Goal: Task Accomplishment & Management: Manage account settings

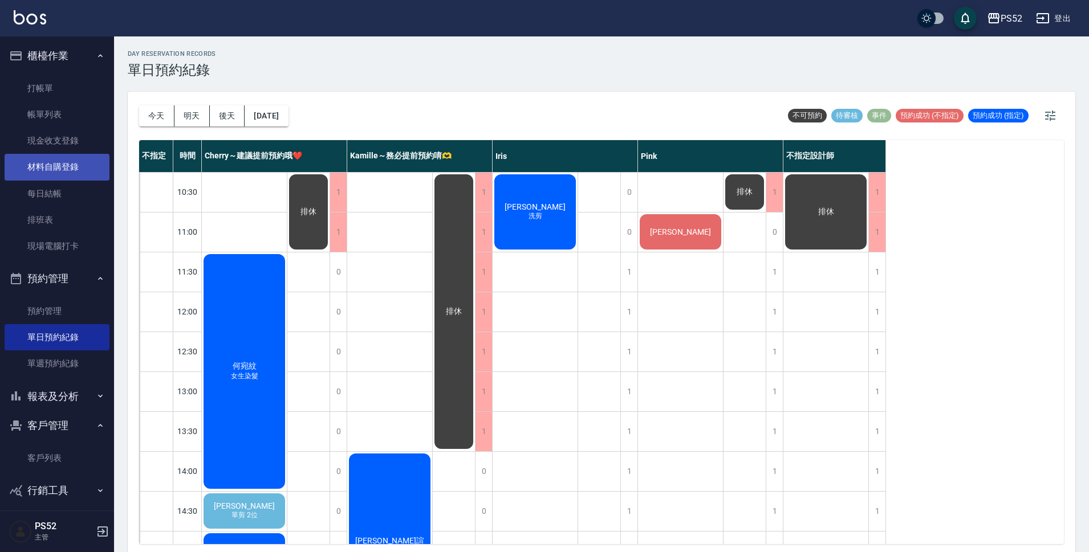
scroll to position [380, 0]
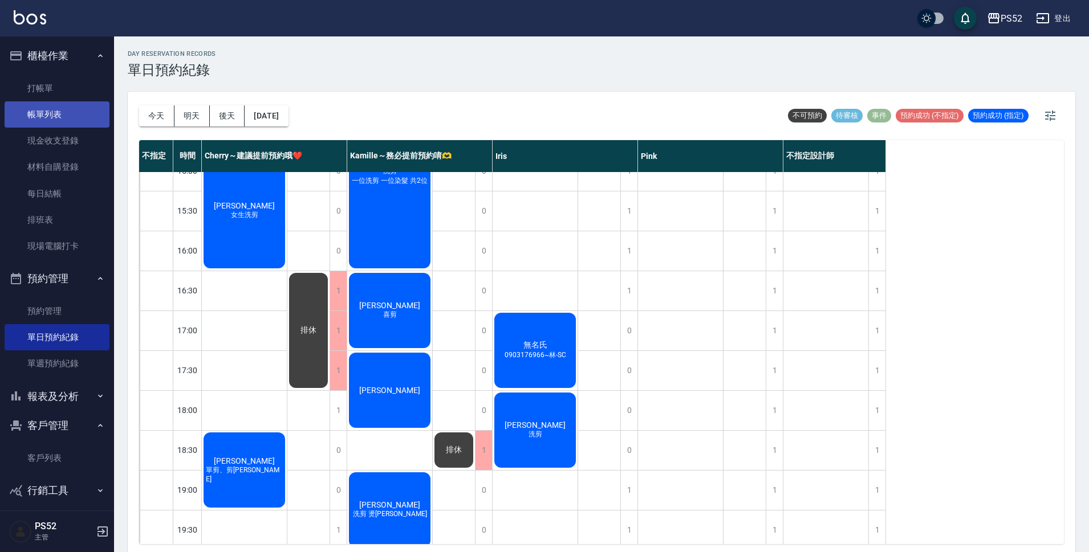
click at [67, 114] on link "帳單列表" at bounding box center [57, 114] width 105 height 26
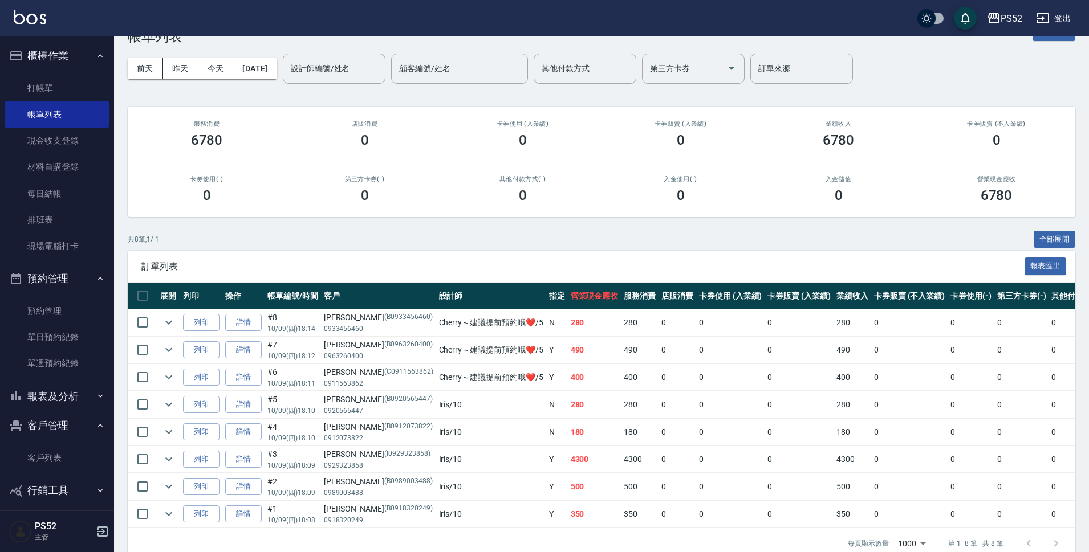
scroll to position [38, 0]
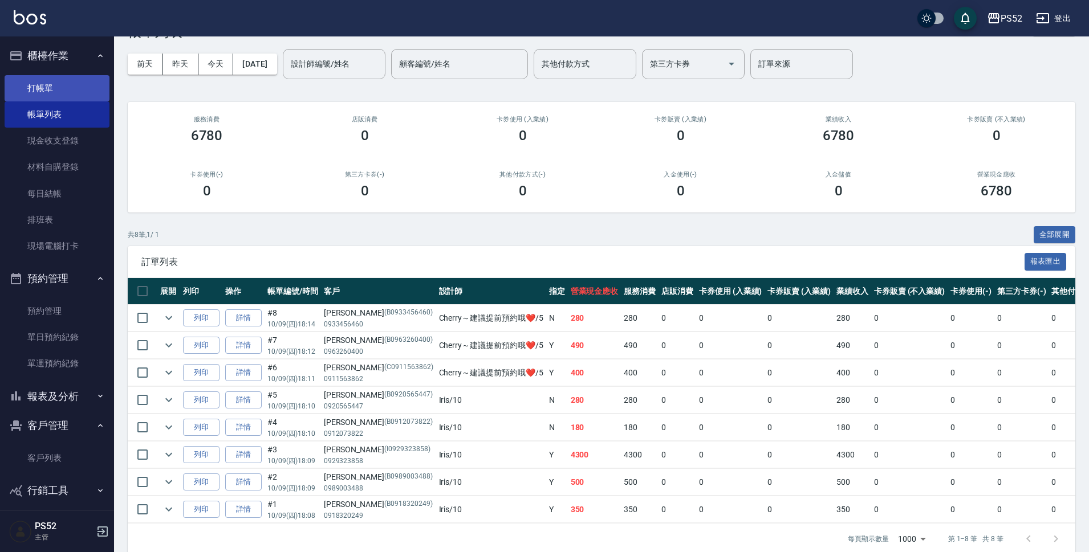
click at [47, 98] on link "打帳單" at bounding box center [57, 88] width 105 height 26
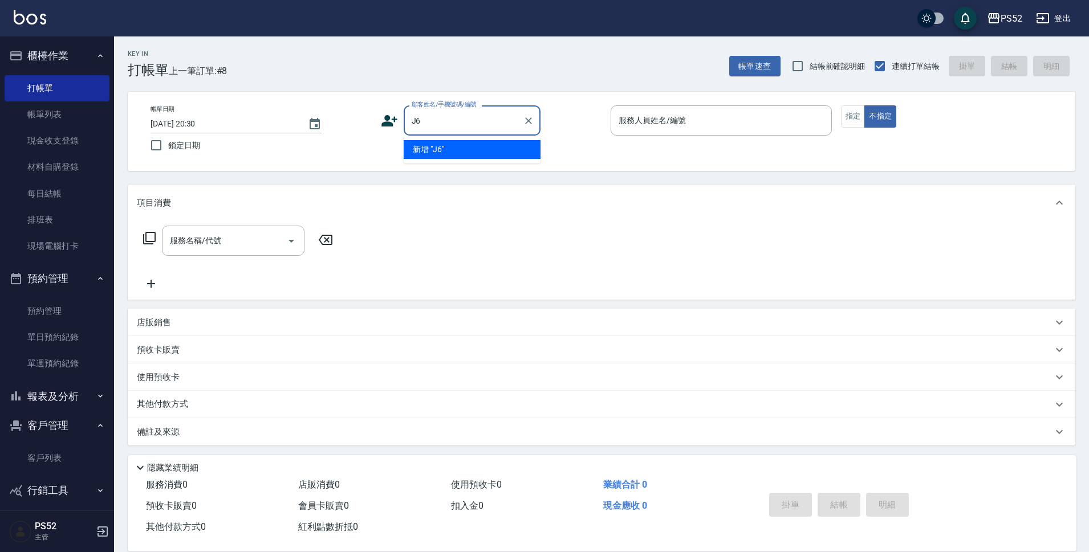
type input "J"
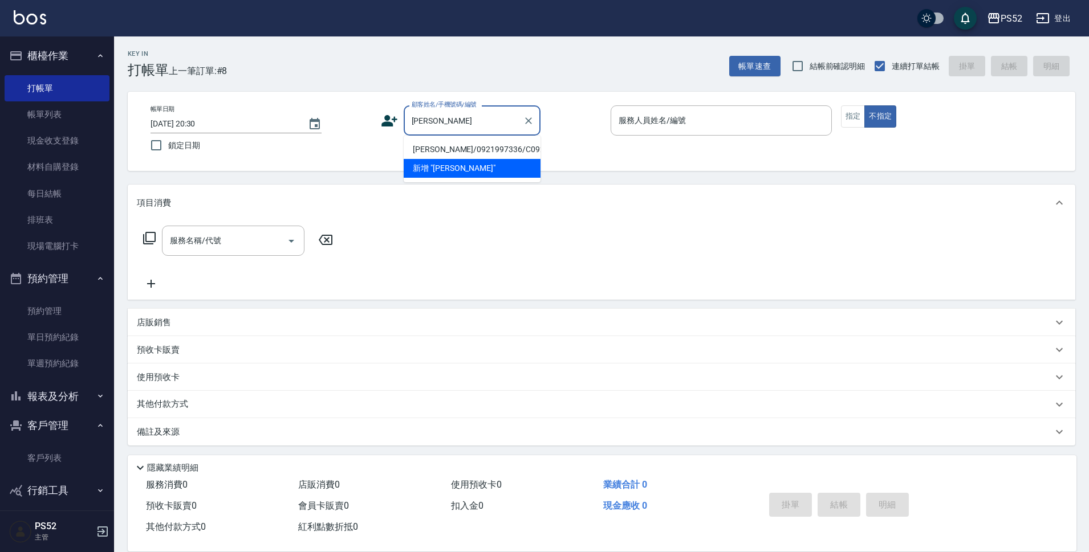
click at [438, 149] on li "[PERSON_NAME]/0921997336/C0921997336" at bounding box center [472, 149] width 137 height 19
type input "[PERSON_NAME]/0921997336/C0921997336"
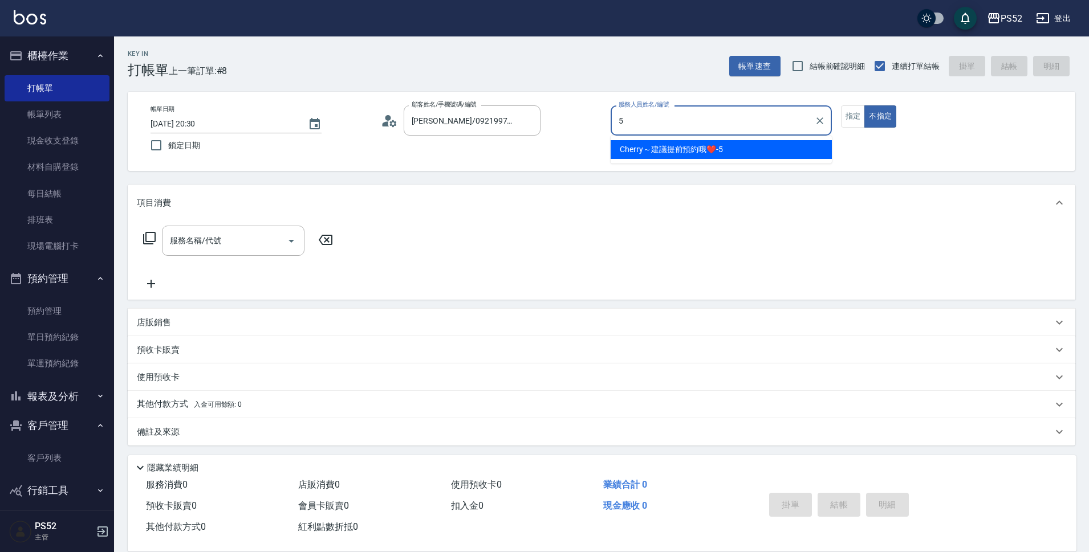
type input "Cherry～建議提前預約哦❤️-5"
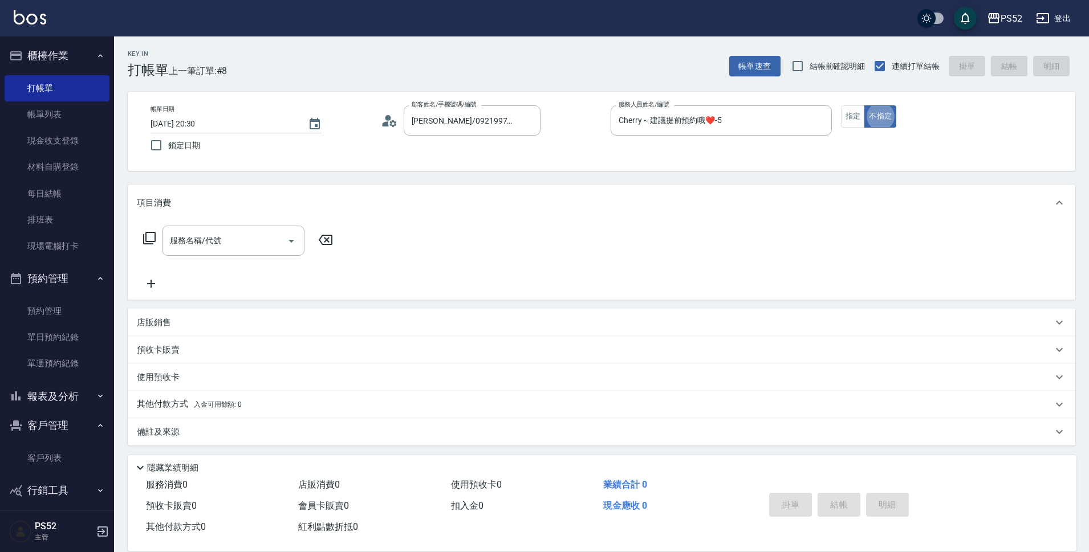
type button "false"
click at [848, 127] on button "指定" at bounding box center [853, 116] width 25 height 22
click at [214, 232] on input "服務名稱/代號" at bounding box center [224, 241] width 115 height 20
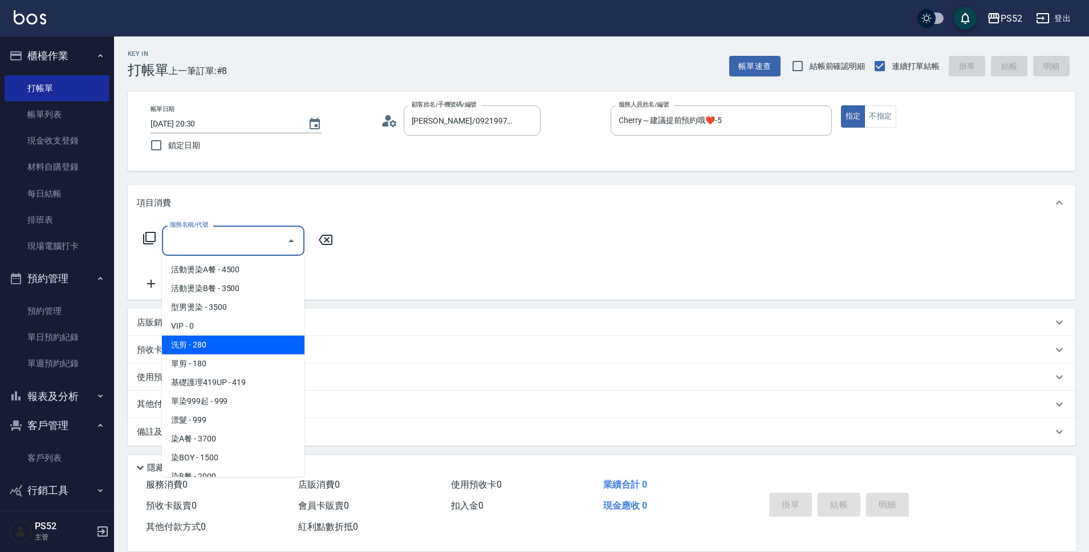
click at [210, 344] on span "洗剪 - 280" at bounding box center [233, 345] width 143 height 19
type input "洗剪(C1)"
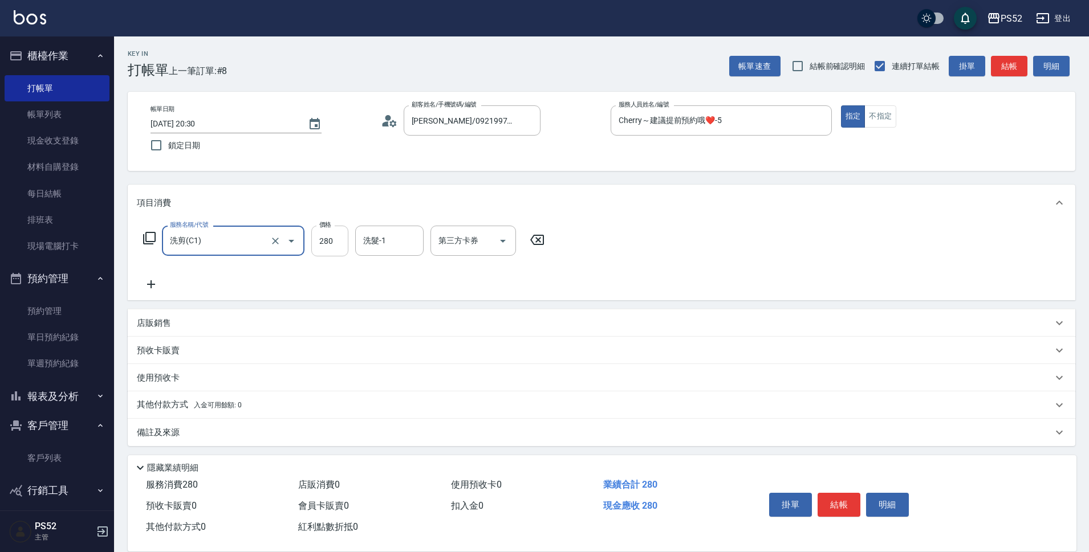
click at [334, 242] on input "280" at bounding box center [329, 241] width 37 height 31
click at [501, 241] on icon "Open" at bounding box center [503, 241] width 14 height 14
type input "370"
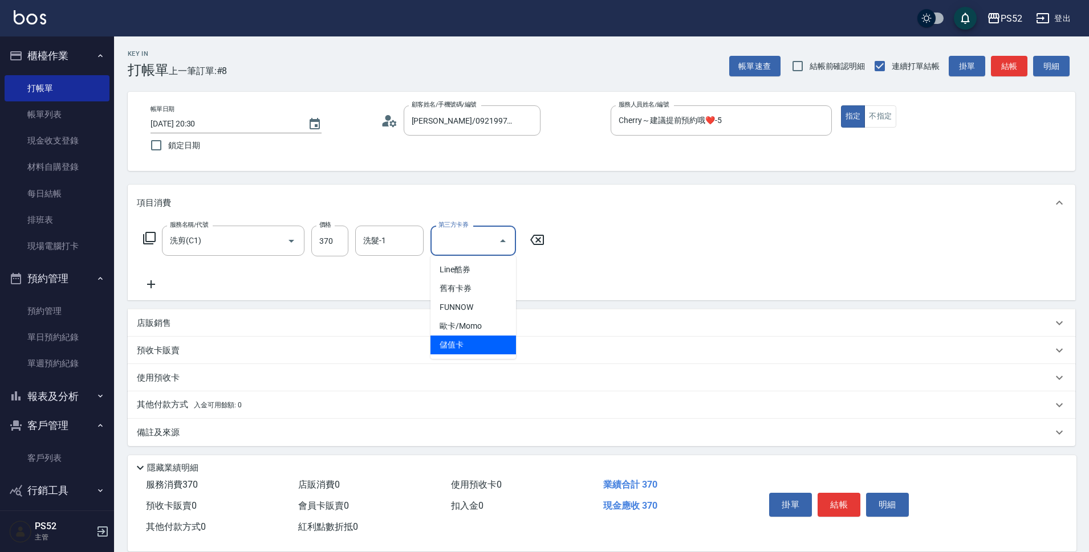
click at [484, 344] on span "儲值卡" at bounding box center [473, 345] width 86 height 19
type input "儲值卡"
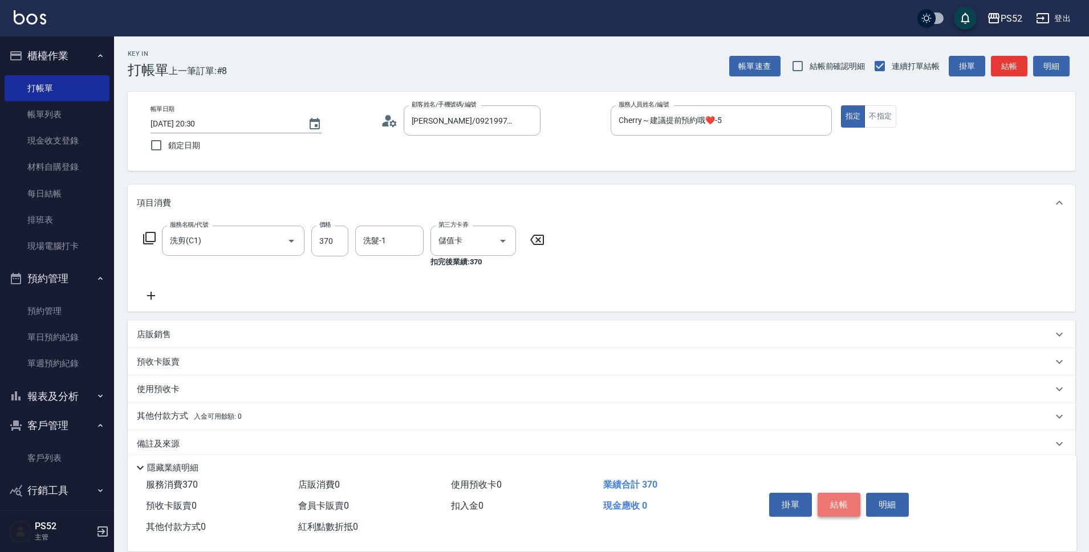
click at [848, 501] on button "結帳" at bounding box center [839, 505] width 43 height 24
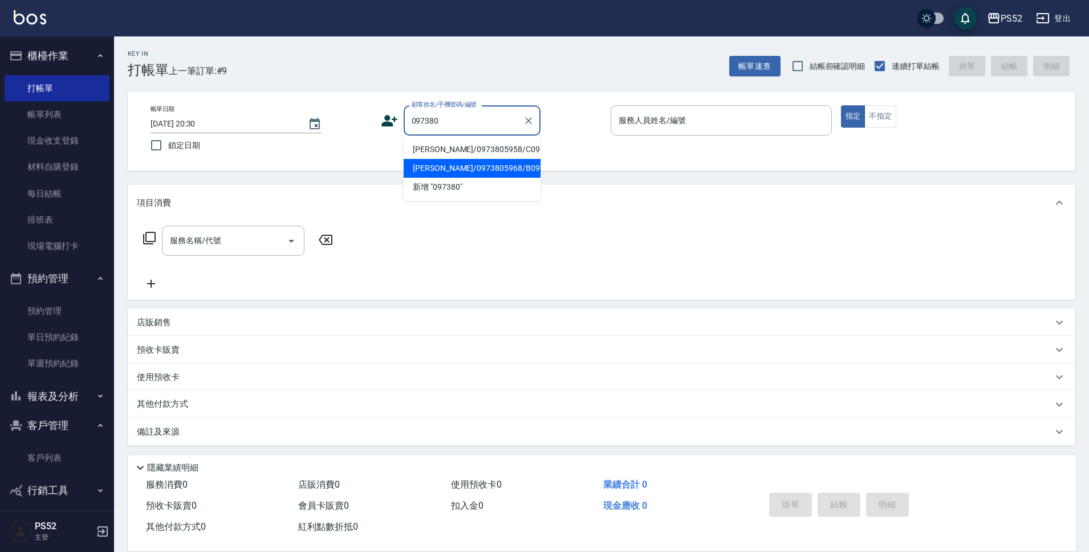
click at [526, 178] on li "[PERSON_NAME]/0973805968/B0973805968" at bounding box center [472, 168] width 137 height 19
type input "[PERSON_NAME]/0973805968/B0973805968"
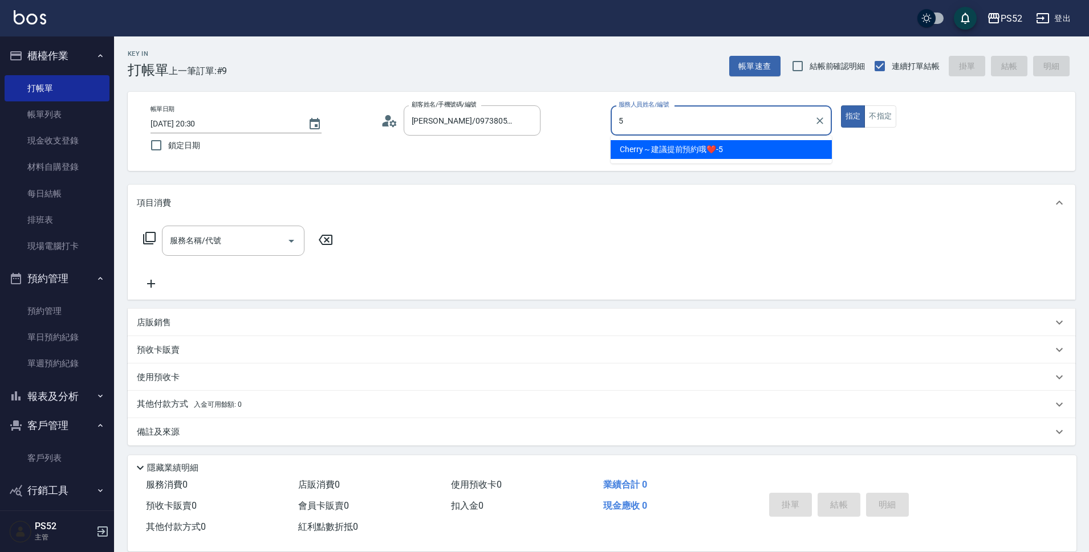
type input "Cherry～建議提前預約哦❤️-5"
type button "true"
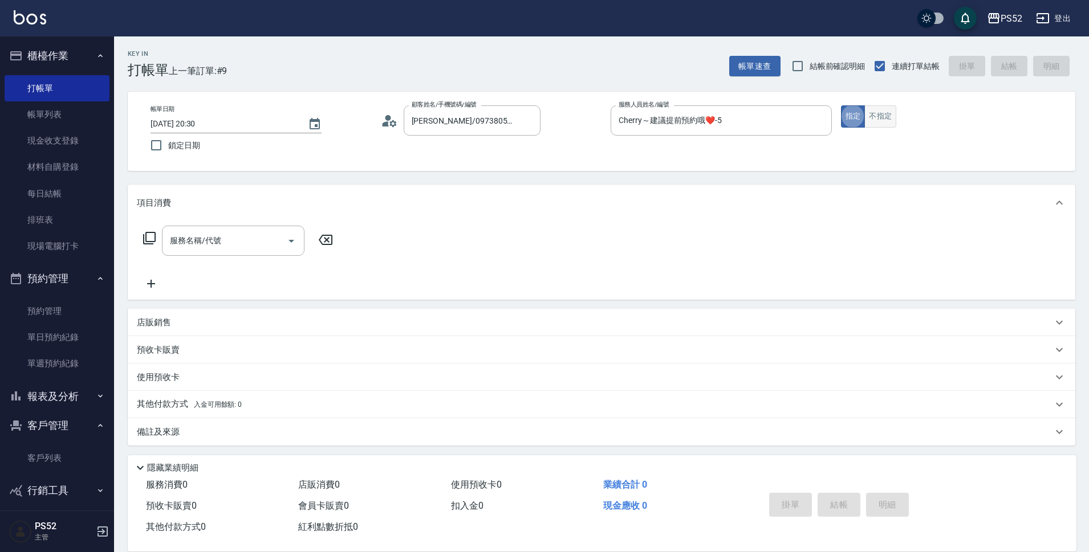
click at [880, 119] on button "不指定" at bounding box center [880, 116] width 32 height 22
click at [233, 237] on input "服務名稱/代號" at bounding box center [224, 241] width 115 height 20
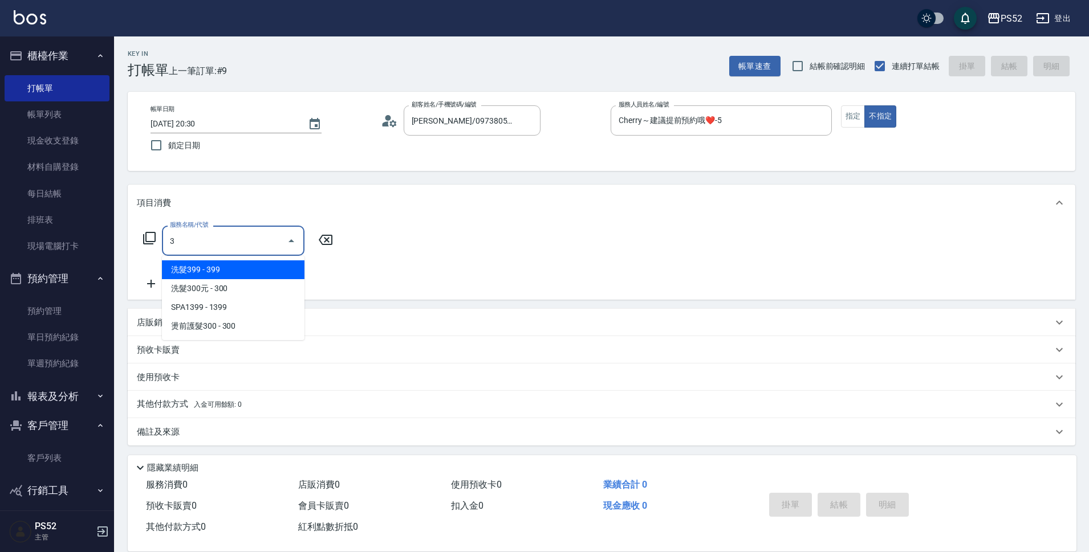
click at [230, 266] on span "洗髮399 - 399" at bounding box center [233, 270] width 143 height 19
type input "洗髮399(S2)"
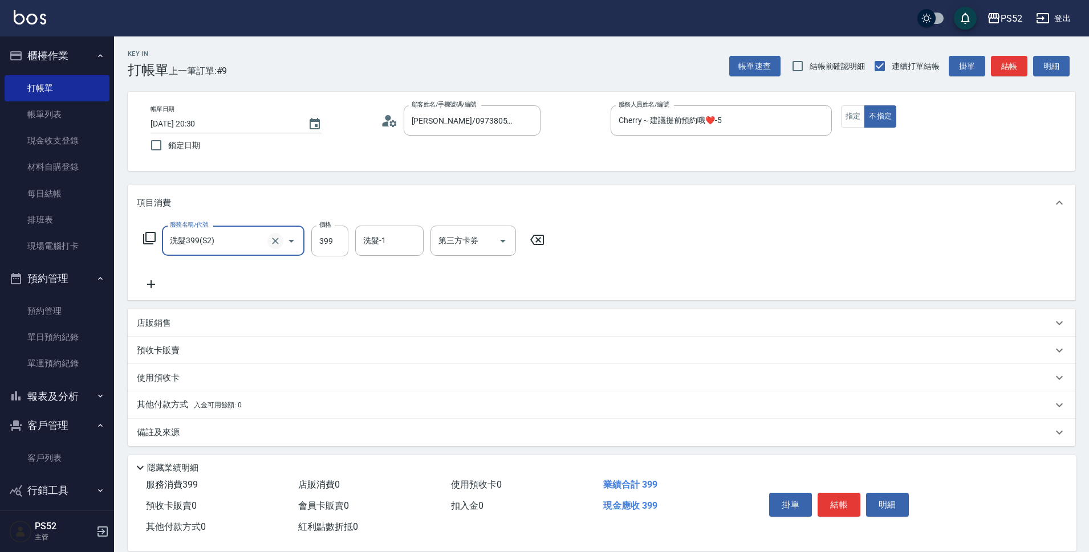
click at [278, 242] on icon "Clear" at bounding box center [275, 240] width 11 height 11
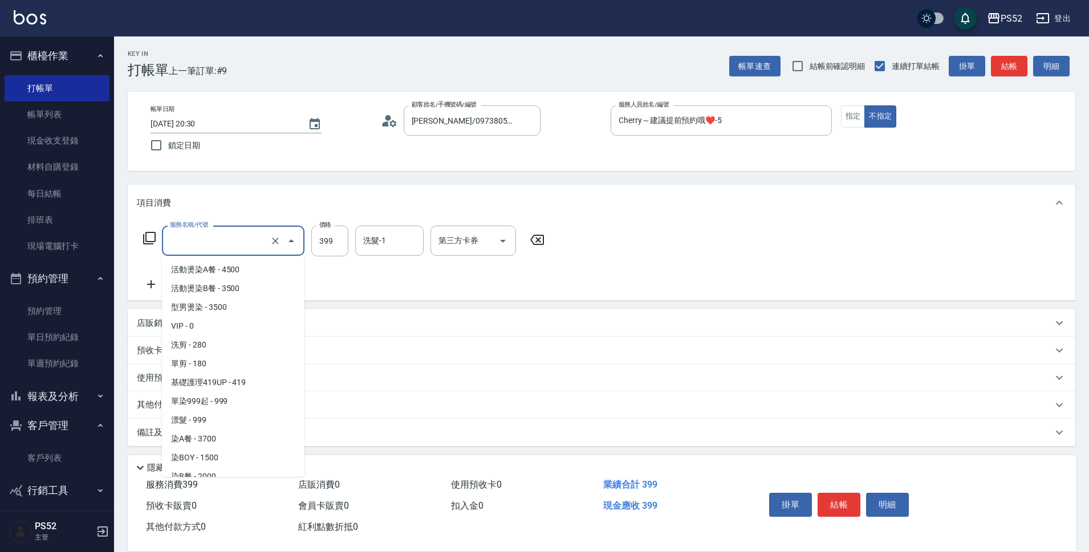
click at [223, 242] on input "服務名稱/代號" at bounding box center [217, 241] width 100 height 20
click at [229, 344] on span "洗剪 - 280" at bounding box center [233, 345] width 143 height 19
type input "洗剪(C1)"
type input "280"
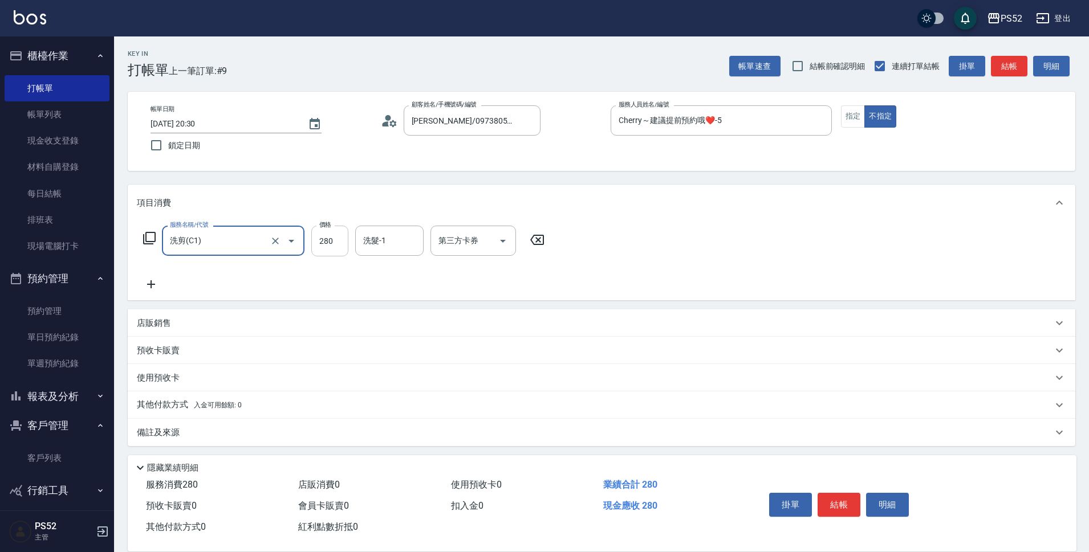
type input "洗剪(C1)"
click at [336, 234] on input "280" at bounding box center [329, 241] width 37 height 31
click at [498, 239] on icon "Open" at bounding box center [503, 241] width 14 height 14
type input "599"
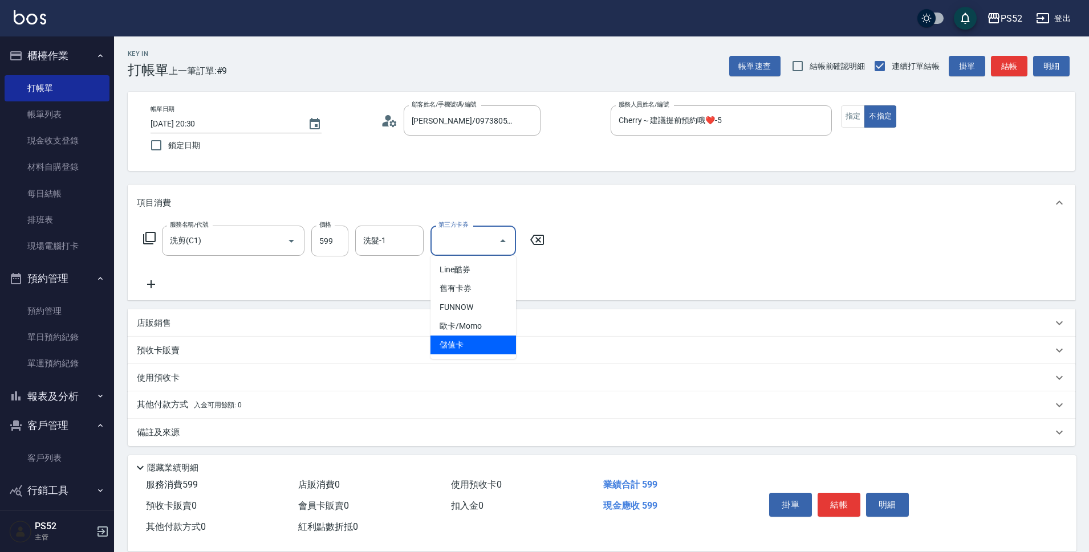
click at [485, 344] on span "儲值卡" at bounding box center [473, 345] width 86 height 19
type input "儲值卡"
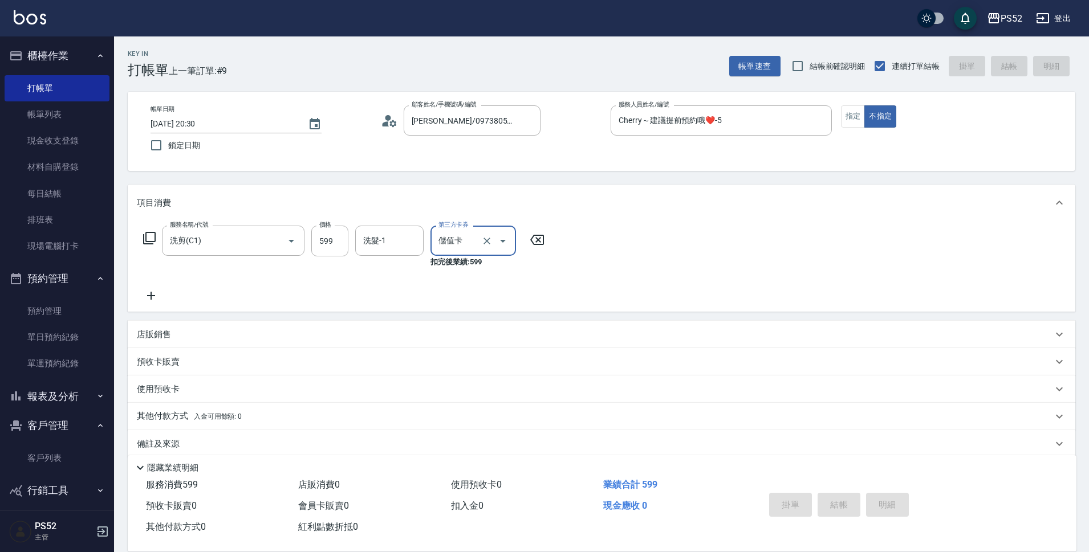
type input "[DATE] 20:31"
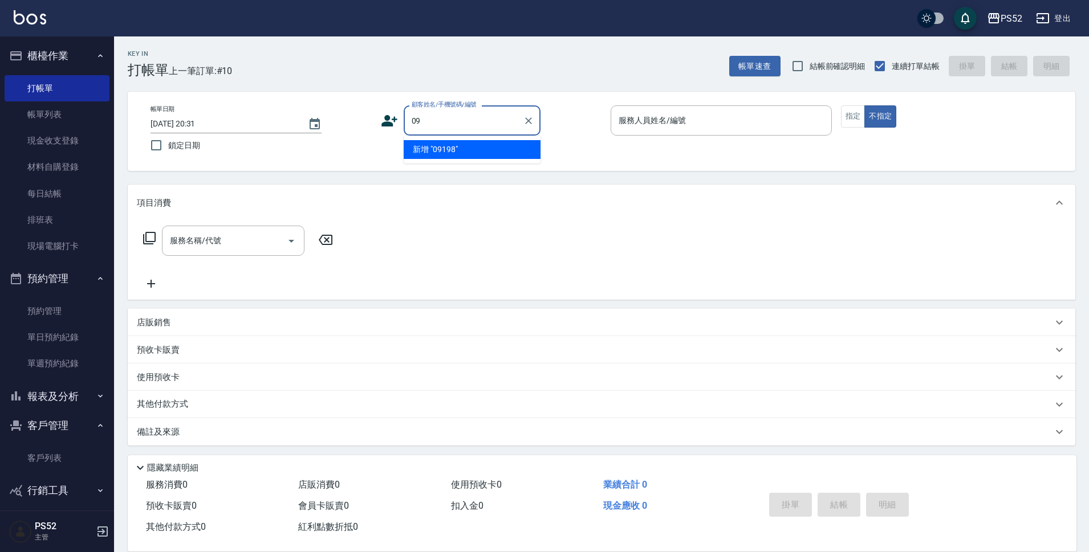
type input "0"
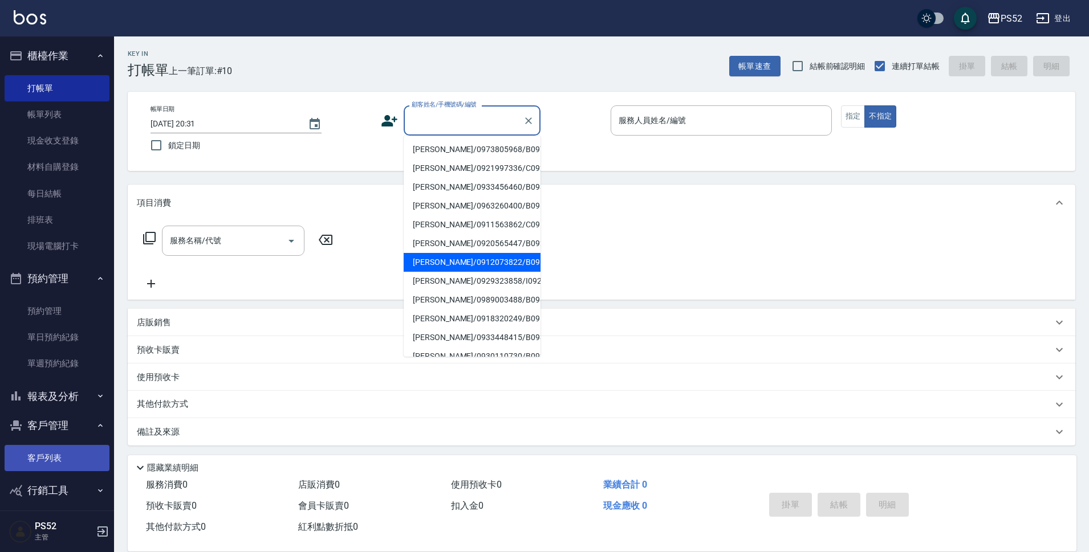
click at [69, 458] on link "客戶列表" at bounding box center [57, 458] width 105 height 26
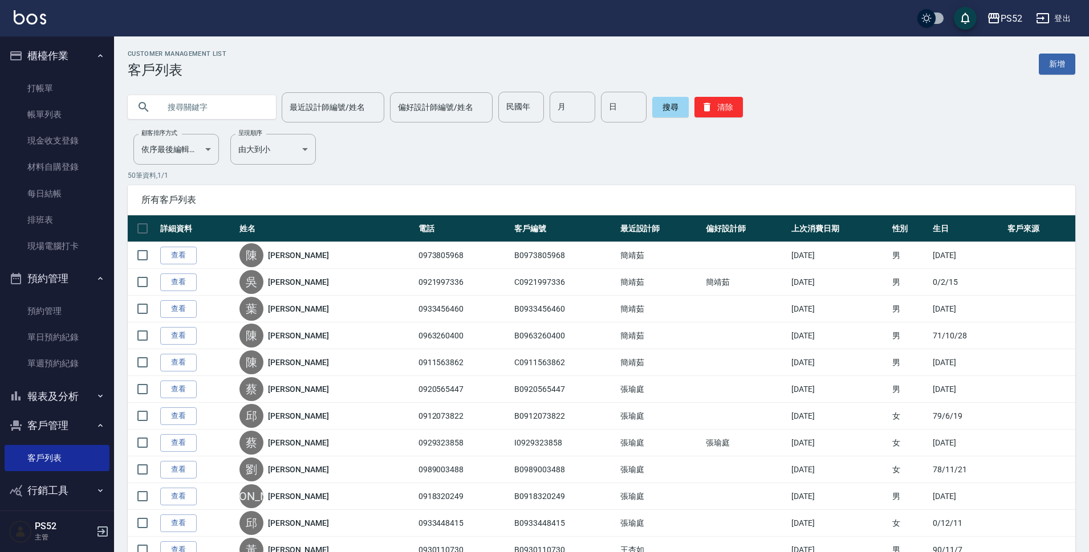
click at [195, 107] on input "text" at bounding box center [213, 107] width 107 height 31
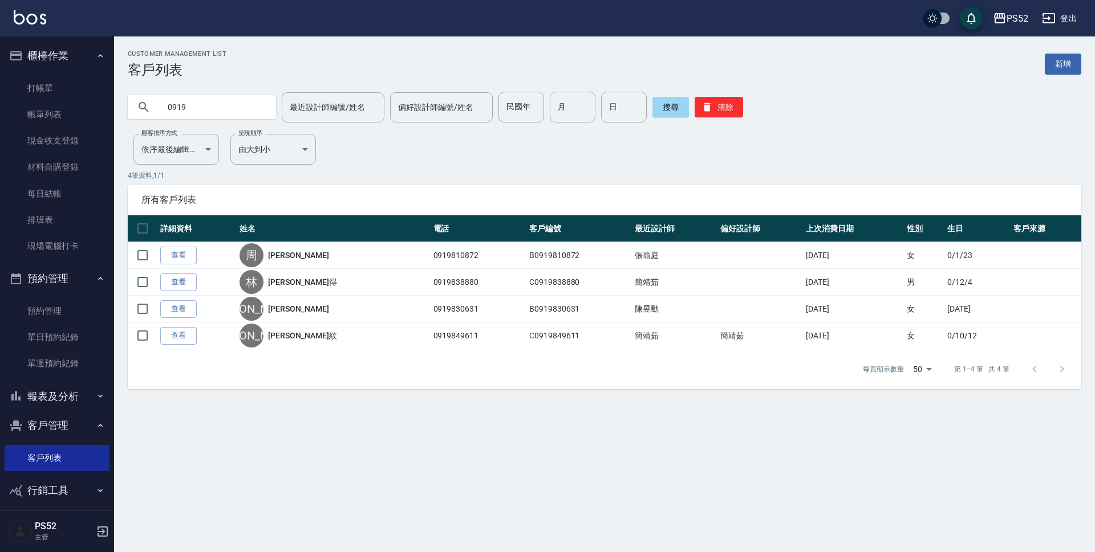
type input "0919"
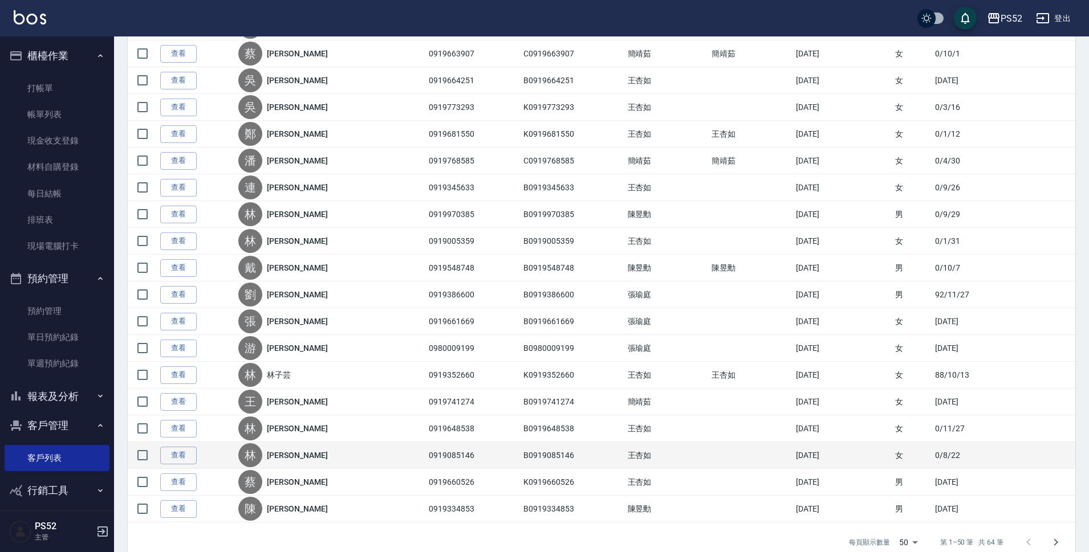
scroll to position [1083, 0]
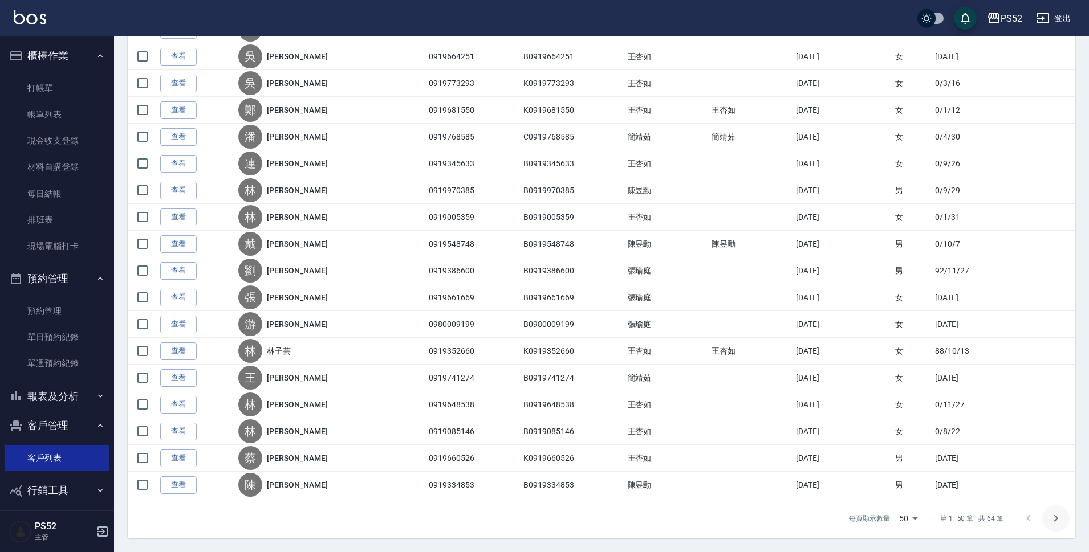
click at [1060, 521] on icon "Go to next page" at bounding box center [1056, 519] width 14 height 14
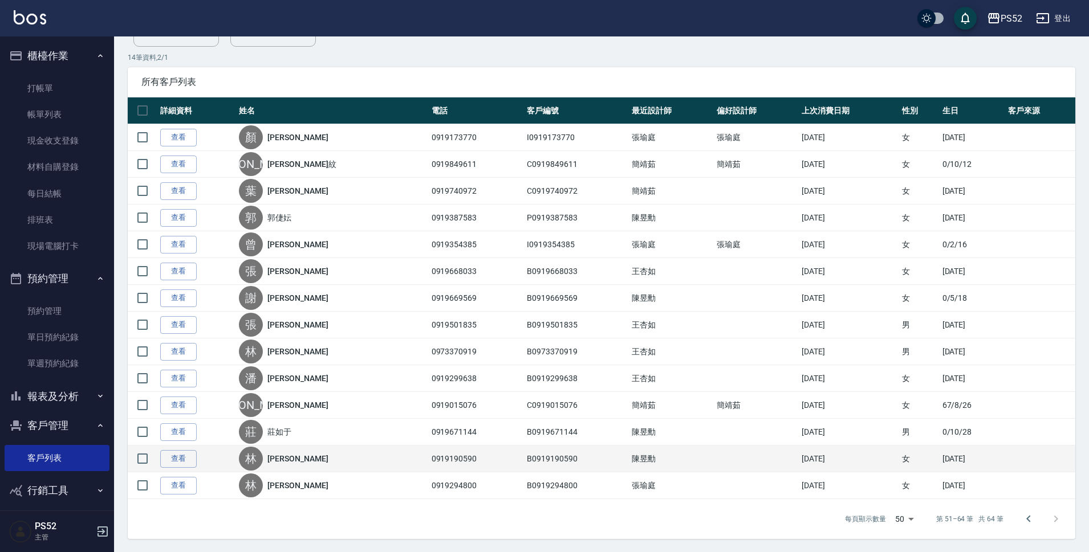
scroll to position [119, 0]
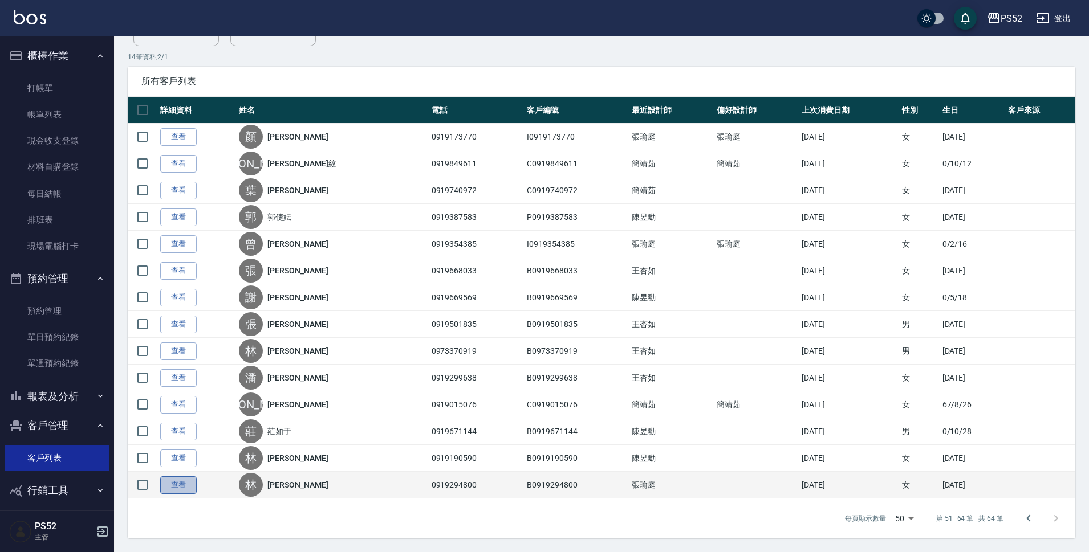
click at [182, 485] on link "查看" at bounding box center [178, 486] width 36 height 18
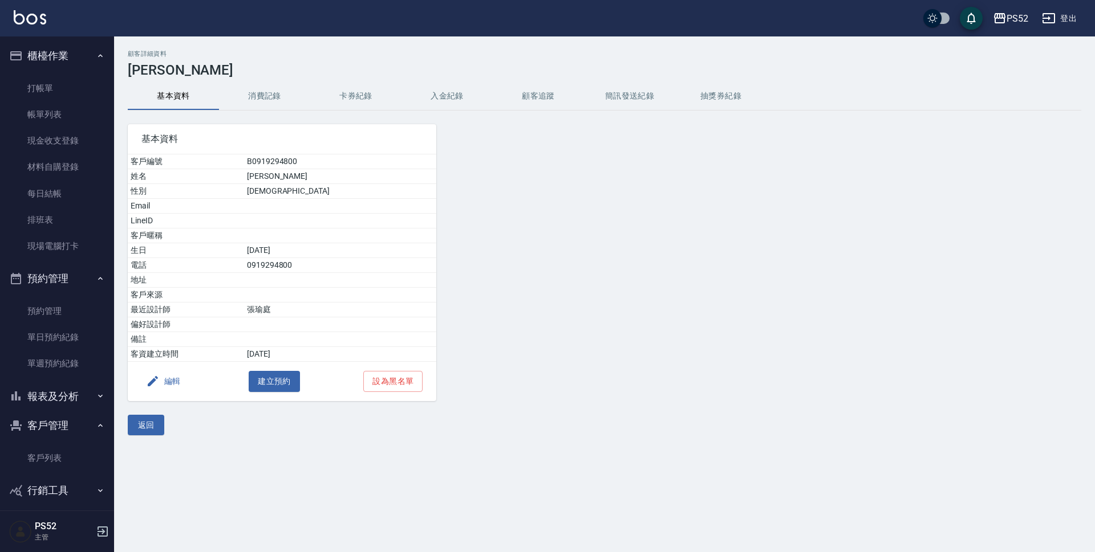
click at [635, 106] on button "簡訊發送紀錄" at bounding box center [629, 96] width 91 height 27
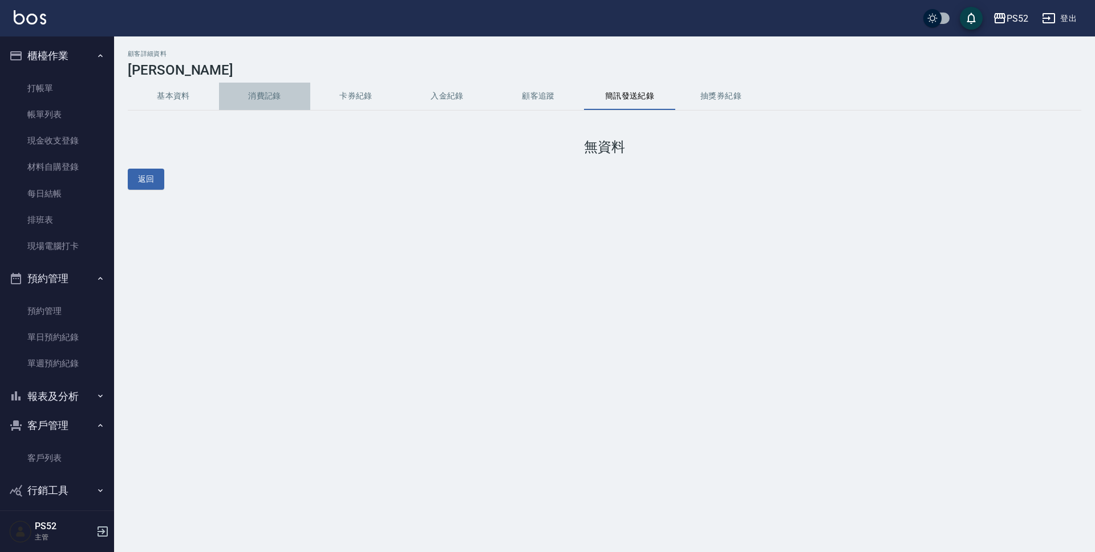
click at [271, 96] on button "消費記錄" at bounding box center [264, 96] width 91 height 27
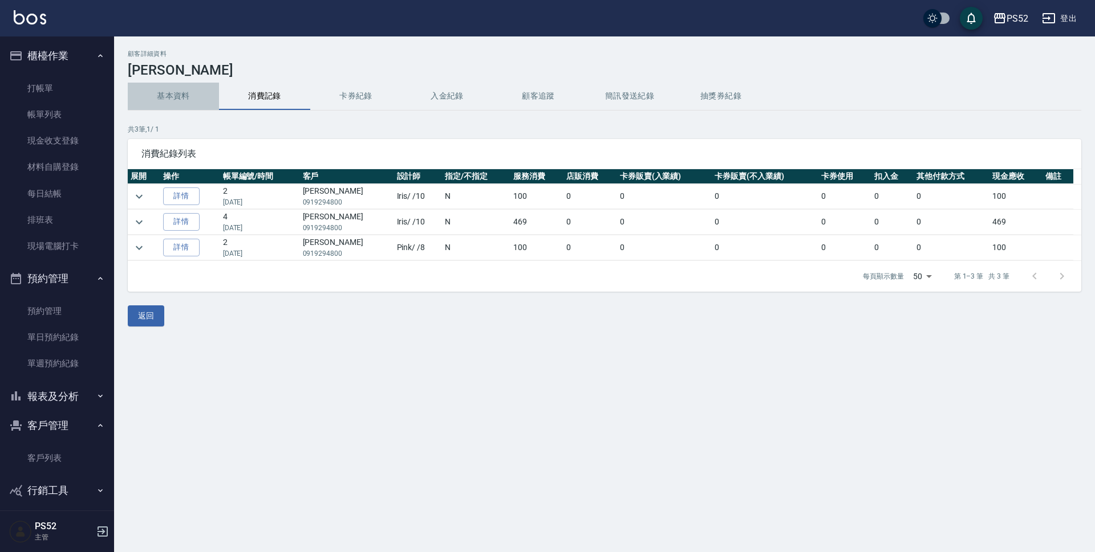
click at [190, 103] on button "基本資料" at bounding box center [173, 96] width 91 height 27
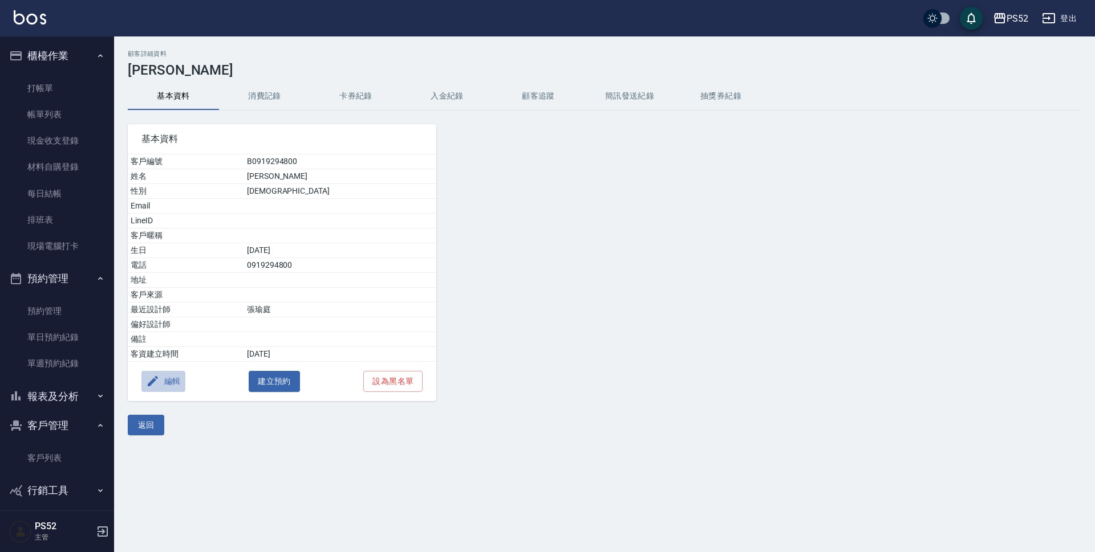
click at [171, 380] on button "編輯" at bounding box center [163, 381] width 44 height 21
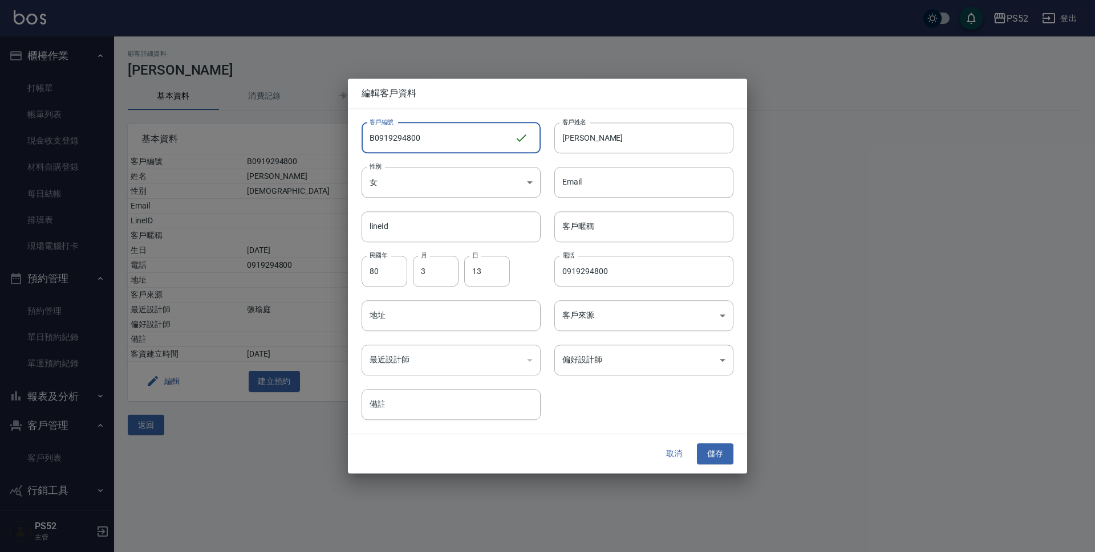
drag, startPoint x: 449, startPoint y: 148, endPoint x: 392, endPoint y: 144, distance: 56.5
click at [392, 144] on input "B0919294800" at bounding box center [437, 138] width 153 height 31
type input "B0919807872"
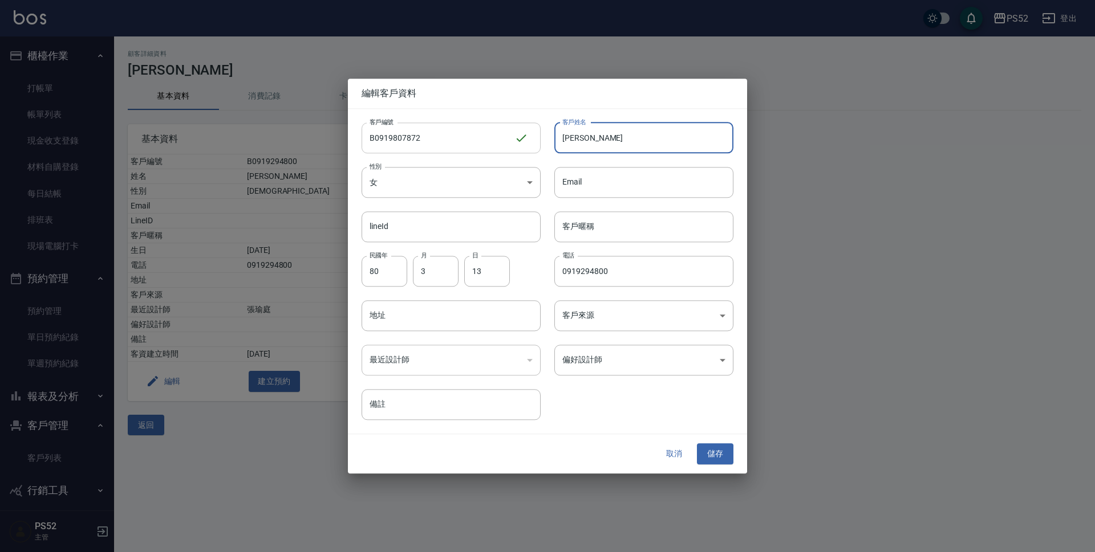
drag, startPoint x: 603, startPoint y: 137, endPoint x: 531, endPoint y: 142, distance: 71.5
click at [531, 142] on div "客戶編號 B0919807872 ​ 客戶編號 客戶姓名 [PERSON_NAME] 客戶姓名 性別 女 [DEMOGRAPHIC_DATA] 性別 Emai…" at bounding box center [540, 265] width 385 height 312
click at [220, 90] on div at bounding box center [547, 276] width 1095 height 552
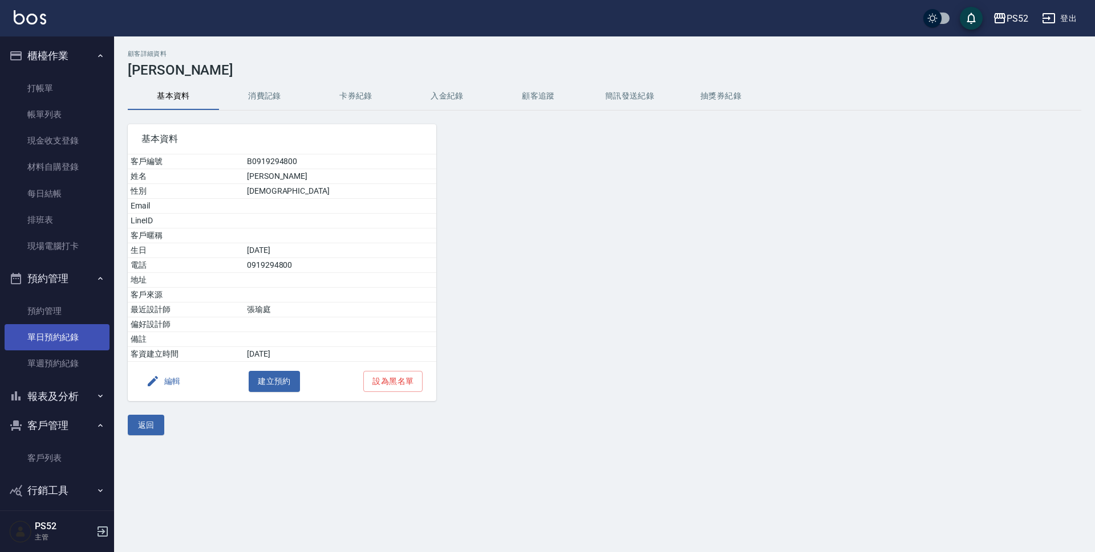
click at [32, 340] on link "單日預約紀錄" at bounding box center [57, 337] width 105 height 26
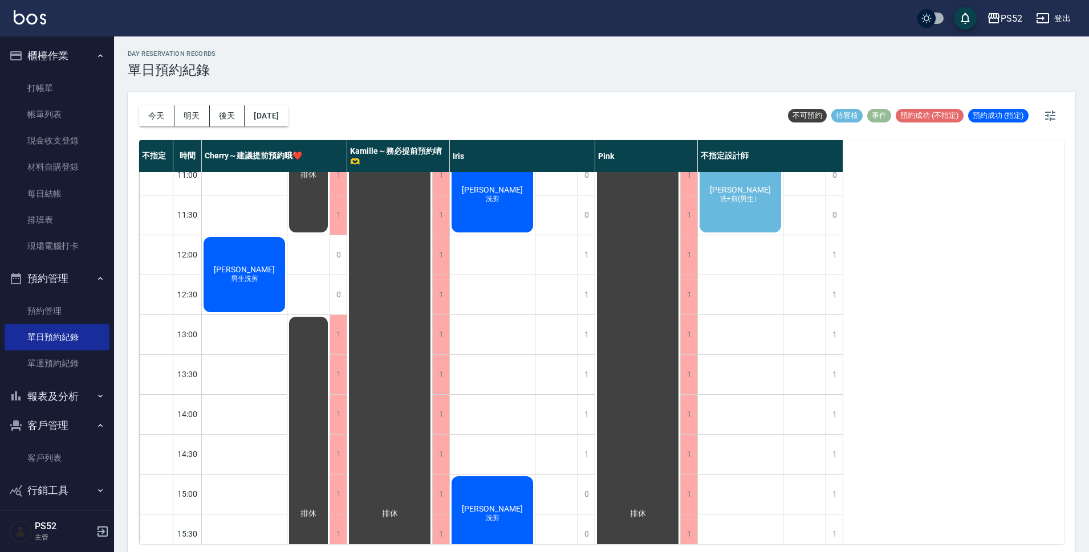
scroll to position [152, 0]
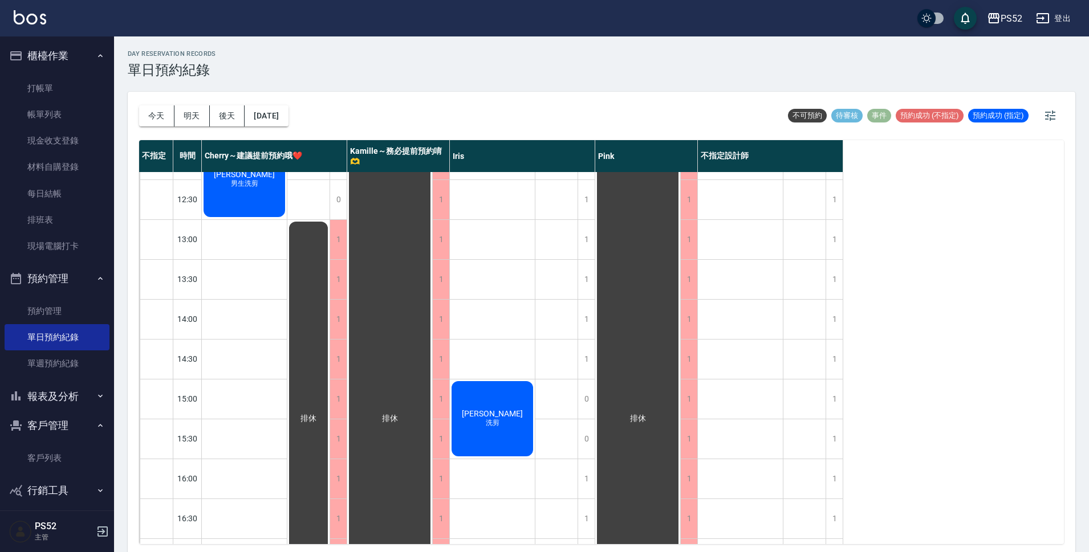
click at [473, 402] on div "[PERSON_NAME] 洗剪" at bounding box center [492, 419] width 85 height 79
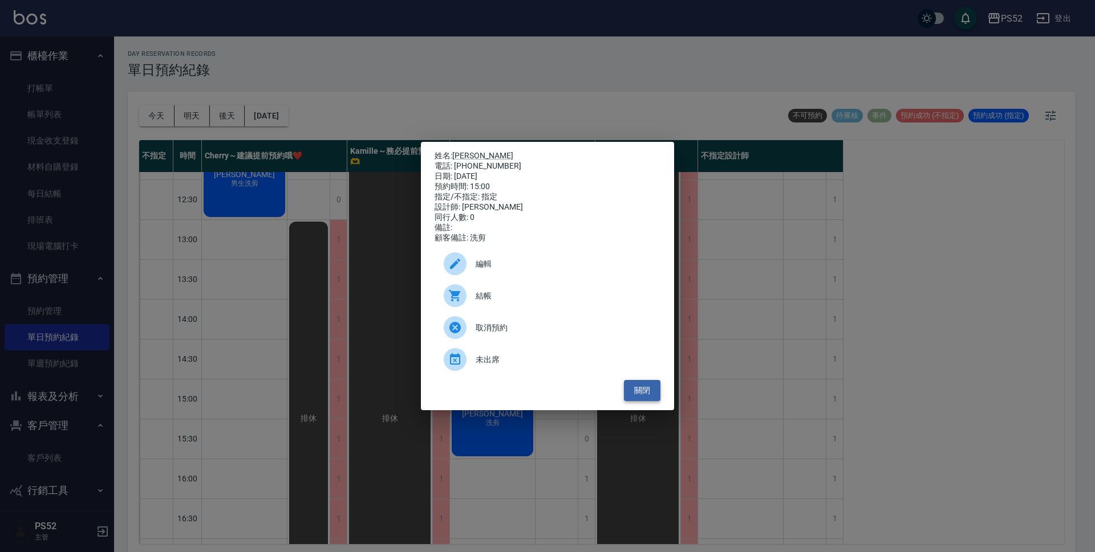
click at [652, 398] on button "關閉" at bounding box center [642, 390] width 36 height 21
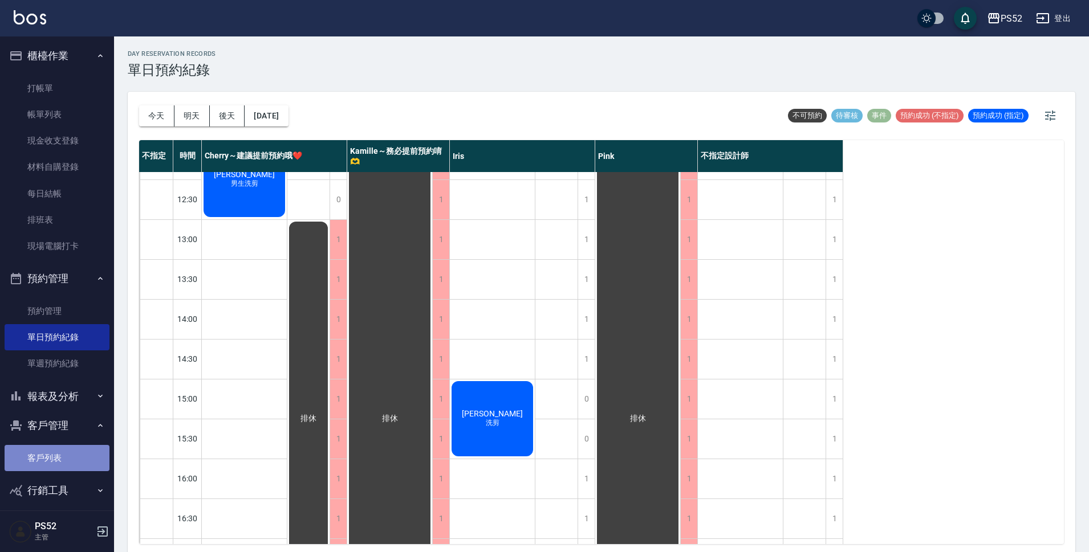
click at [58, 455] on link "客戶列表" at bounding box center [57, 458] width 105 height 26
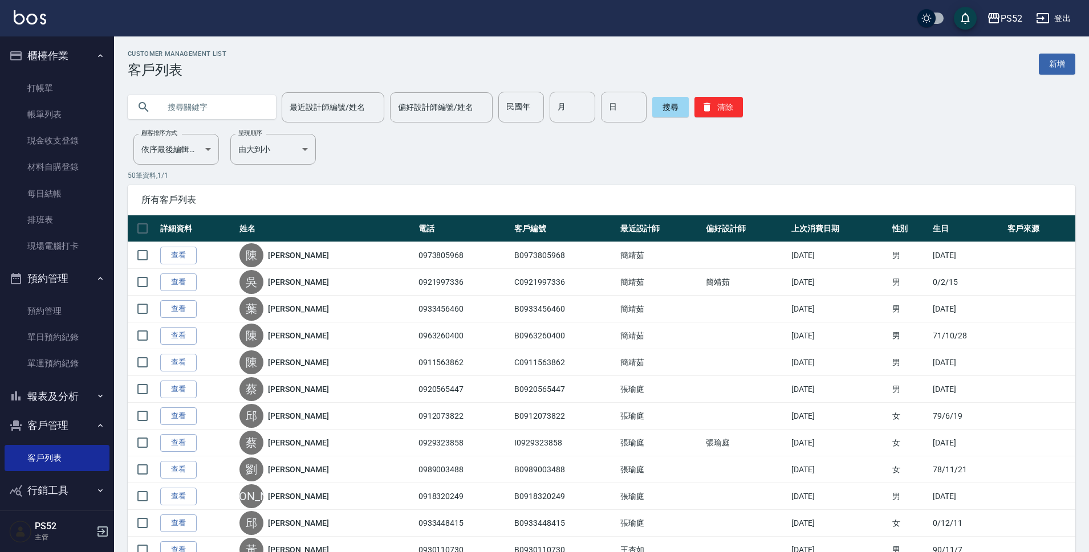
click at [190, 110] on input "text" at bounding box center [213, 107] width 107 height 31
type input "0919"
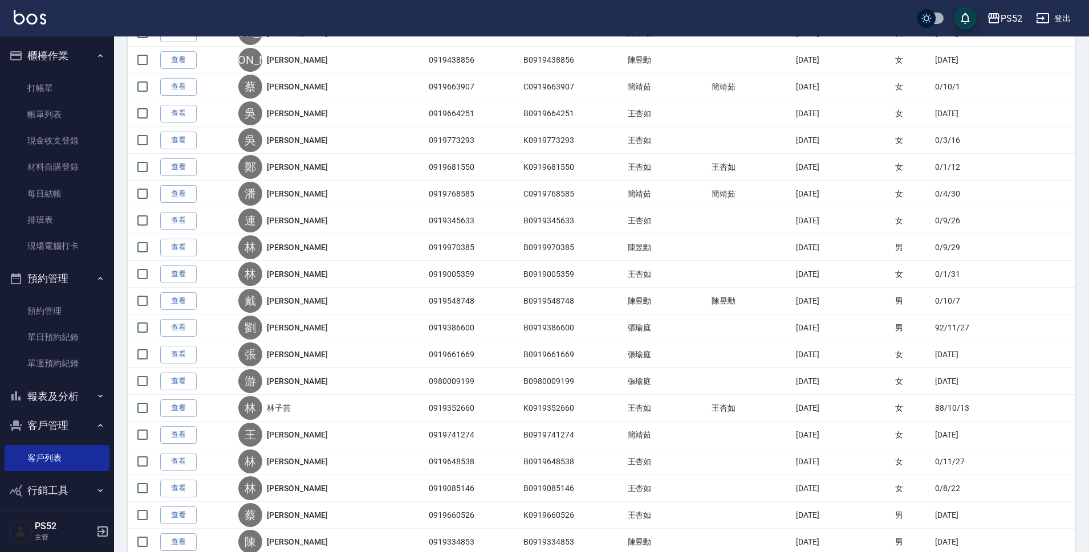
scroll to position [1083, 0]
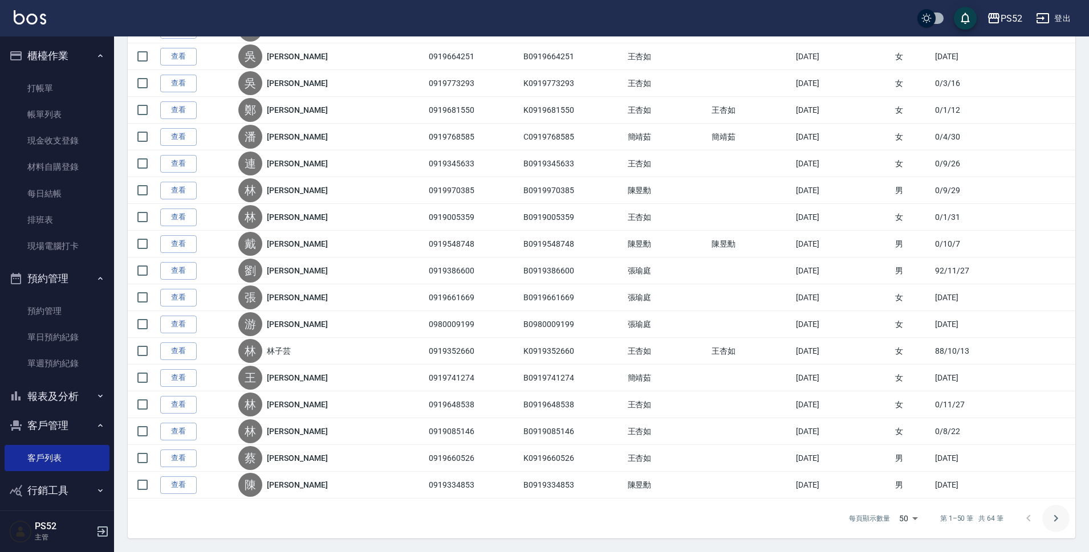
click at [1059, 521] on icon "Go to next page" at bounding box center [1056, 519] width 14 height 14
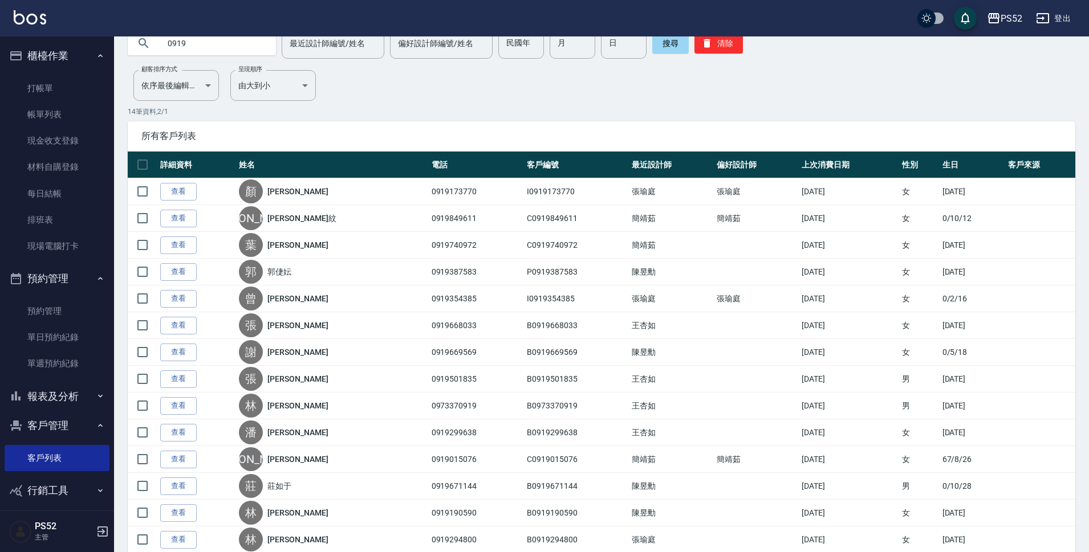
scroll to position [119, 0]
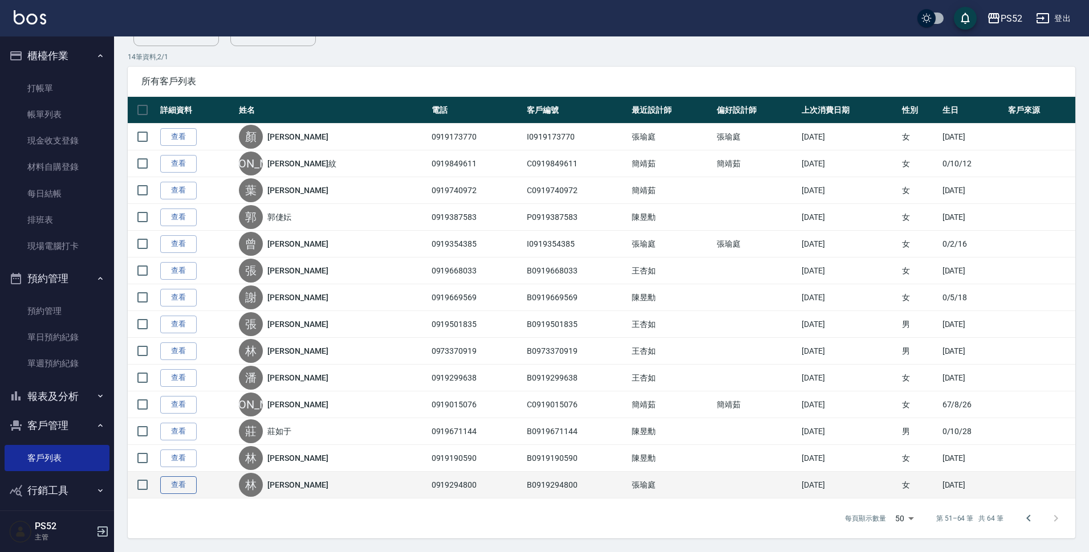
click at [169, 484] on link "查看" at bounding box center [178, 486] width 36 height 18
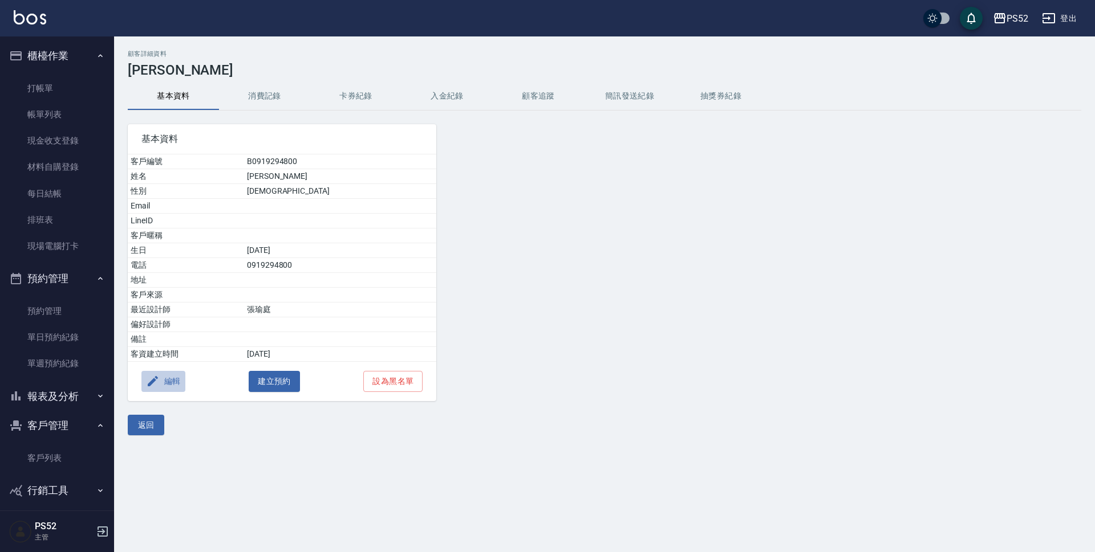
click at [176, 381] on button "編輯" at bounding box center [163, 381] width 44 height 21
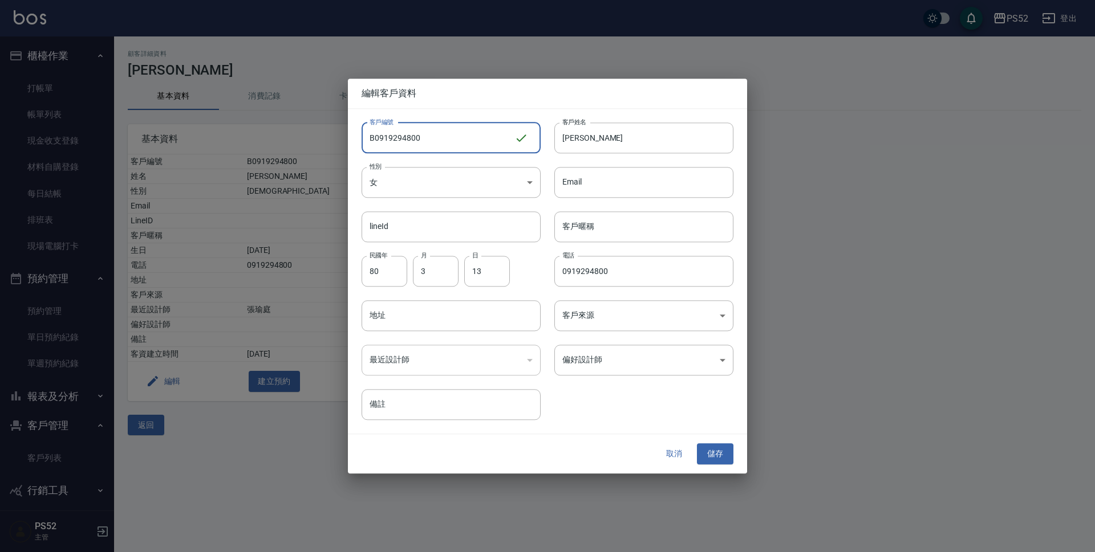
drag, startPoint x: 450, startPoint y: 141, endPoint x: 395, endPoint y: 139, distance: 55.4
click at [395, 139] on input "B0919294800" at bounding box center [437, 138] width 153 height 31
type input "B0919807872"
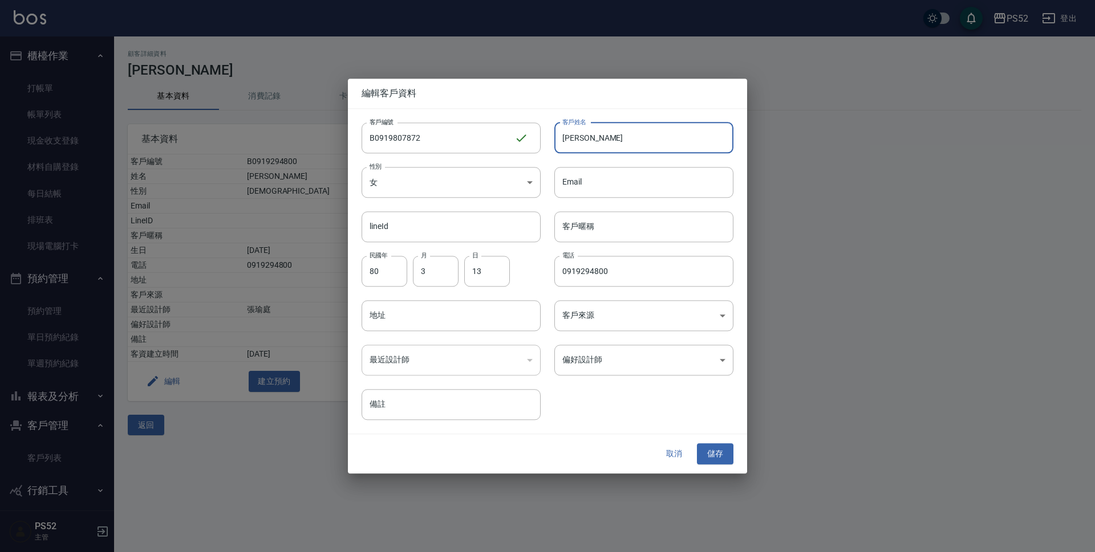
drag, startPoint x: 611, startPoint y: 146, endPoint x: 551, endPoint y: 144, distance: 59.3
click at [551, 144] on div "客戶姓名 [PERSON_NAME] 客戶姓名" at bounding box center [636, 131] width 193 height 44
type input "[PERSON_NAME]"
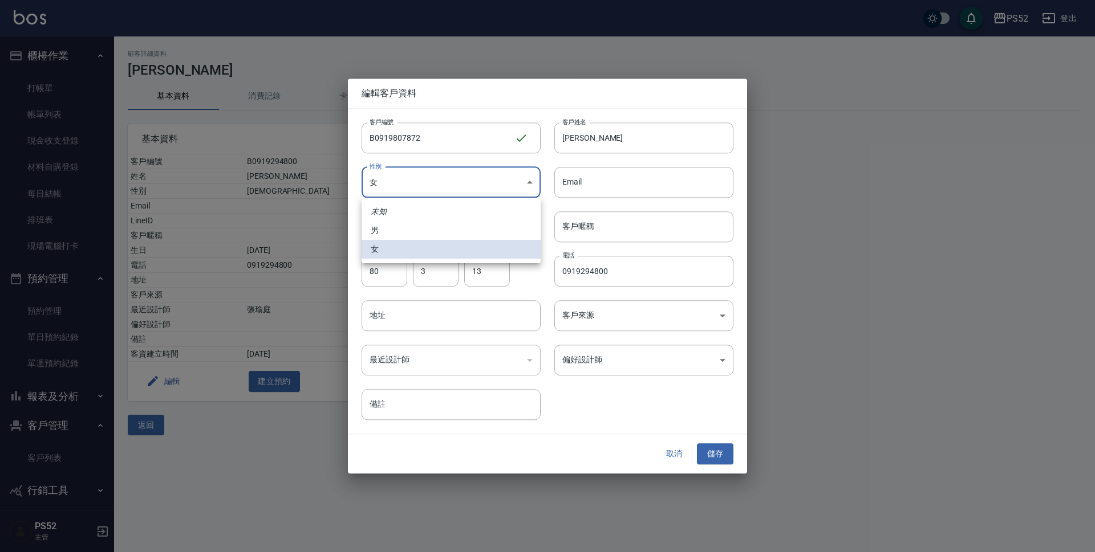
click at [520, 179] on body "PS52 登出 櫃檯作業 打帳單 帳單列表 現金收支登錄 材料自購登錄 每日結帳 排班表 現場電腦打卡 預約管理 預約管理 單日預約紀錄 單週預約紀錄 報表及…" at bounding box center [547, 276] width 1095 height 552
click at [470, 228] on li "男" at bounding box center [450, 230] width 179 height 19
type input "[DEMOGRAPHIC_DATA]"
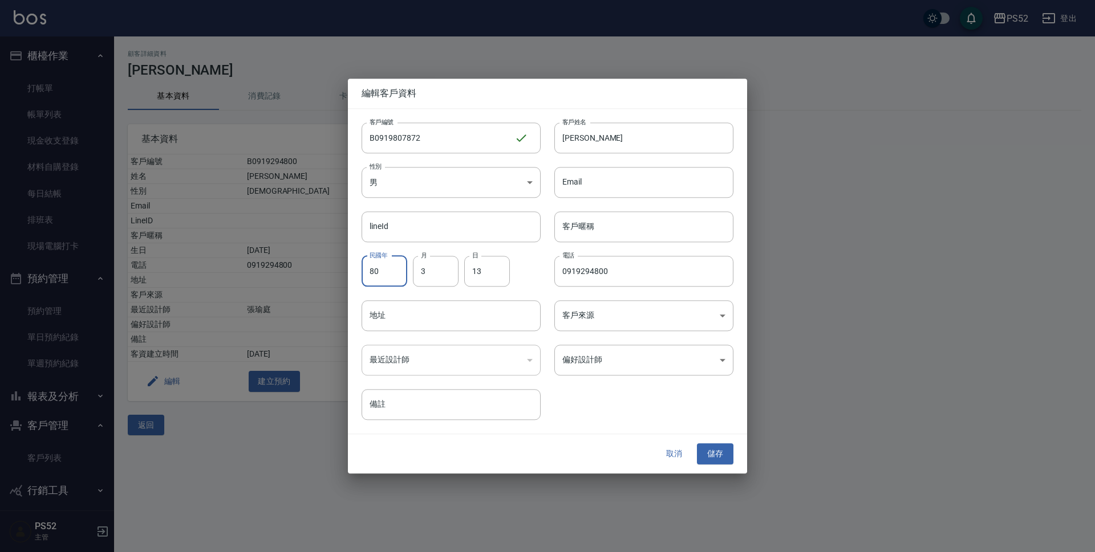
click at [392, 266] on input "80" at bounding box center [384, 271] width 46 height 31
type input "1"
type input "27"
type input "0919807872"
click at [502, 180] on body "PS52 登出 櫃檯作業 打帳單 帳單列表 現金收支登錄 材料自購登錄 每日結帳 排班表 現場電腦打卡 預約管理 預約管理 單日預約紀錄 單週預約紀錄 報表及…" at bounding box center [547, 276] width 1095 height 552
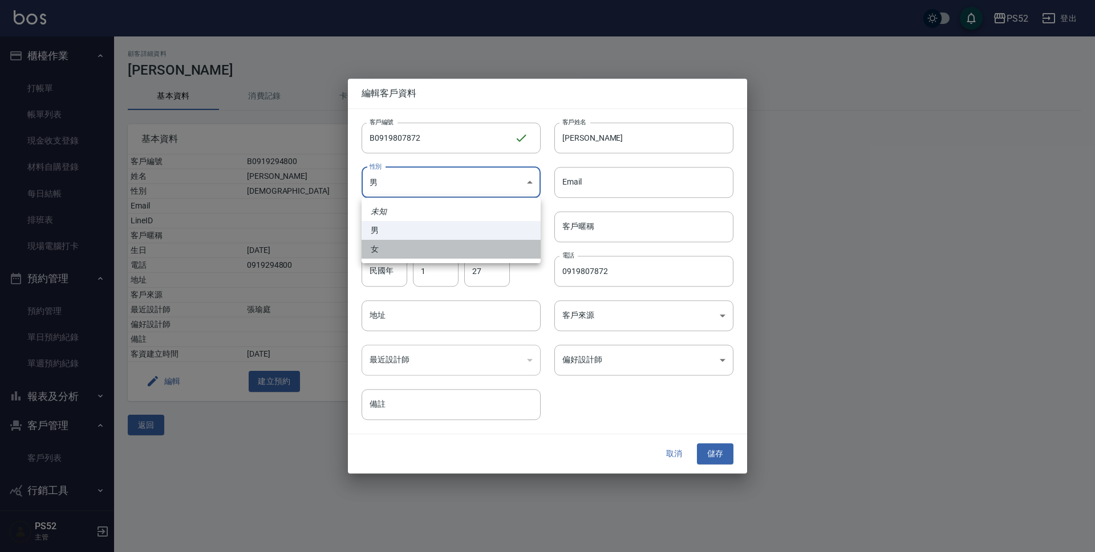
click at [478, 252] on li "女" at bounding box center [450, 249] width 179 height 19
type input "[DEMOGRAPHIC_DATA]"
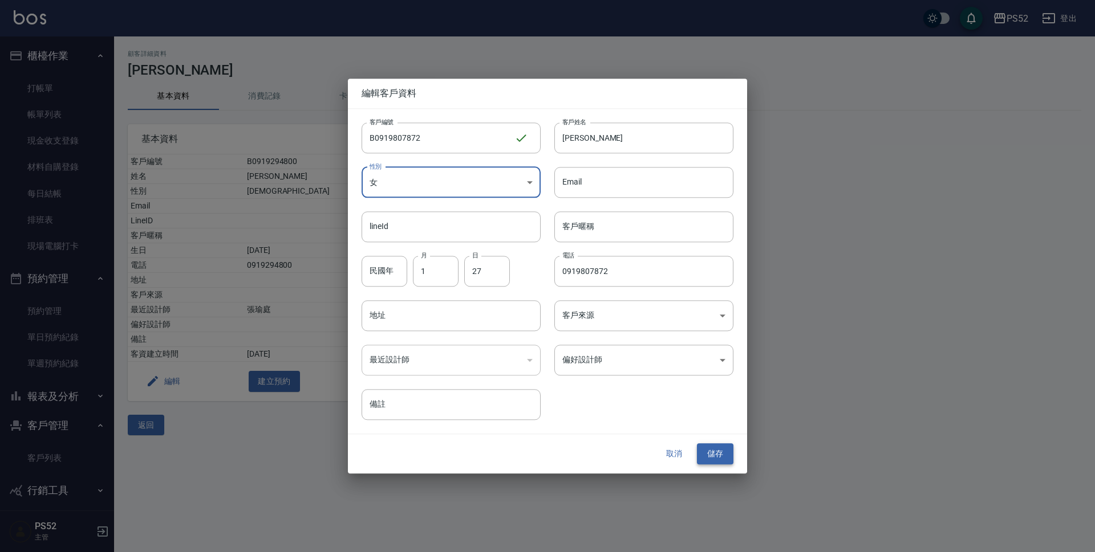
click at [715, 462] on button "儲存" at bounding box center [715, 454] width 36 height 21
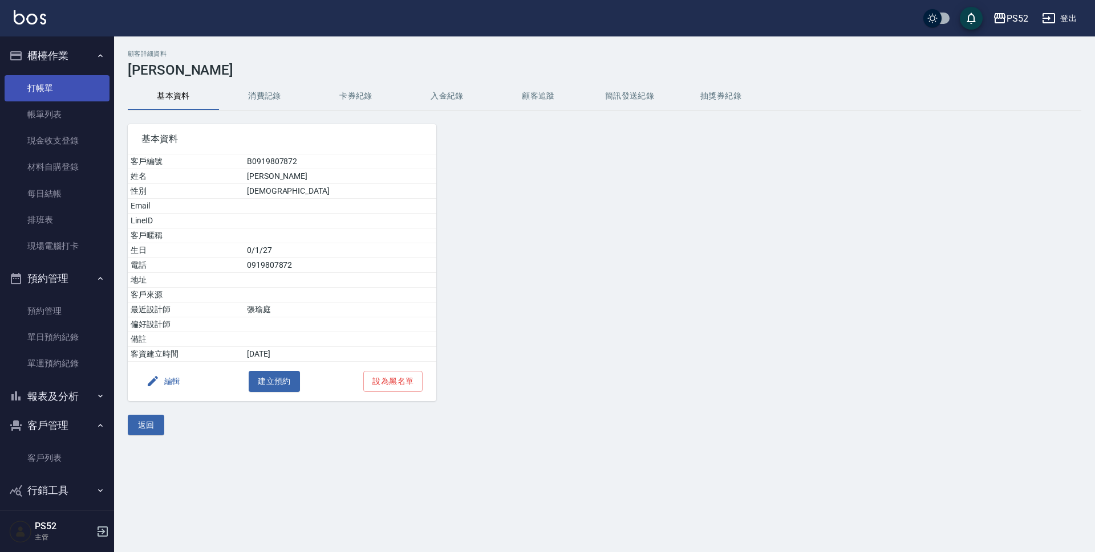
click at [71, 79] on link "打帳單" at bounding box center [57, 88] width 105 height 26
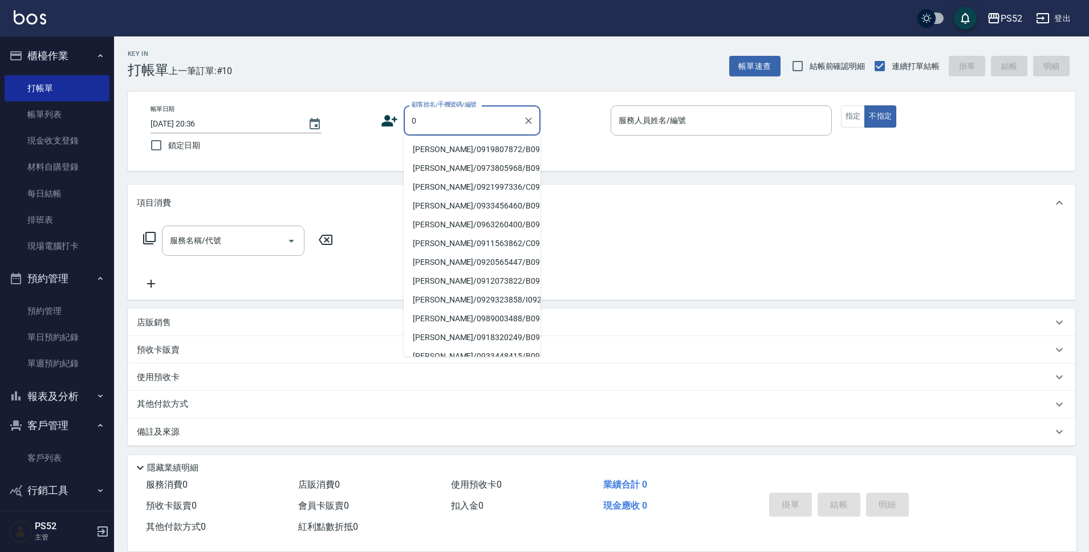
click at [472, 156] on li "[PERSON_NAME]/0919807872/B0919807872" at bounding box center [472, 149] width 137 height 19
type input "[PERSON_NAME]/0919807872/B0919807872"
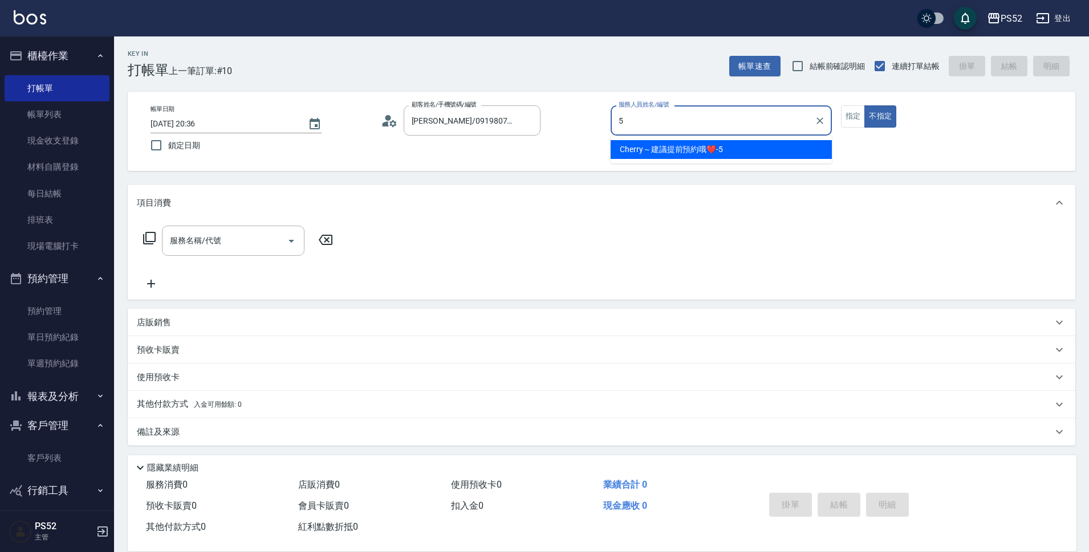
type input "Cherry～建議提前預約哦❤️-5"
type button "false"
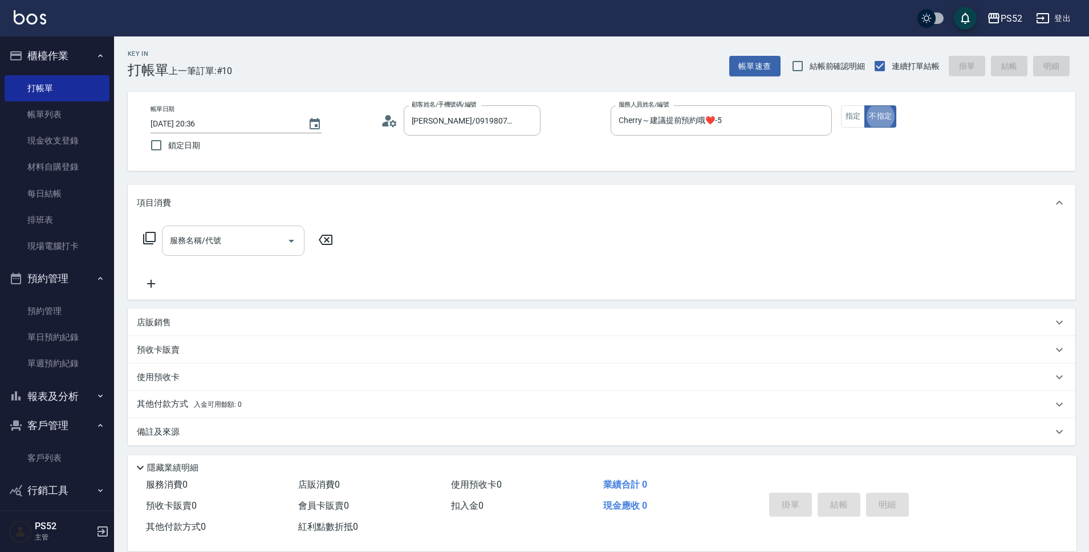
click at [213, 241] on div "服務名稱/代號 服務名稱/代號" at bounding box center [233, 241] width 143 height 30
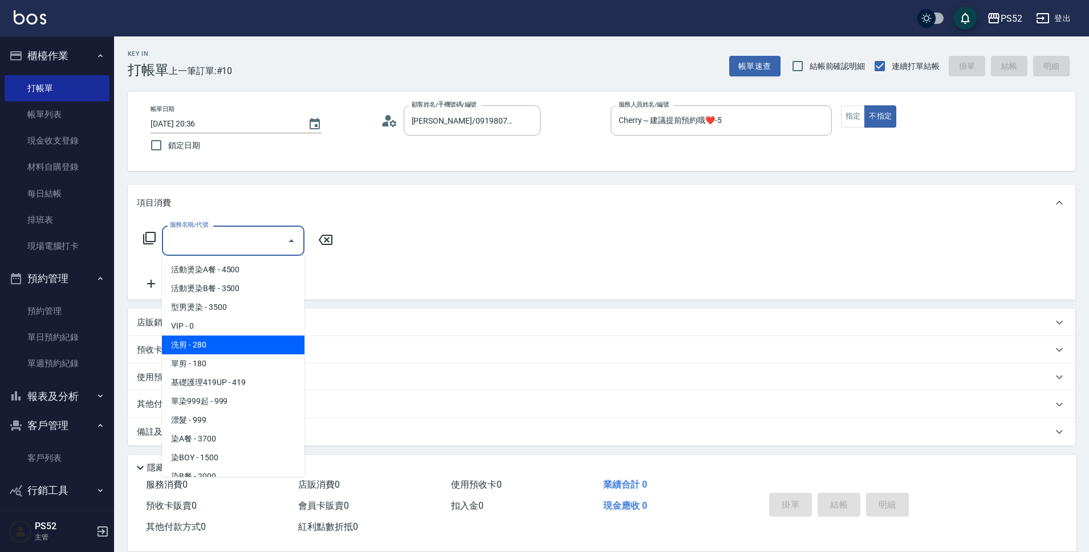
click at [223, 341] on span "洗剪 - 280" at bounding box center [233, 345] width 143 height 19
type input "洗剪(C1)"
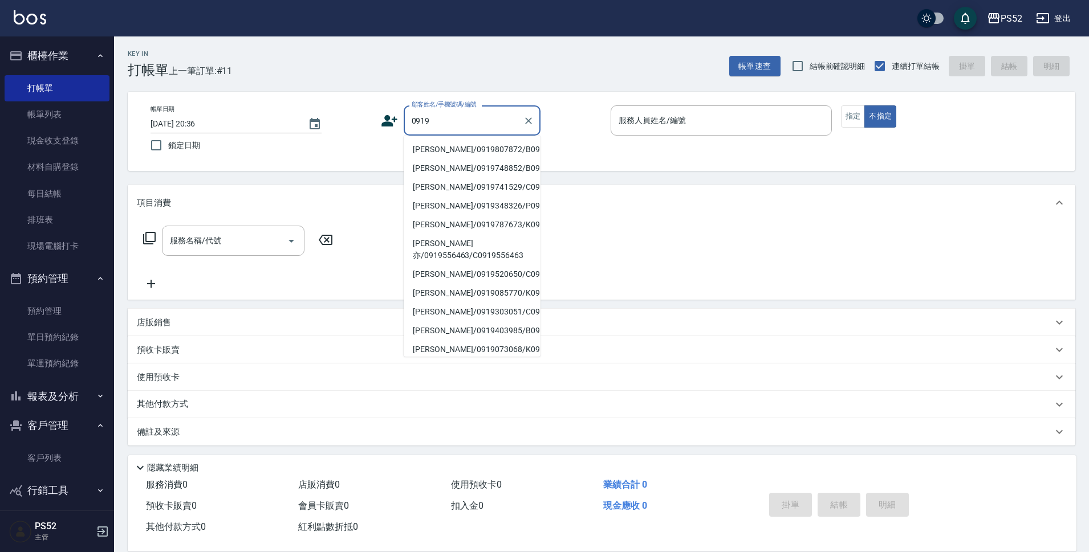
click at [486, 159] on li "[PERSON_NAME]/0919807872/B0919807872" at bounding box center [472, 149] width 137 height 19
type input "[PERSON_NAME]/0919807872/B0919807872"
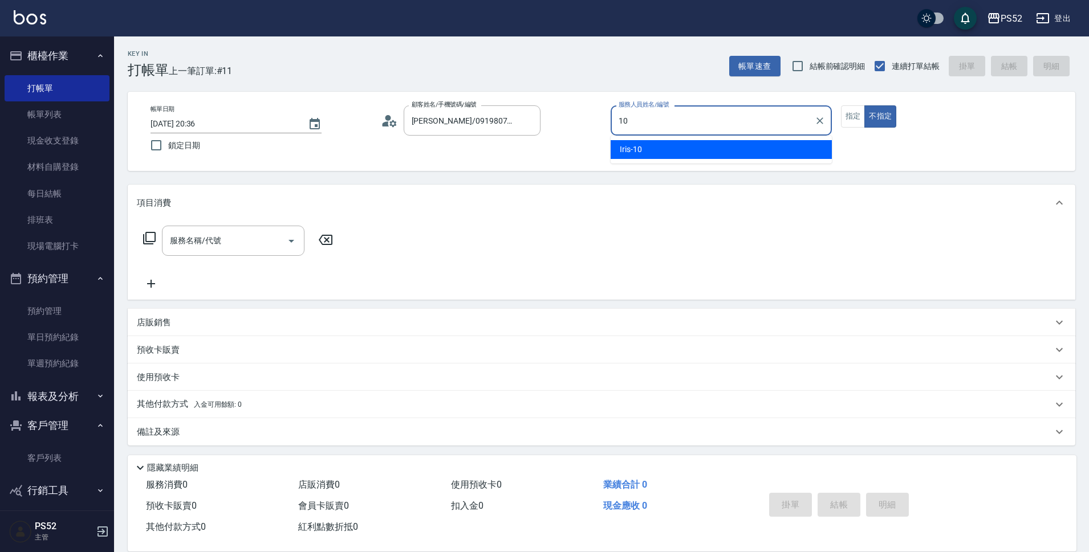
type input "Iris-10"
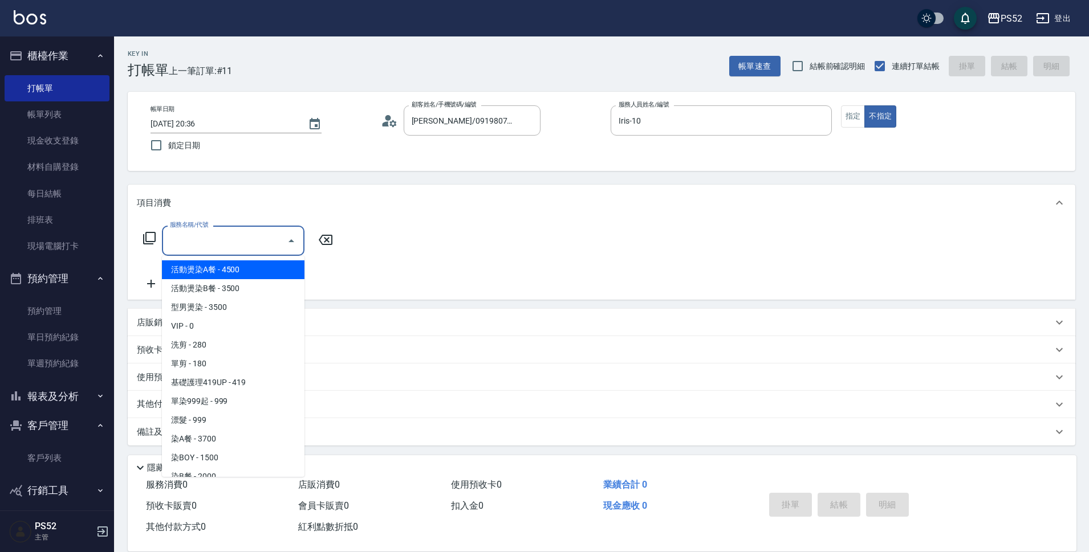
click at [207, 238] on div "服務名稱/代號 服務名稱/代號" at bounding box center [233, 241] width 143 height 30
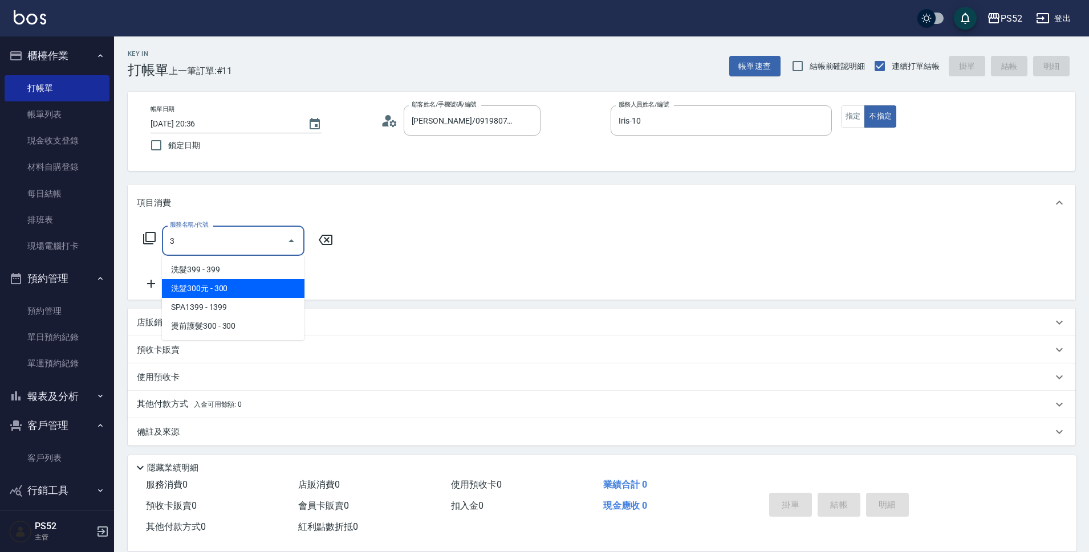
click at [233, 290] on span "洗髮300元 - 300" at bounding box center [233, 288] width 143 height 19
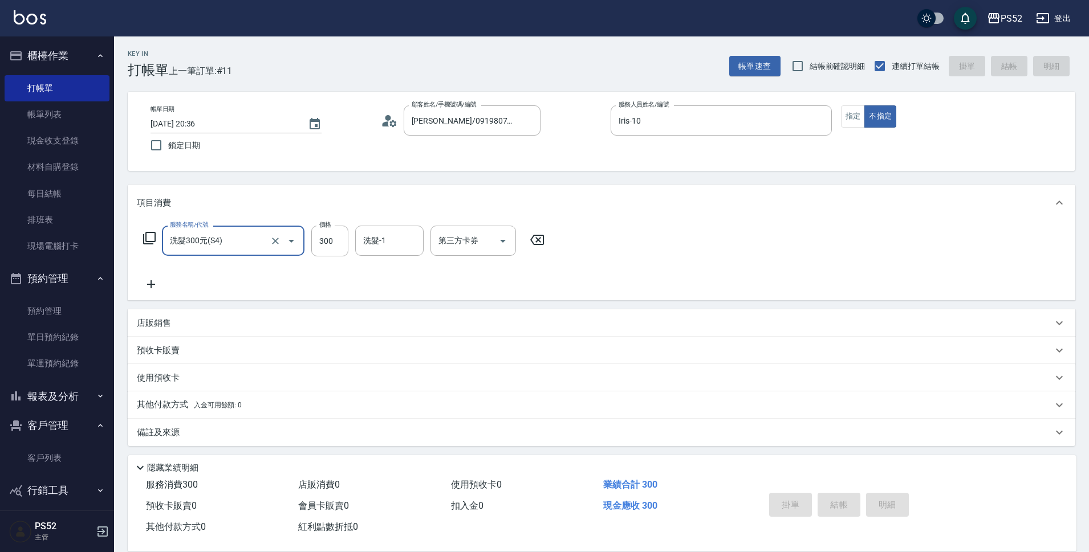
type input "洗髮300元(S4)"
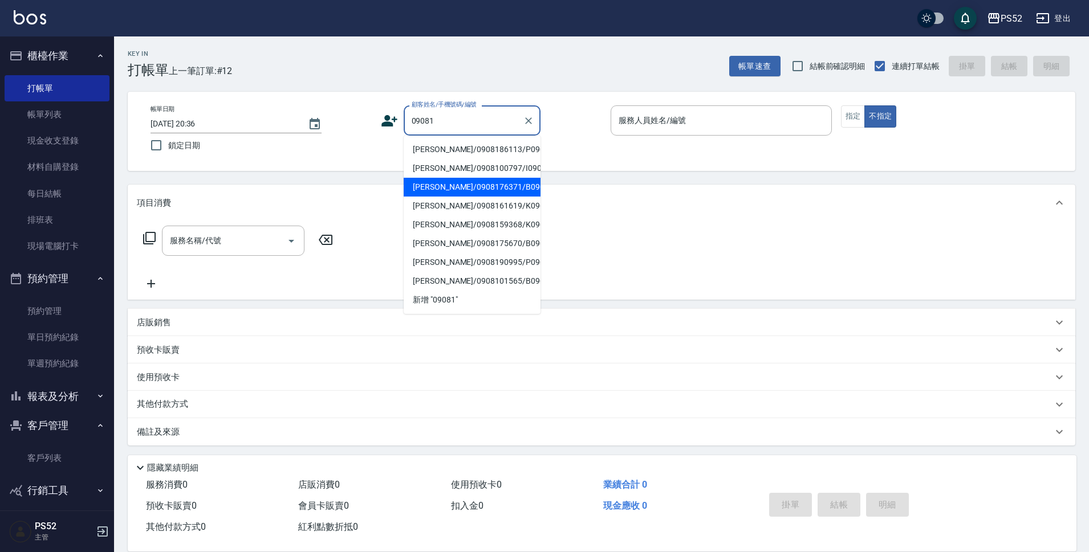
click at [485, 197] on li "[PERSON_NAME]/0908176371/B0908176371" at bounding box center [472, 187] width 137 height 19
type input "[PERSON_NAME]/0908176371/B0908176371"
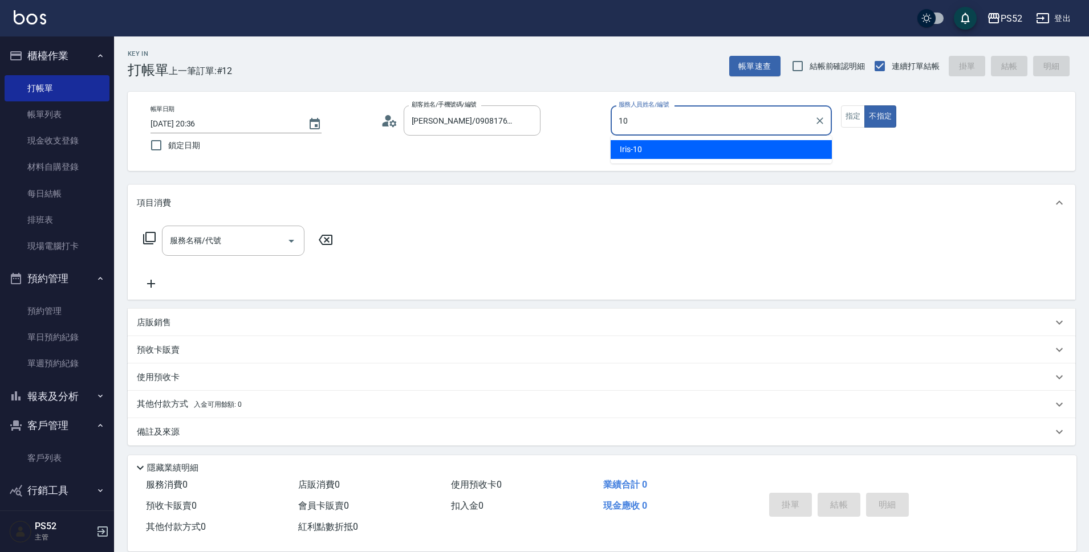
type input "Iris-10"
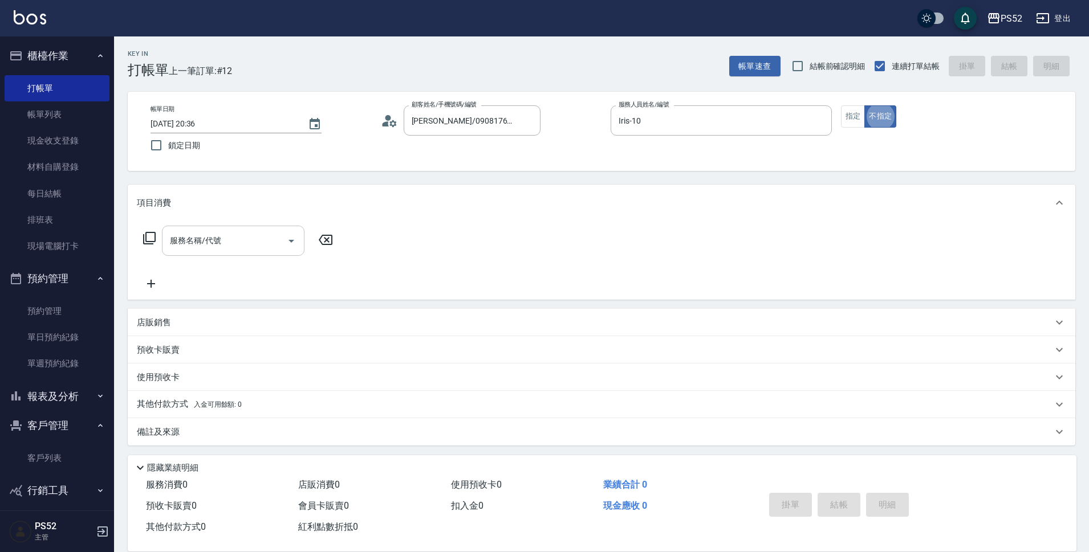
click at [226, 245] on input "服務名稱/代號" at bounding box center [224, 241] width 115 height 20
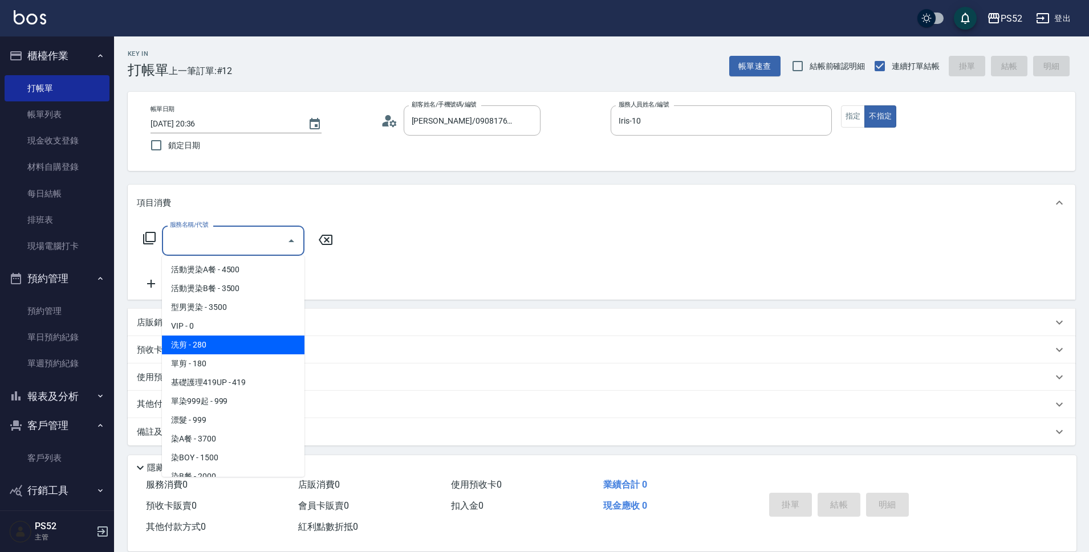
click at [249, 348] on span "洗剪 - 280" at bounding box center [233, 345] width 143 height 19
type input "洗剪(C1)"
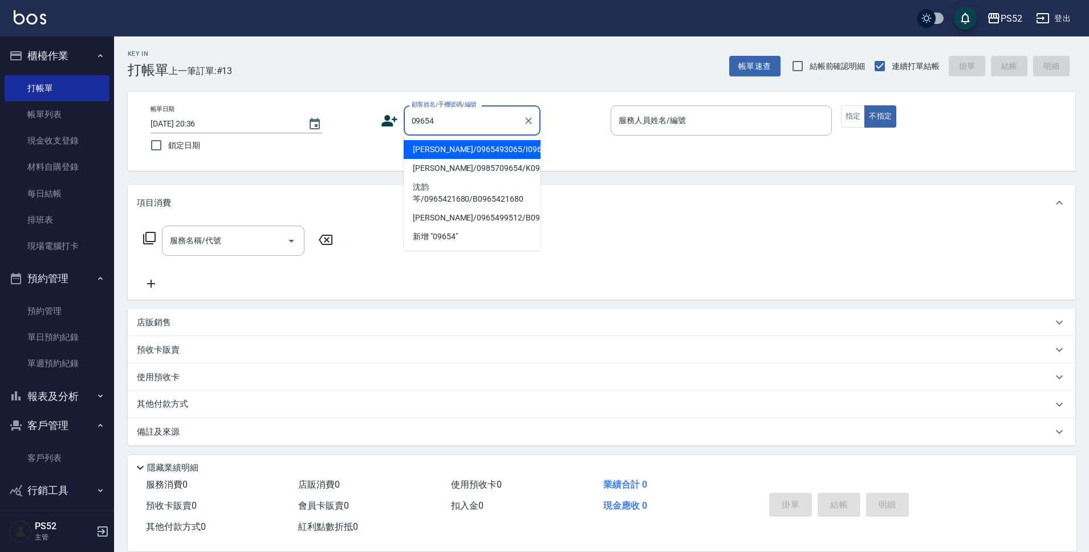
click at [483, 156] on li "[PERSON_NAME]/0965493065/I0965493065" at bounding box center [472, 149] width 137 height 19
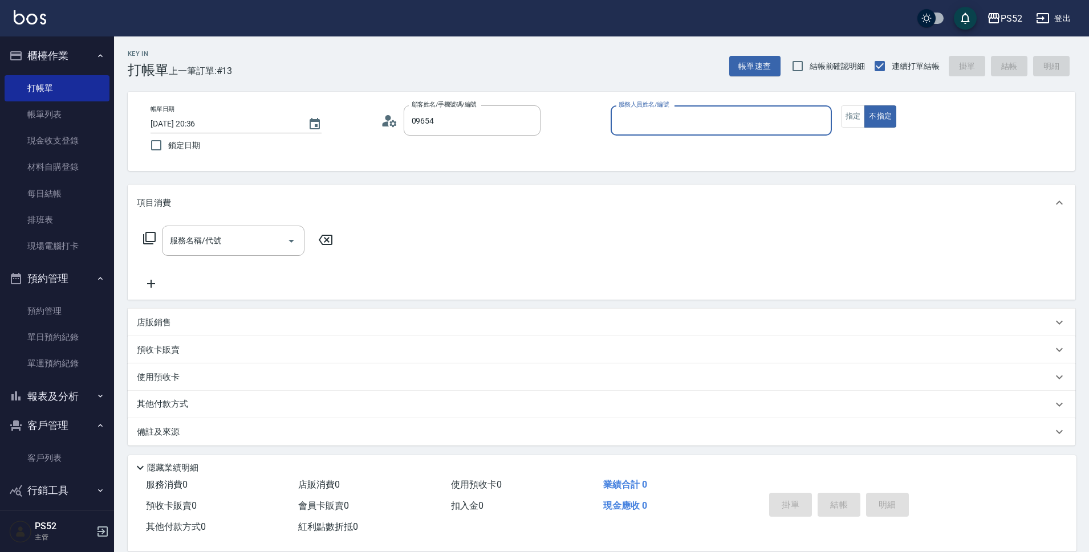
type input "[PERSON_NAME]/0965493065/I0965493065"
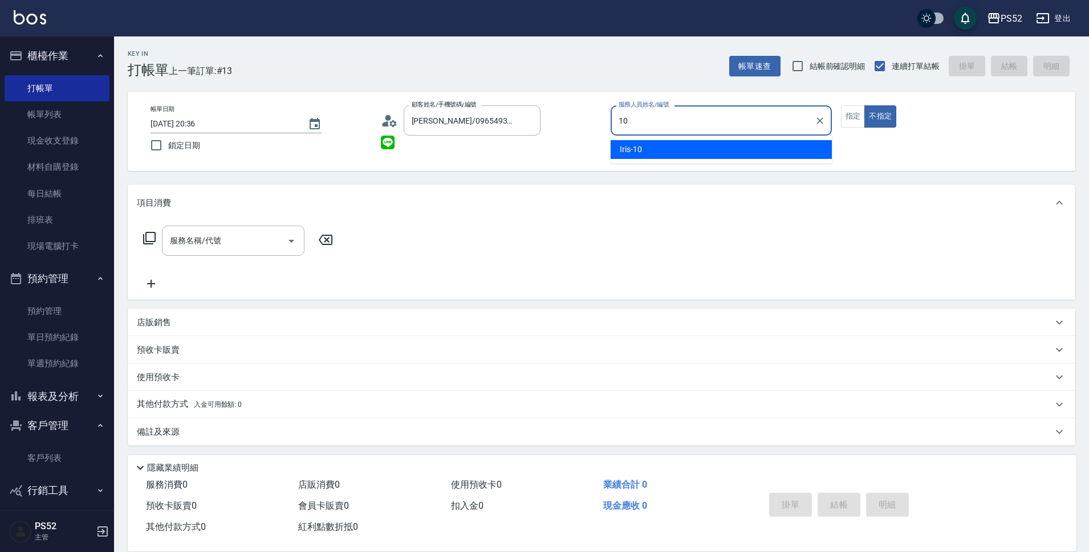
type input "Iris-10"
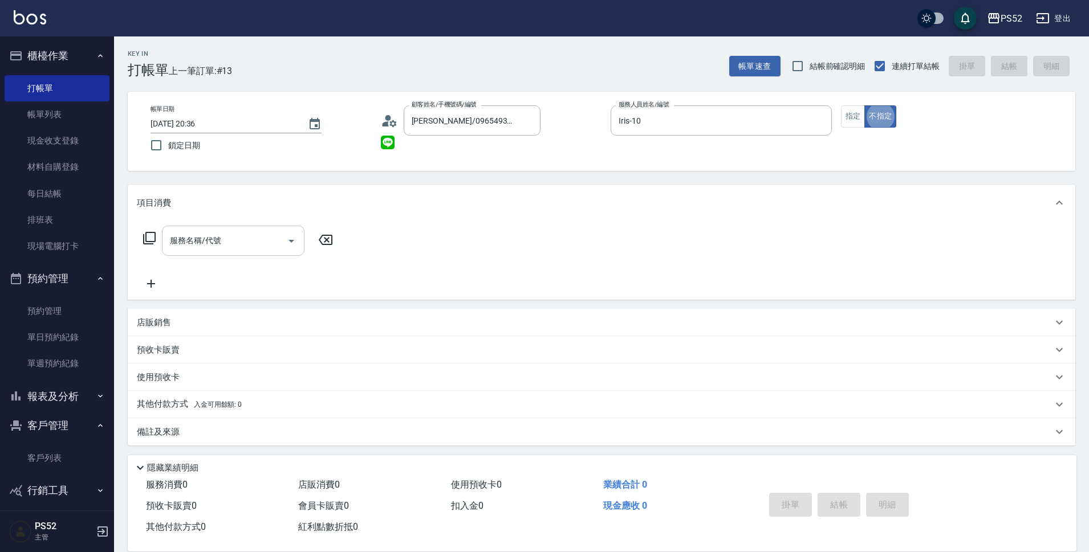
click at [185, 244] on div "服務名稱/代號 服務名稱/代號" at bounding box center [233, 241] width 143 height 30
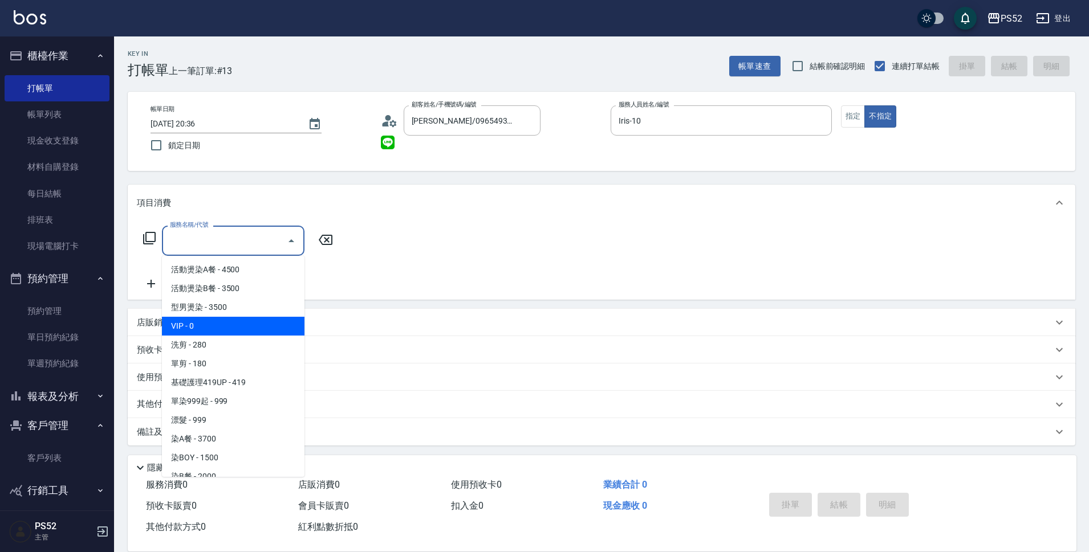
click at [233, 324] on span "VIP - 0" at bounding box center [233, 326] width 143 height 19
type input "VIP(888)"
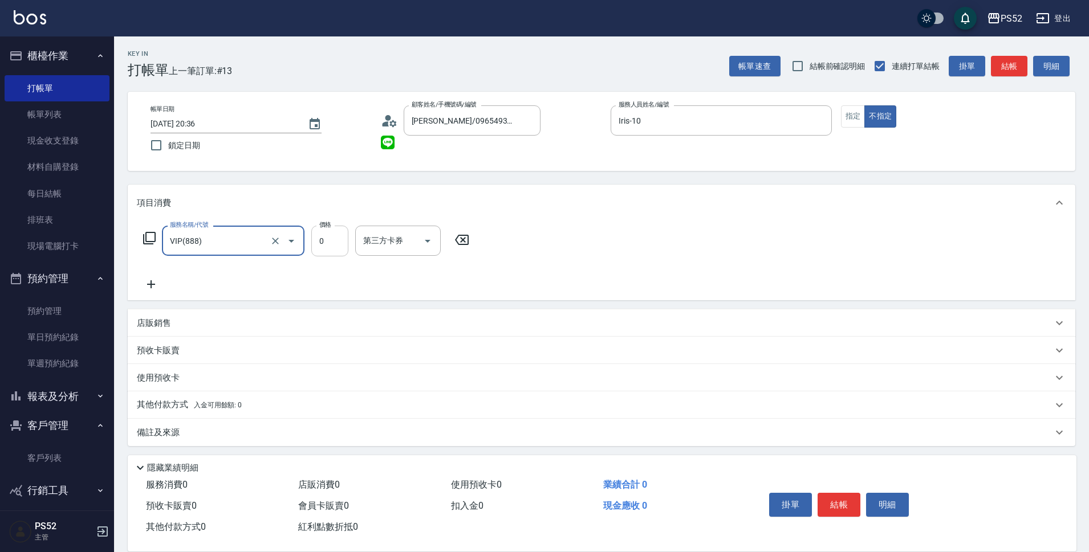
click at [316, 246] on input "0" at bounding box center [329, 241] width 37 height 31
type input "19"
click at [152, 279] on icon at bounding box center [151, 285] width 29 height 14
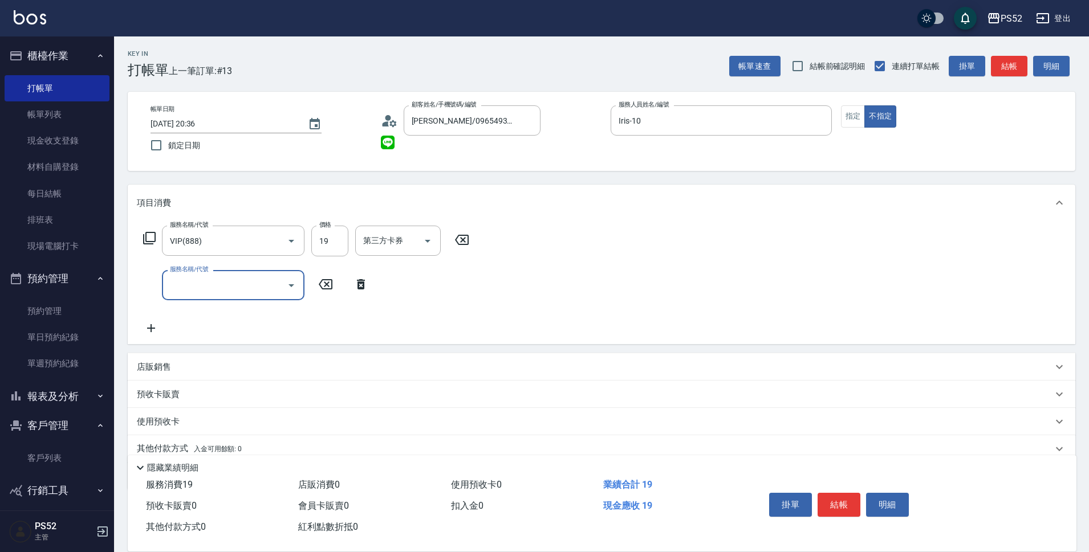
click at [235, 287] on input "服務名稱/代號" at bounding box center [224, 285] width 115 height 20
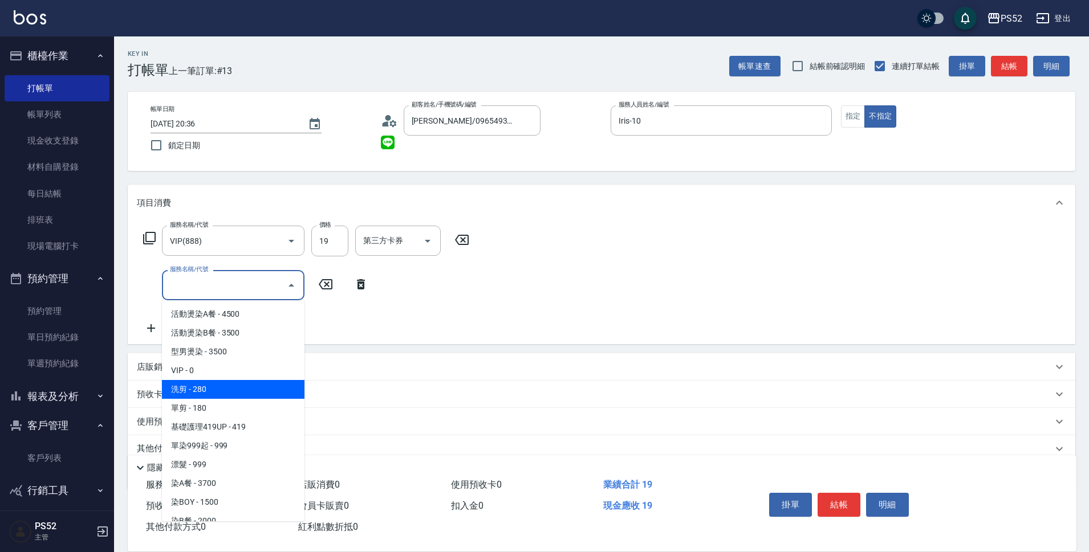
click at [242, 393] on span "洗剪 - 280" at bounding box center [233, 389] width 143 height 19
type input "洗剪(C1)"
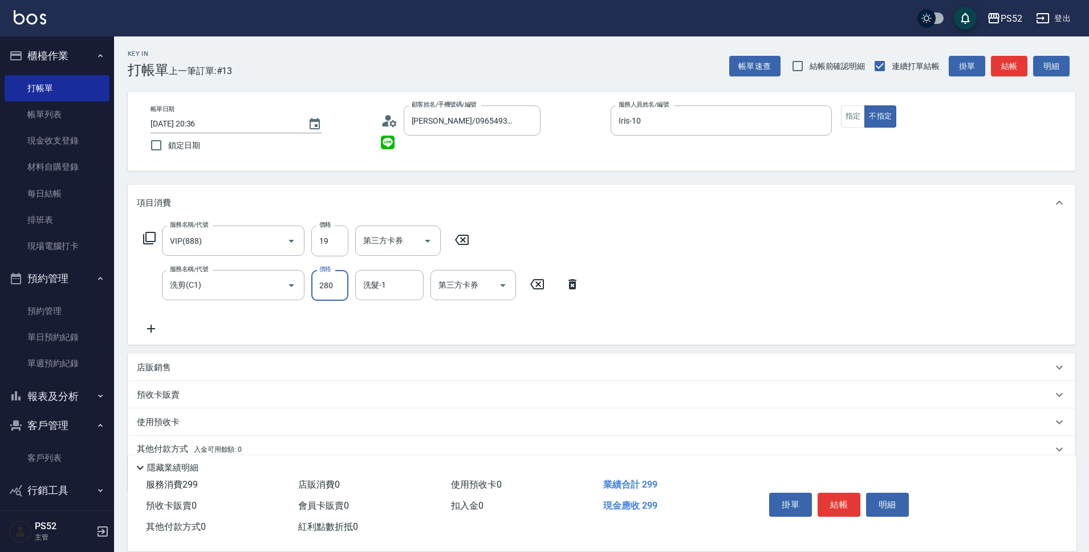
click at [322, 289] on input "280" at bounding box center [329, 285] width 37 height 31
click at [501, 284] on icon "Open" at bounding box center [503, 285] width 6 height 3
type input "315"
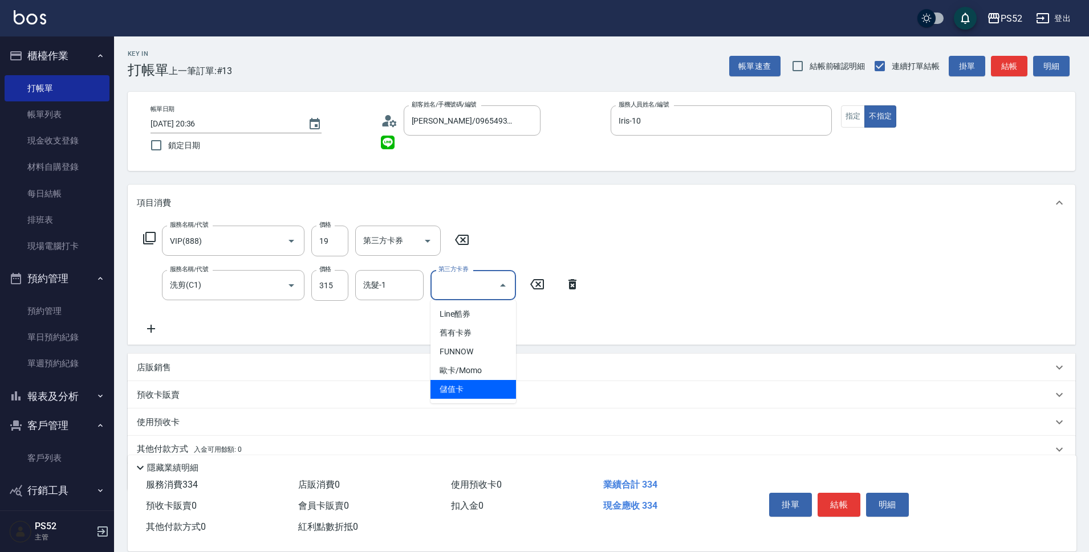
click at [468, 392] on span "儲值卡" at bounding box center [473, 389] width 86 height 19
type input "儲值卡"
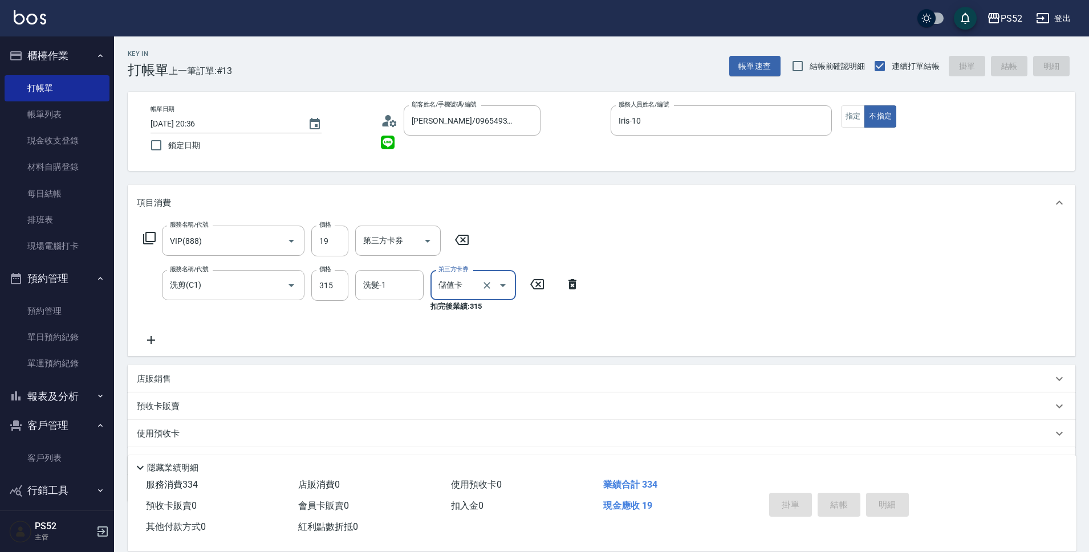
type input "[DATE] 20:37"
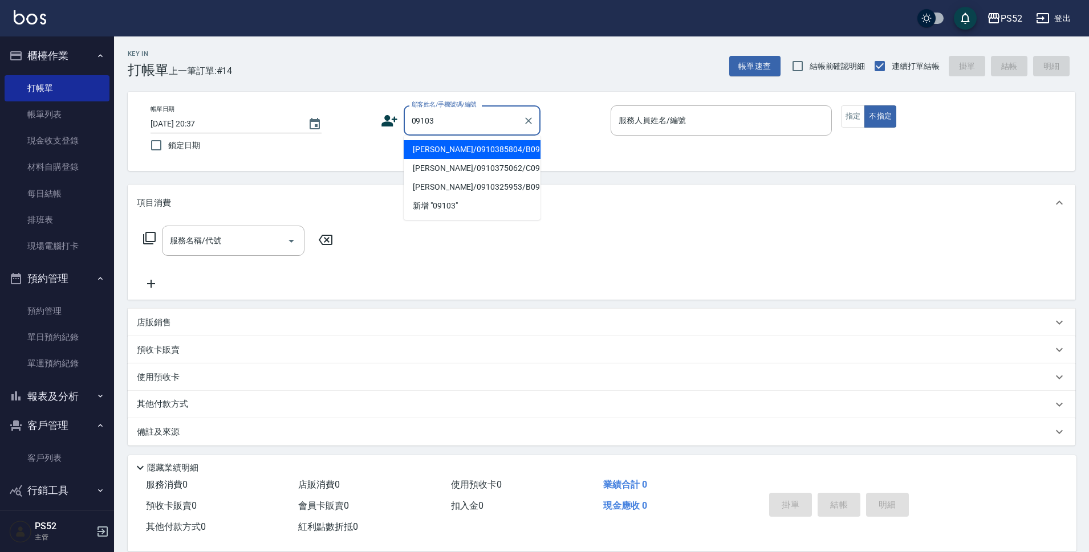
click at [502, 159] on li "[PERSON_NAME]/0910385804/B0910385804" at bounding box center [472, 149] width 137 height 19
type input "[PERSON_NAME]/0910385804/B0910385804"
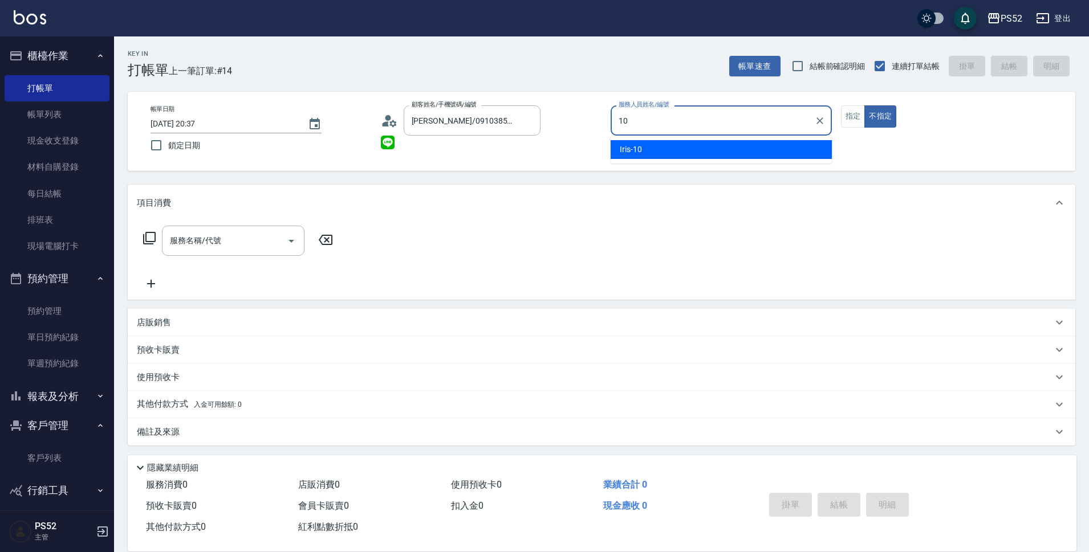
type input "Iris-10"
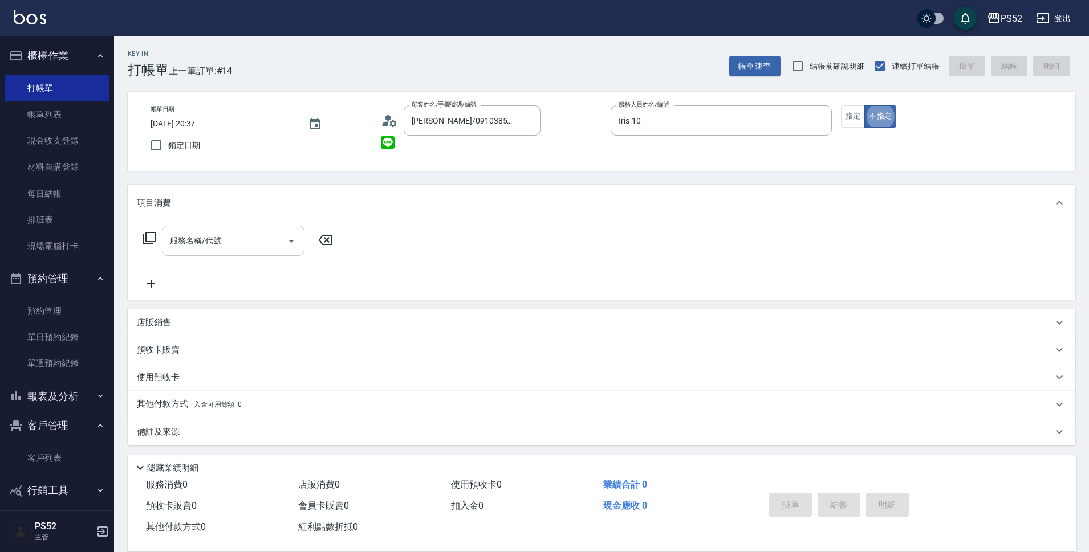
click at [205, 242] on input "服務名稱/代號" at bounding box center [224, 241] width 115 height 20
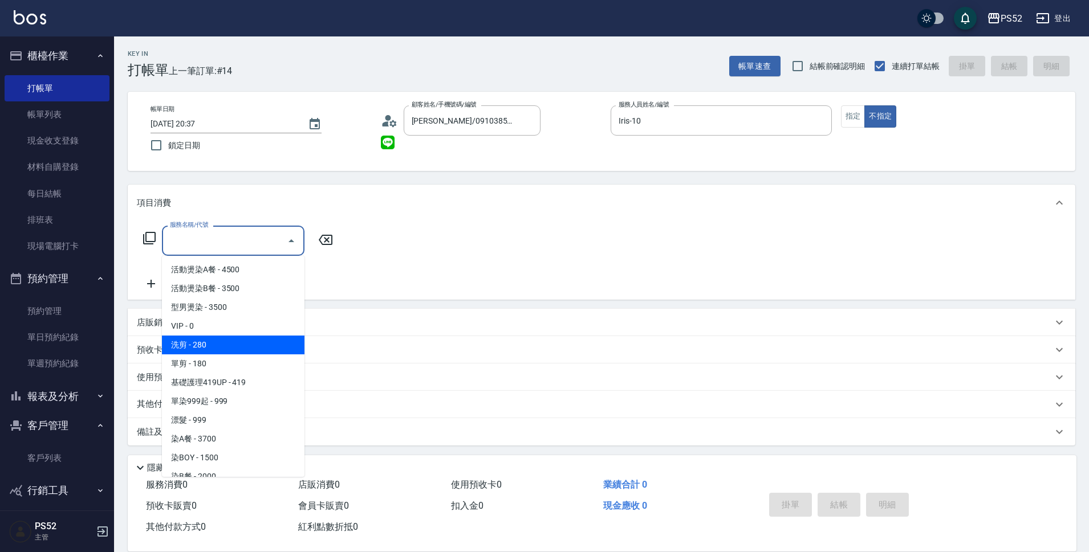
click at [231, 352] on span "洗剪 - 280" at bounding box center [233, 345] width 143 height 19
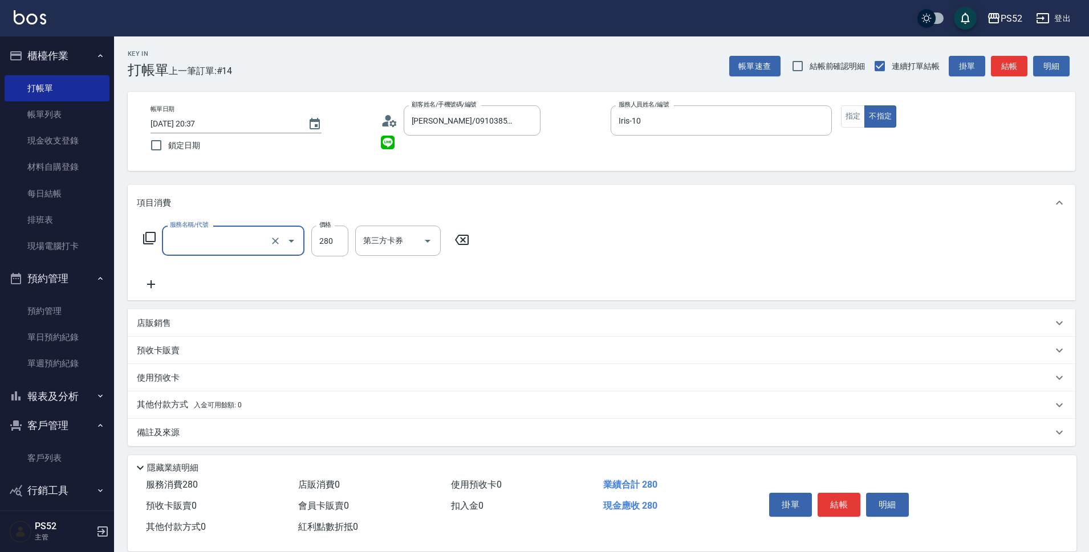
type input "洗剪(C1)"
click at [334, 244] on input "280" at bounding box center [329, 241] width 37 height 31
type input "350"
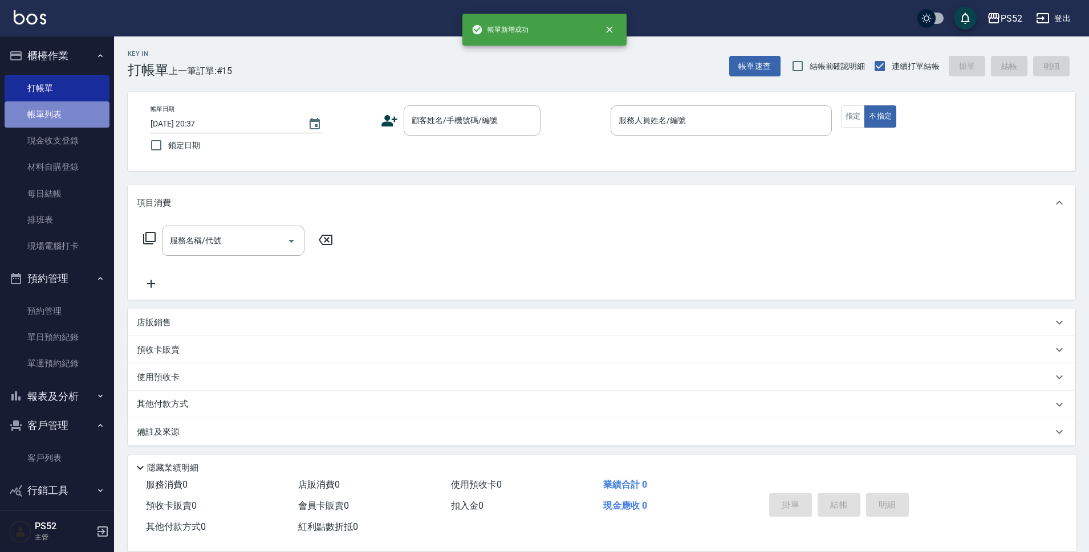
click at [60, 123] on link "帳單列表" at bounding box center [57, 114] width 105 height 26
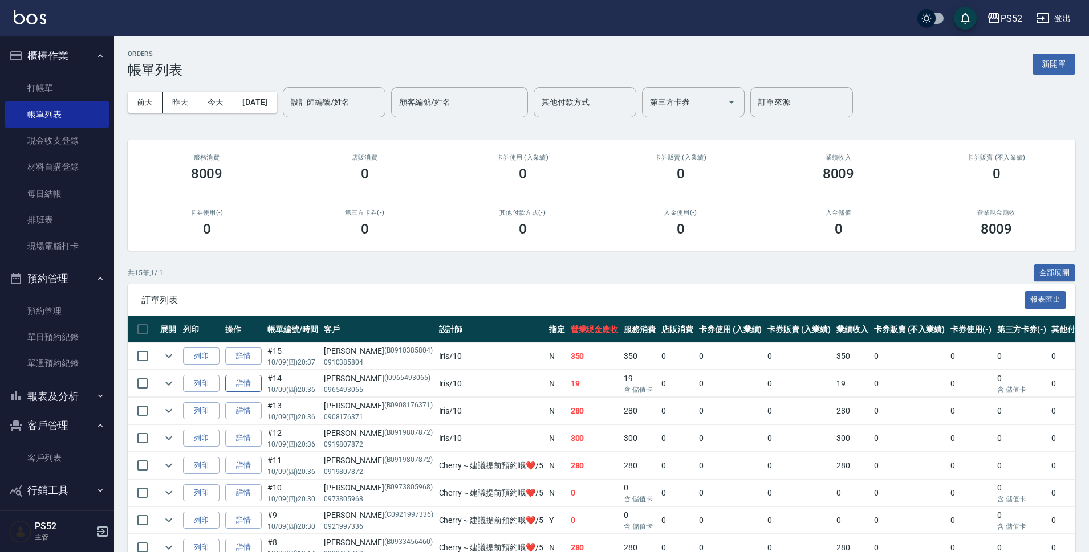
click at [236, 380] on link "詳情" at bounding box center [243, 384] width 36 height 18
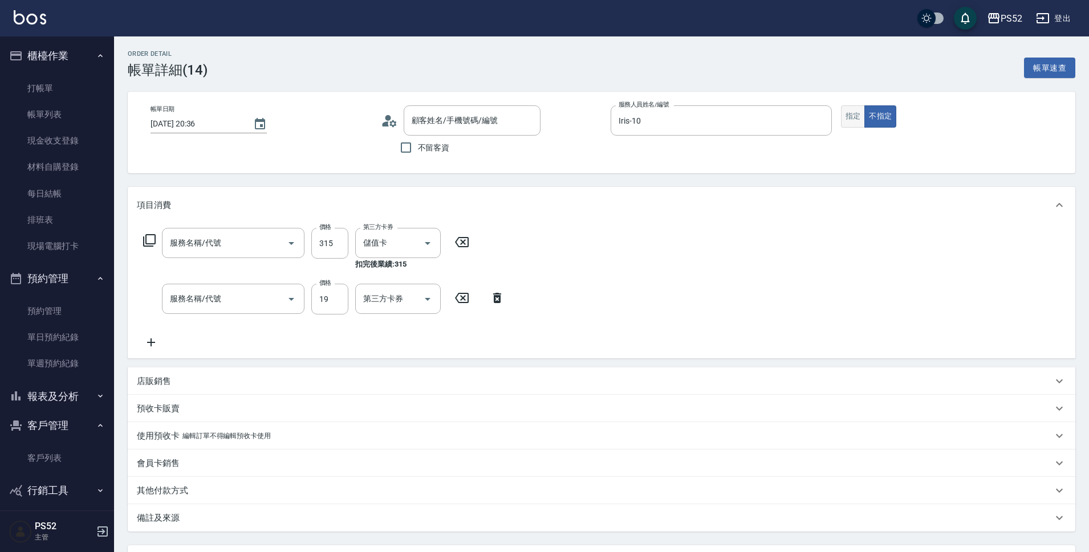
type input "[DATE] 20:36"
type input "Iris-10"
click at [852, 120] on button "指定" at bounding box center [853, 116] width 25 height 22
type input "洗剪(C1)"
type input "VIP(888)"
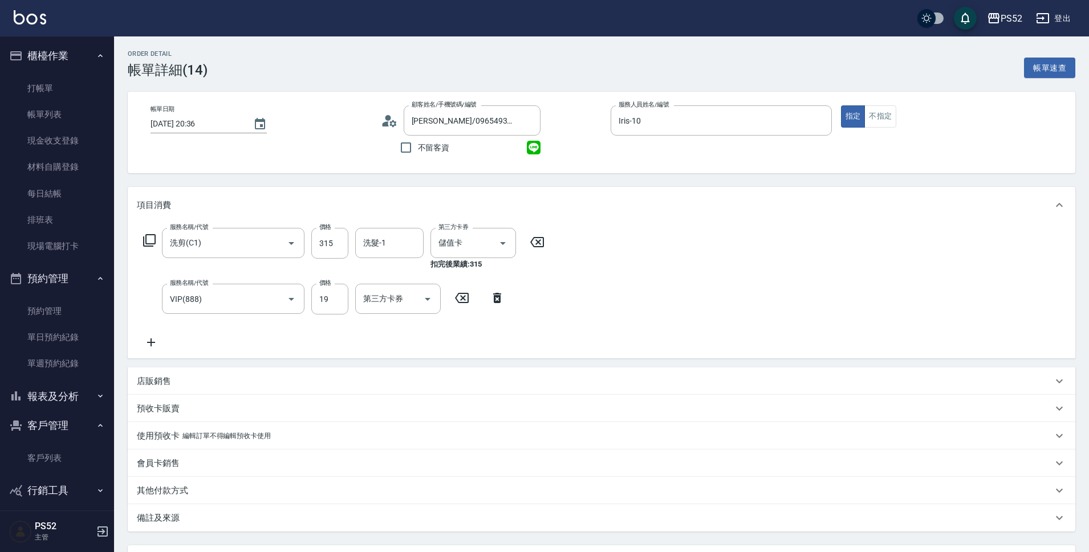
type input "[PERSON_NAME]/0965493065/I0965493065"
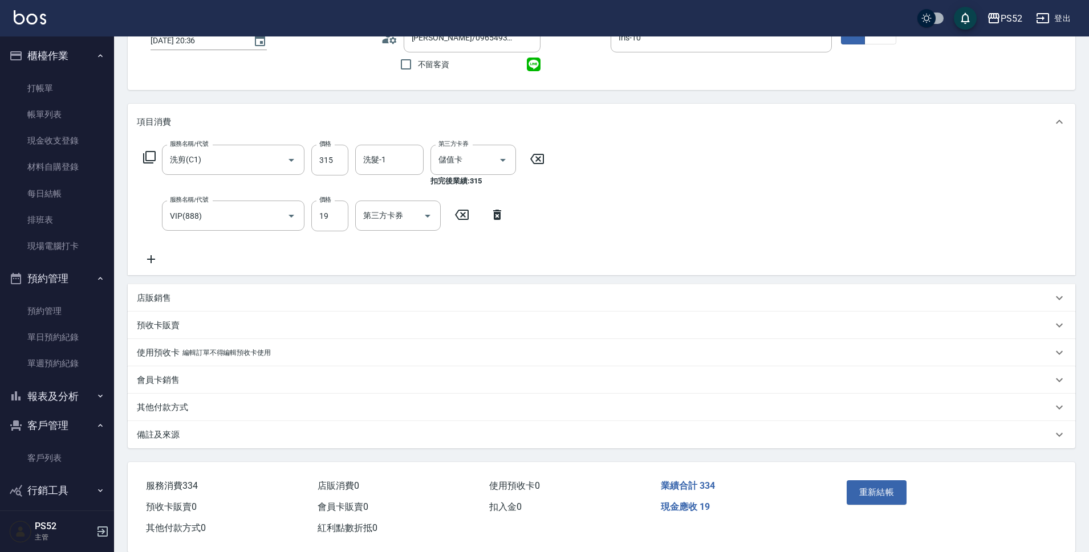
scroll to position [95, 0]
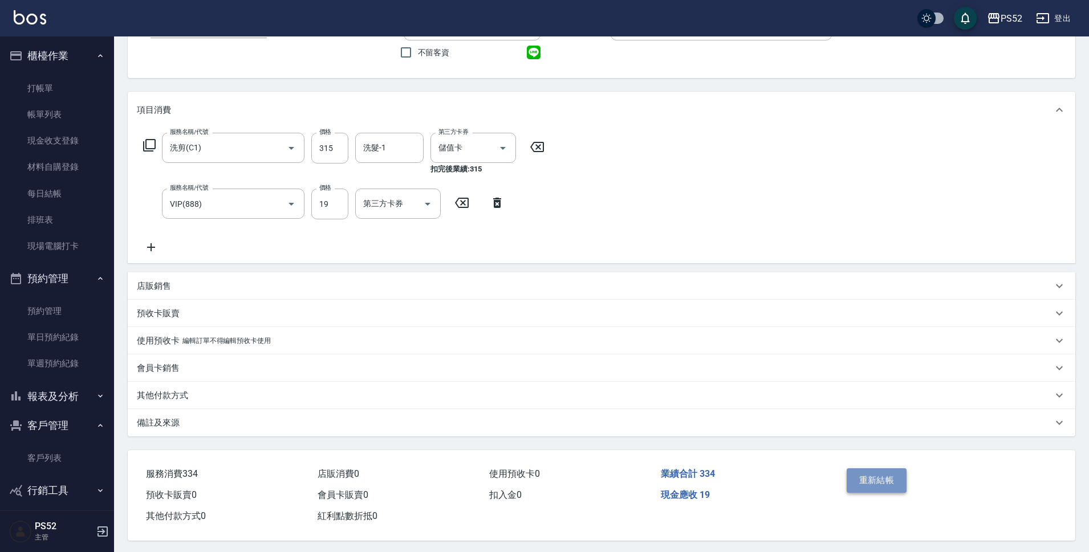
click at [885, 485] on button "重新結帳" at bounding box center [877, 481] width 60 height 24
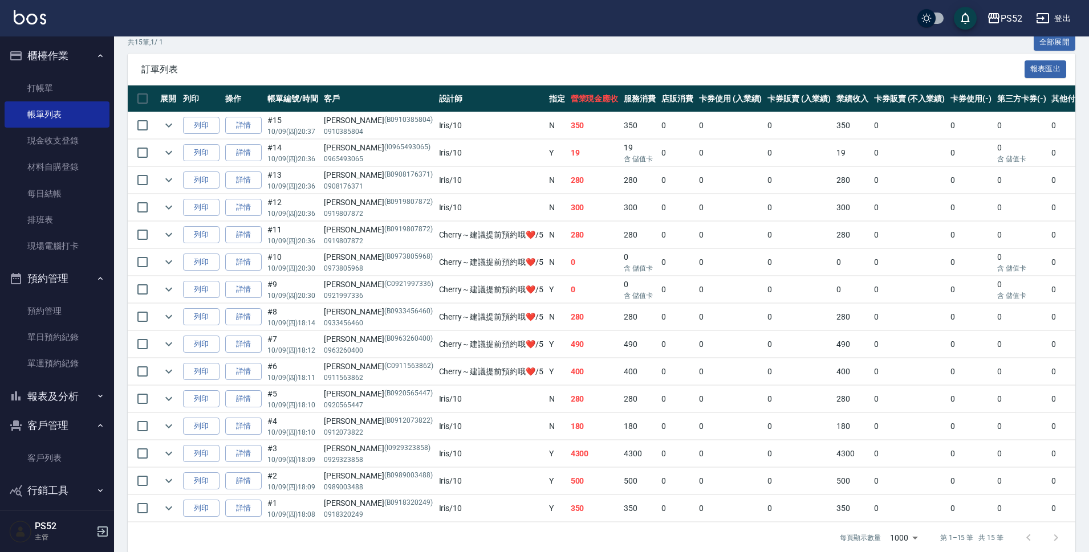
scroll to position [247, 0]
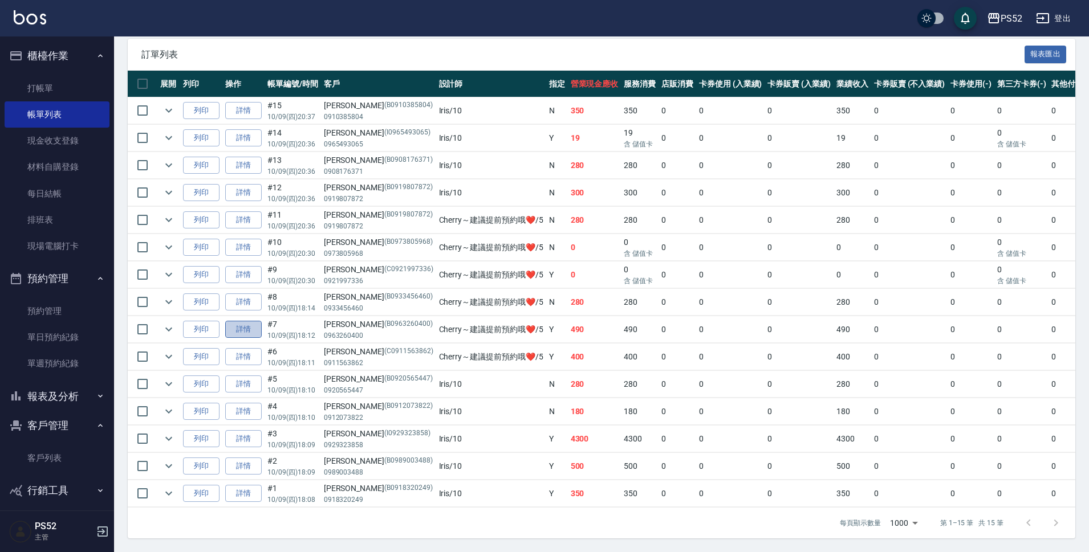
click at [256, 334] on link "詳情" at bounding box center [243, 330] width 36 height 18
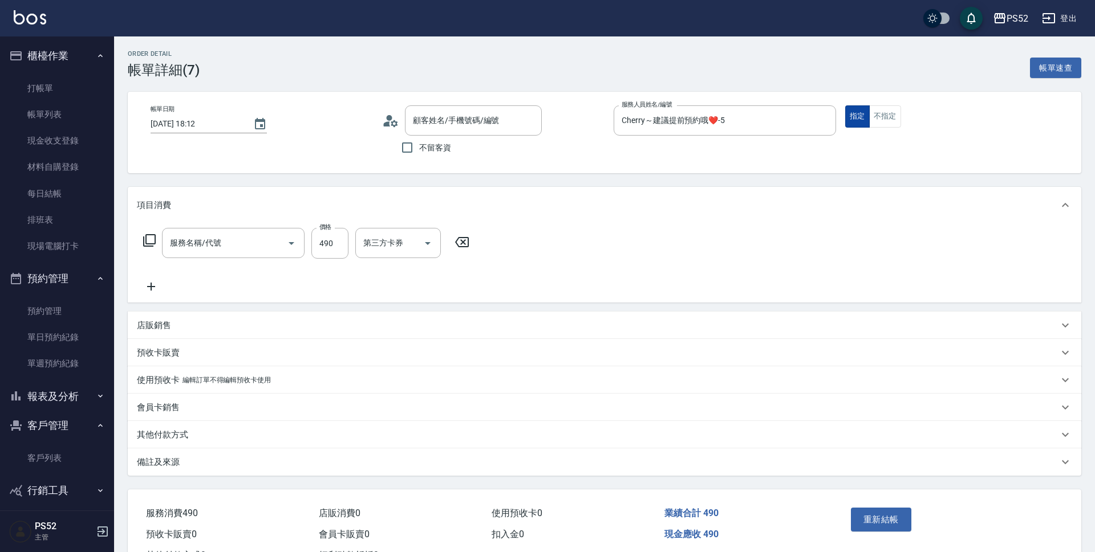
type input "[DATE] 18:12"
type input "Cherry～建議提前預約哦❤️-5"
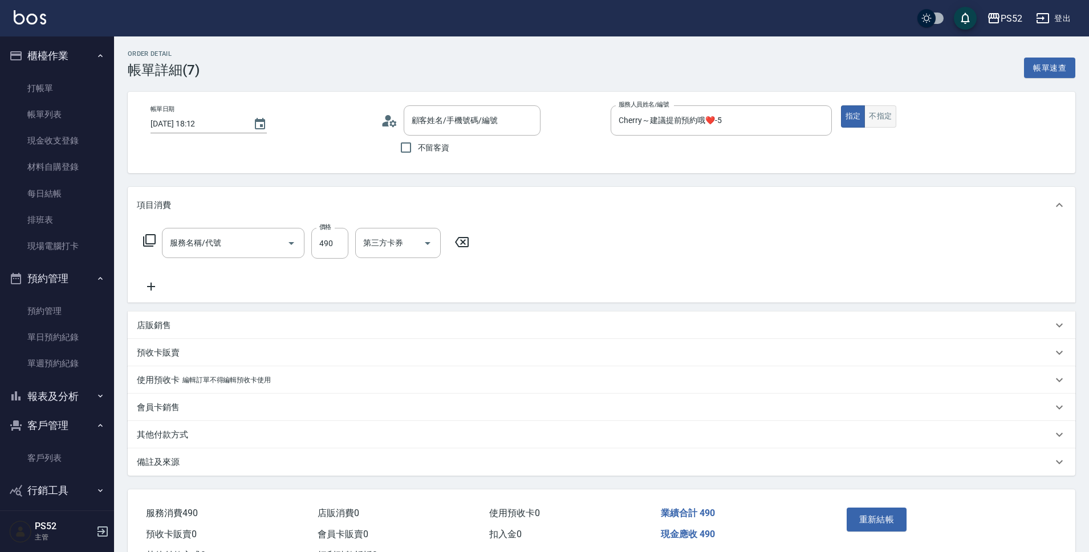
type input "基礎護理419UP(C3)"
type input "[PERSON_NAME]/0963260400/B0963260400"
click at [869, 108] on button "不指定" at bounding box center [880, 116] width 32 height 22
click at [880, 522] on button "重新結帳" at bounding box center [877, 520] width 60 height 24
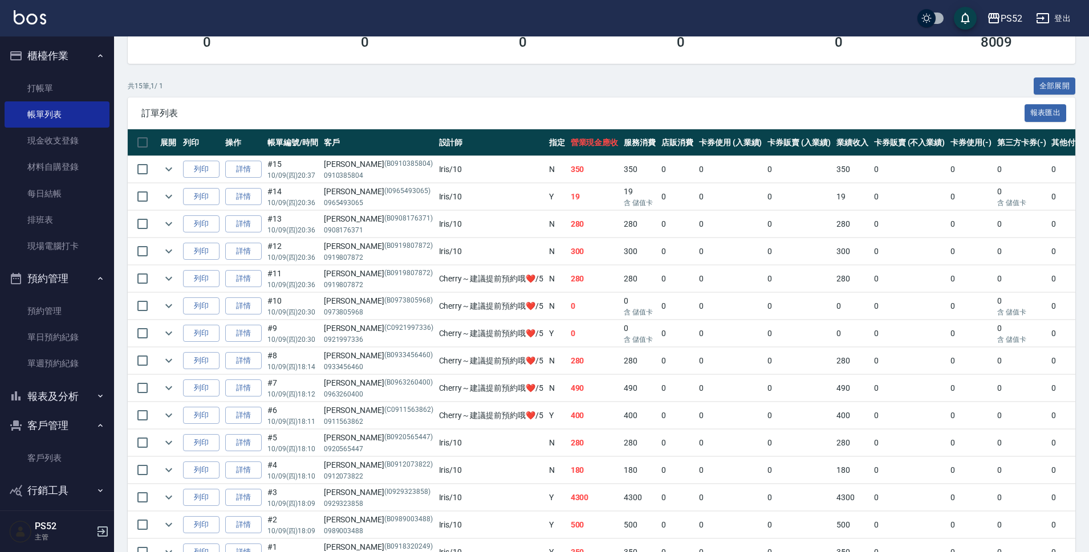
scroll to position [190, 0]
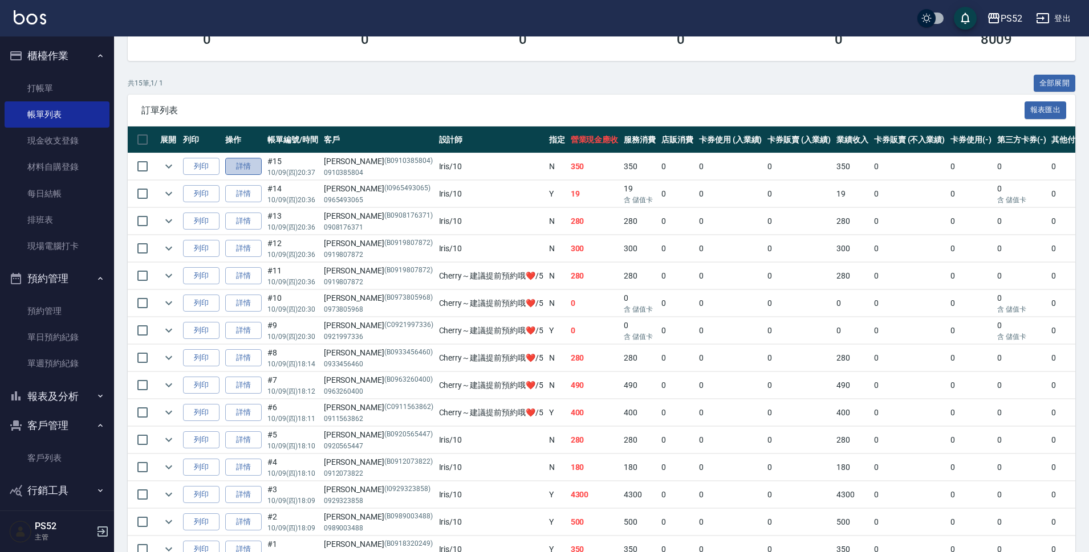
click at [240, 165] on link "詳情" at bounding box center [243, 167] width 36 height 18
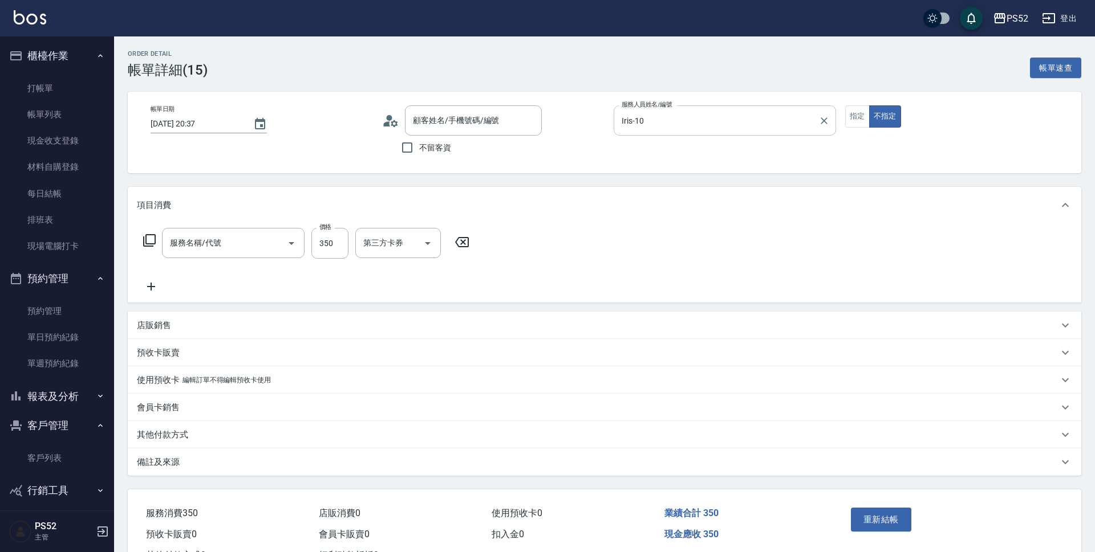
type input "[DATE] 20:37"
type input "Iris-10"
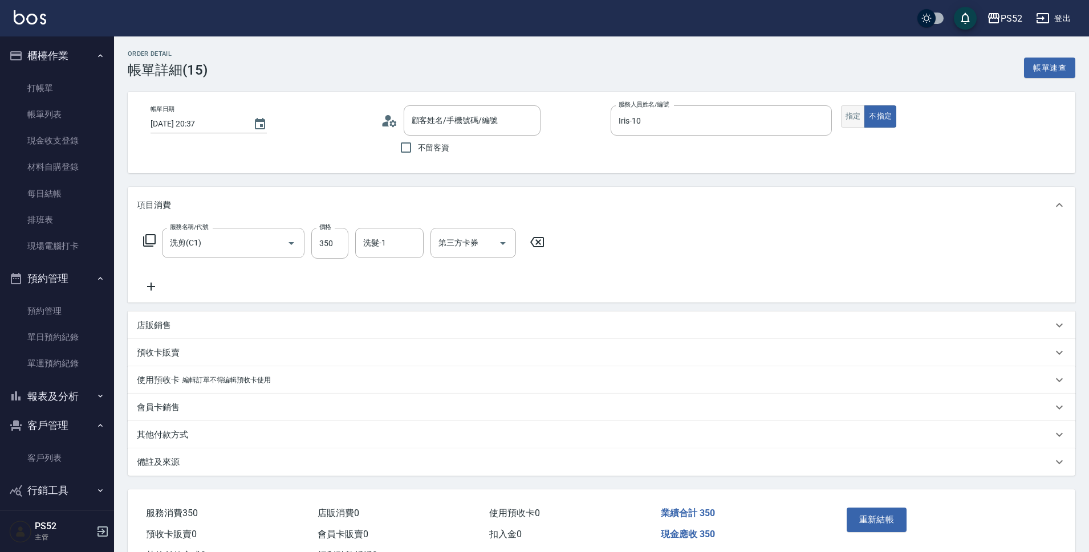
type input "洗剪(C1)"
type input "[PERSON_NAME]/0910385804/B0910385804"
click at [863, 123] on button "指定" at bounding box center [853, 116] width 25 height 22
click at [870, 519] on button "重新結帳" at bounding box center [877, 520] width 60 height 24
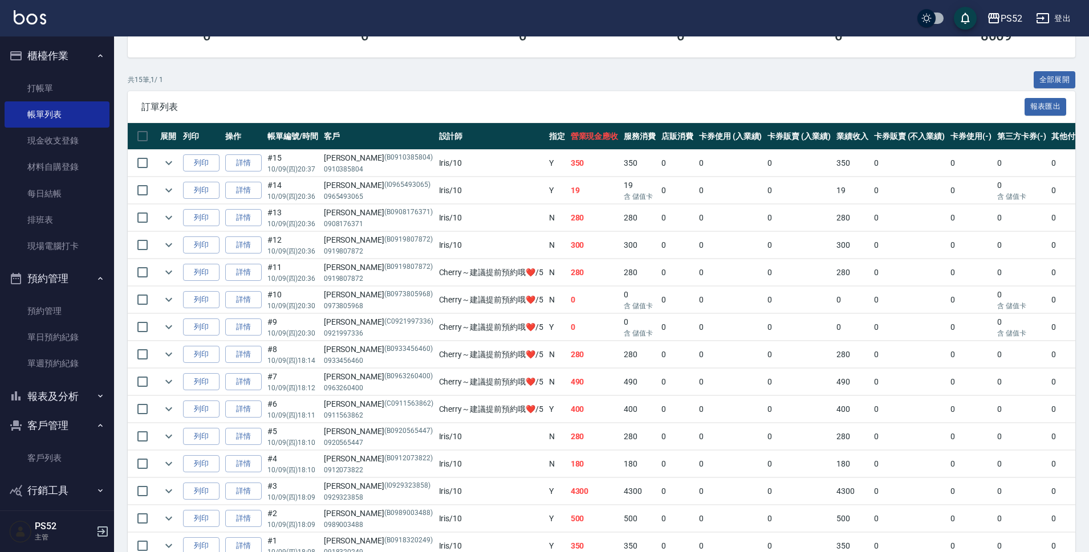
scroll to position [255, 0]
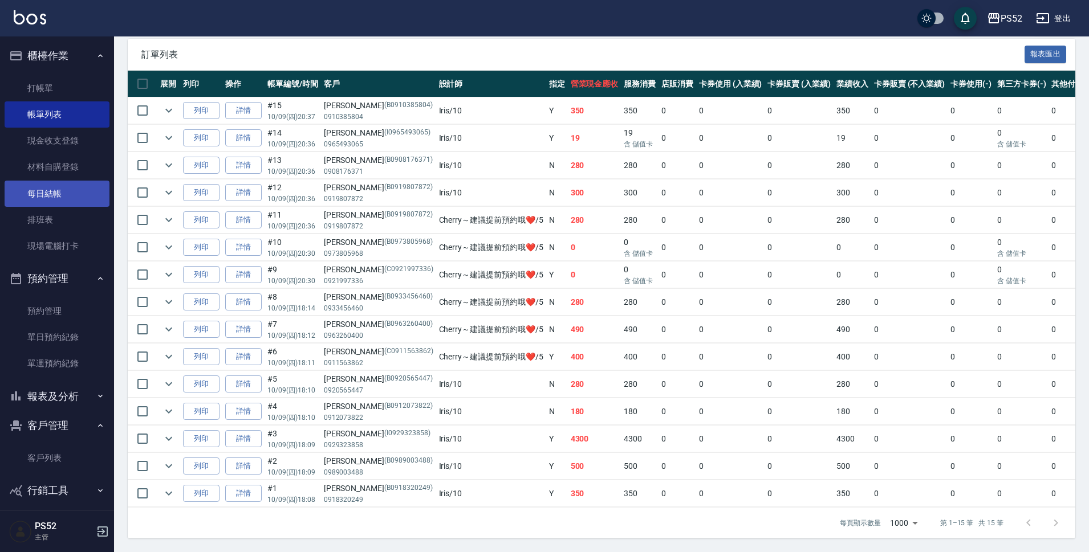
click at [74, 194] on link "每日結帳" at bounding box center [57, 194] width 105 height 26
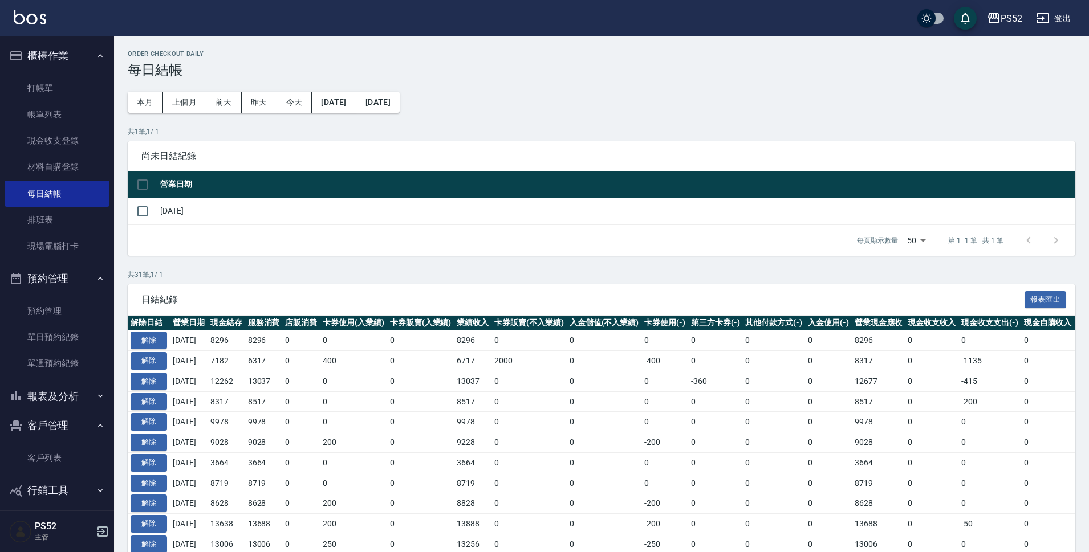
click at [157, 214] on td at bounding box center [143, 211] width 30 height 27
click at [149, 212] on input "checkbox" at bounding box center [143, 212] width 24 height 24
checkbox input "true"
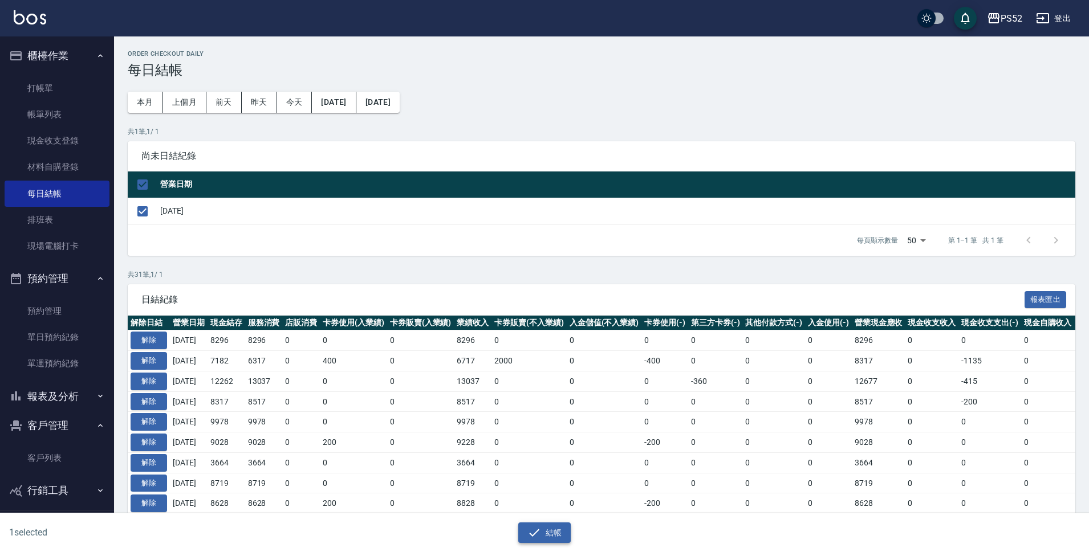
click at [546, 530] on button "結帳" at bounding box center [544, 533] width 53 height 21
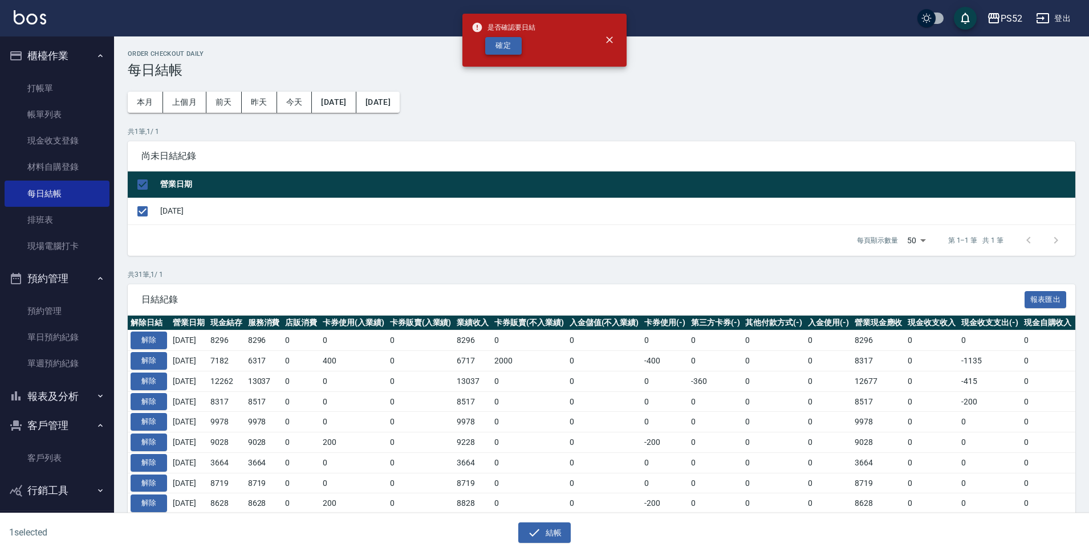
click at [515, 43] on button "確定" at bounding box center [503, 46] width 36 height 18
checkbox input "false"
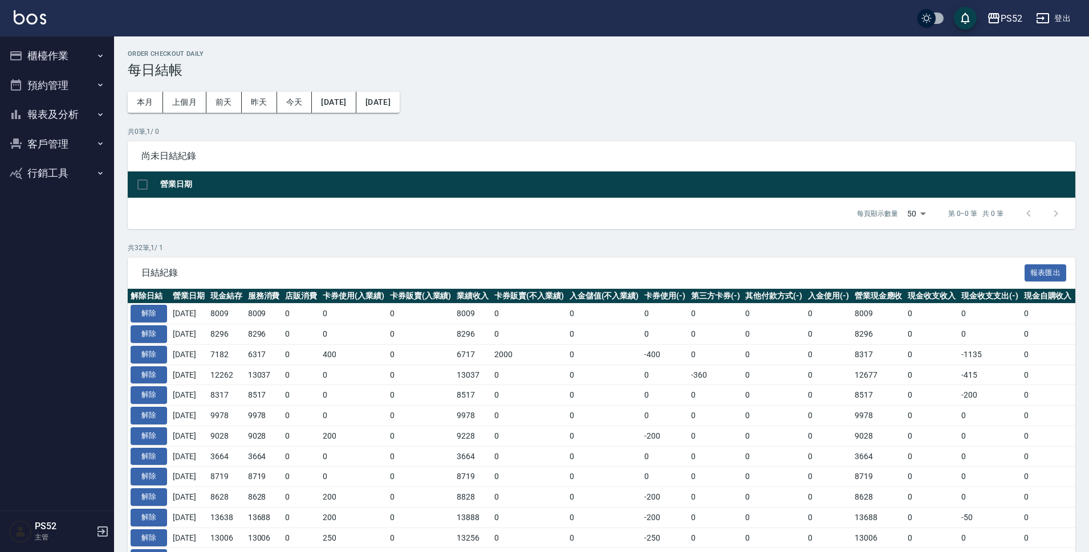
click at [68, 123] on button "報表及分析" at bounding box center [57, 115] width 105 height 30
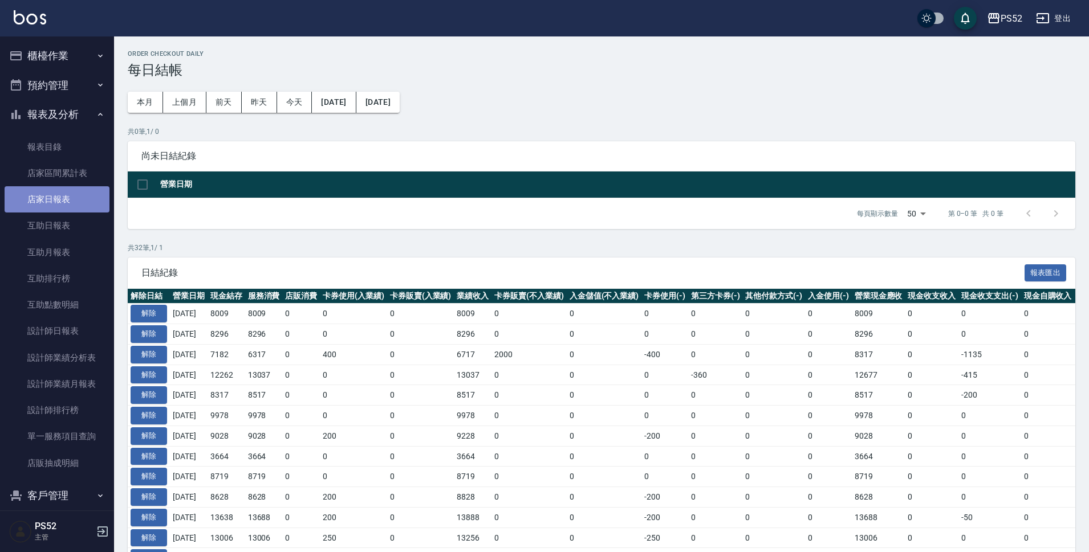
click at [75, 199] on link "店家日報表" at bounding box center [57, 199] width 105 height 26
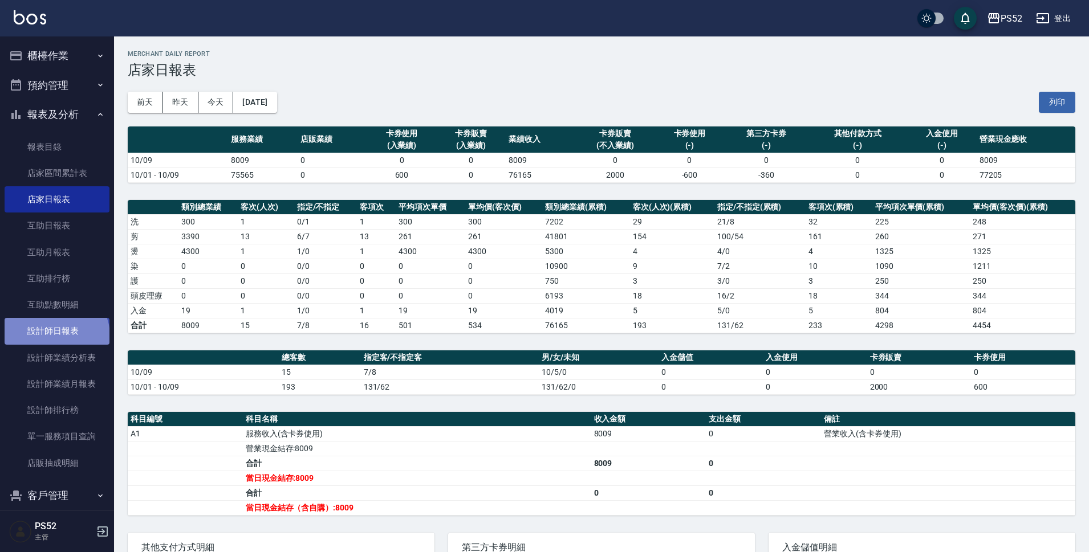
click at [55, 336] on link "設計師日報表" at bounding box center [57, 331] width 105 height 26
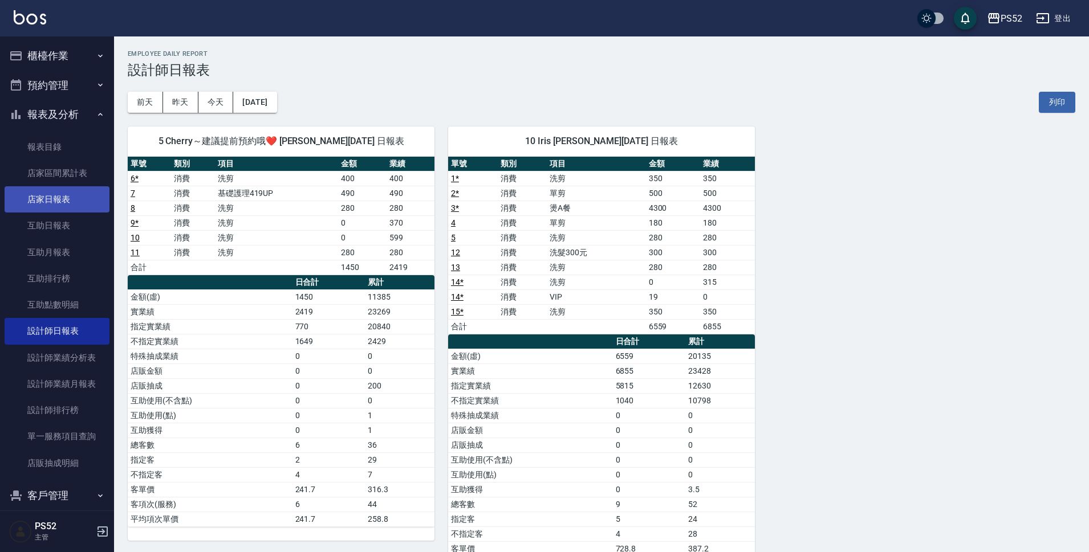
click at [71, 204] on link "店家日報表" at bounding box center [57, 199] width 105 height 26
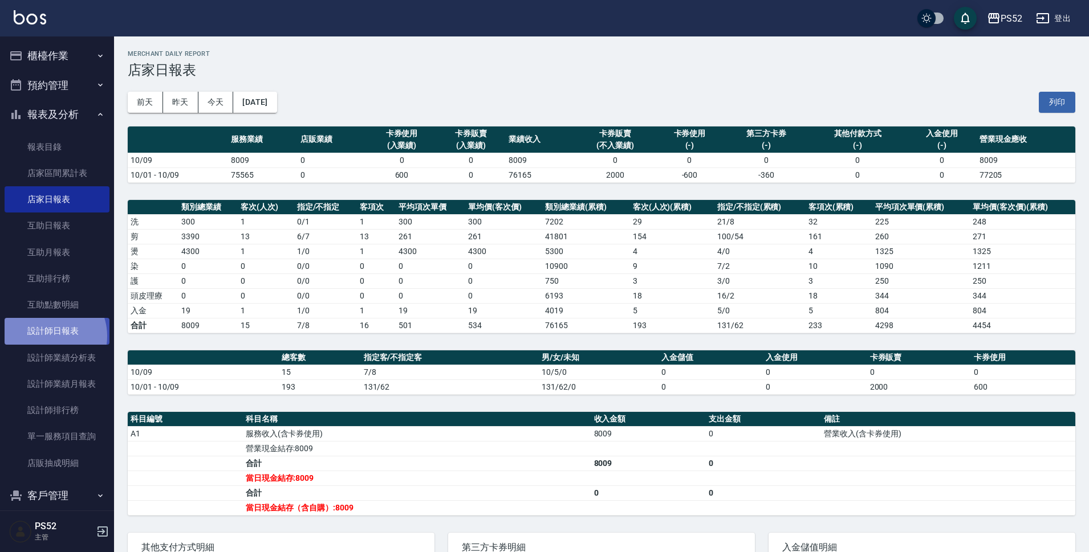
click at [46, 336] on link "設計師日報表" at bounding box center [57, 331] width 105 height 26
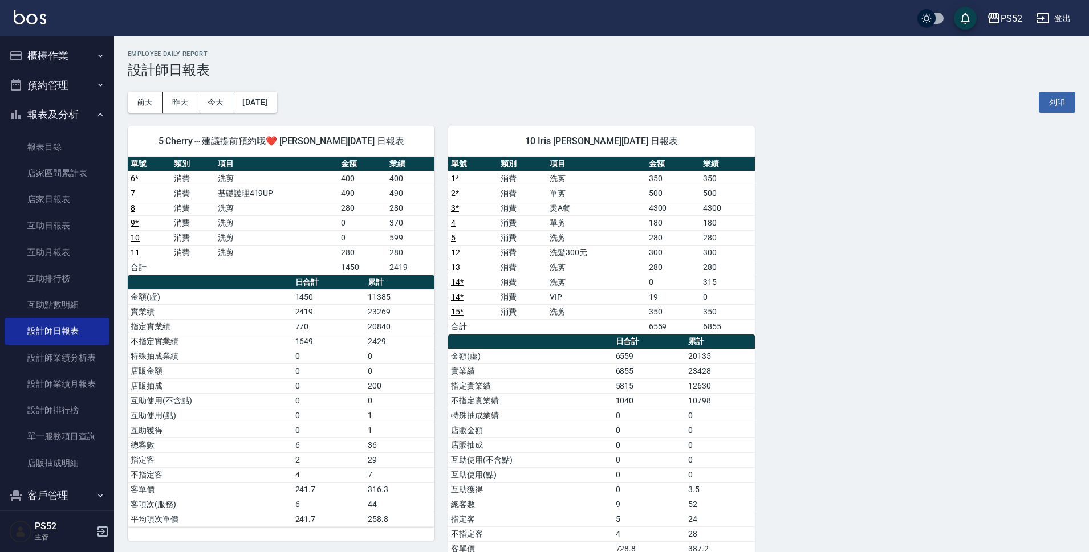
click at [58, 44] on button "櫃檯作業" at bounding box center [57, 56] width 105 height 30
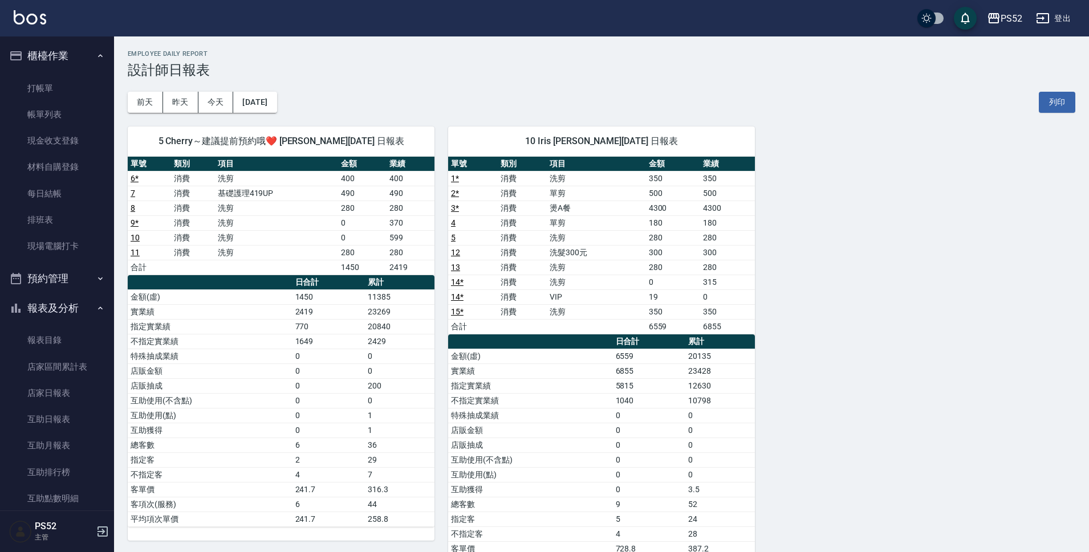
click at [80, 282] on button "預約管理" at bounding box center [57, 279] width 105 height 30
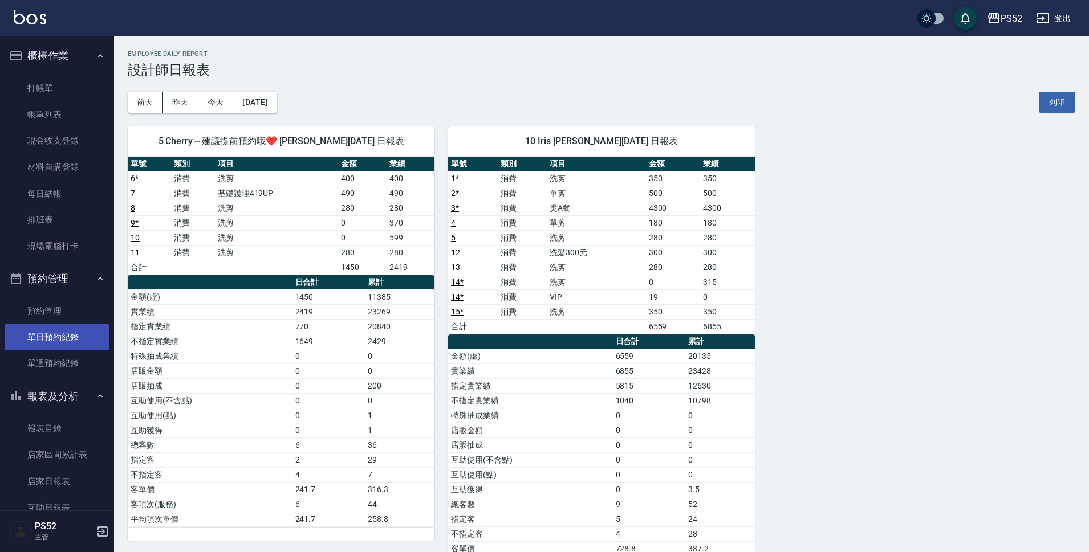
click at [68, 344] on link "單日預約紀錄" at bounding box center [57, 337] width 105 height 26
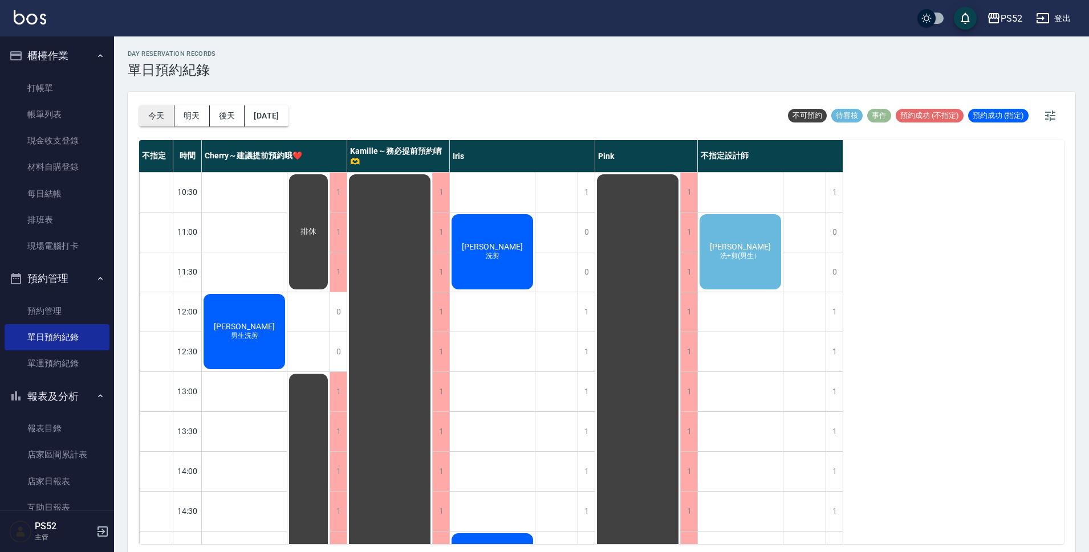
click at [152, 110] on button "今天" at bounding box center [156, 115] width 35 height 21
click at [193, 115] on button "明天" at bounding box center [191, 115] width 35 height 21
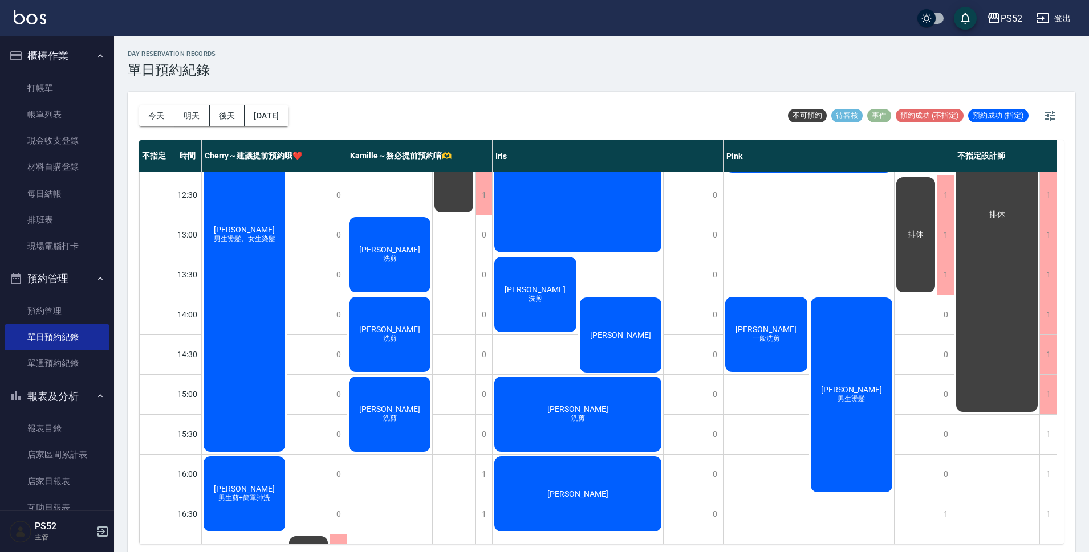
scroll to position [190, 0]
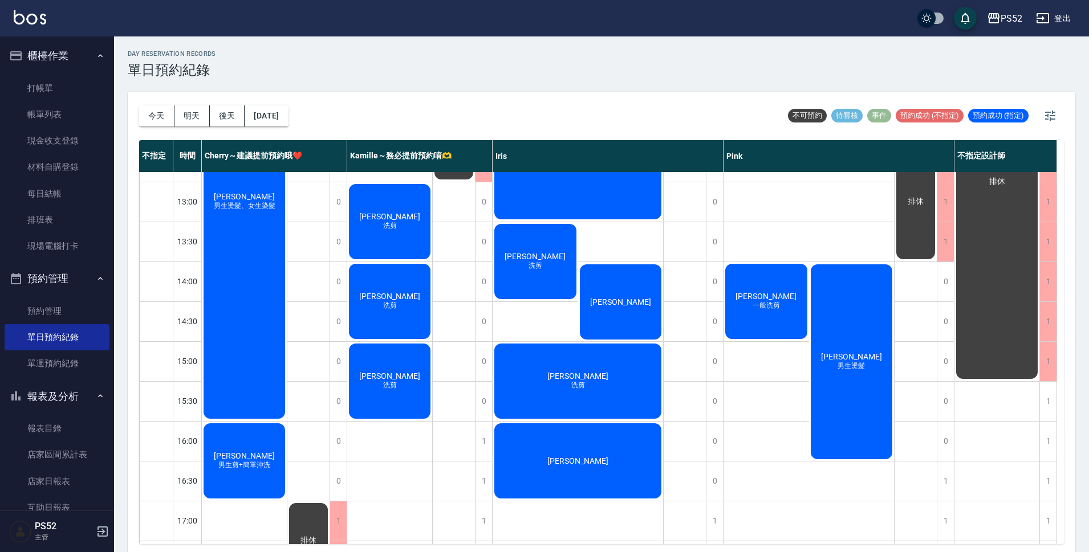
click at [514, 265] on div "洪璽豐 洗剪" at bounding box center [536, 261] width 86 height 79
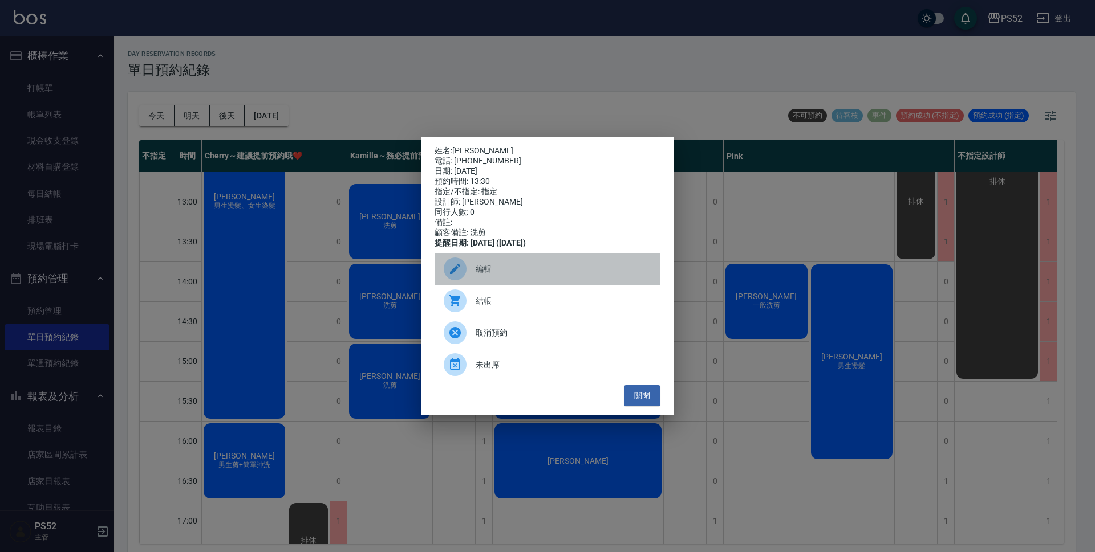
click at [527, 275] on span "編輯" at bounding box center [563, 269] width 176 height 12
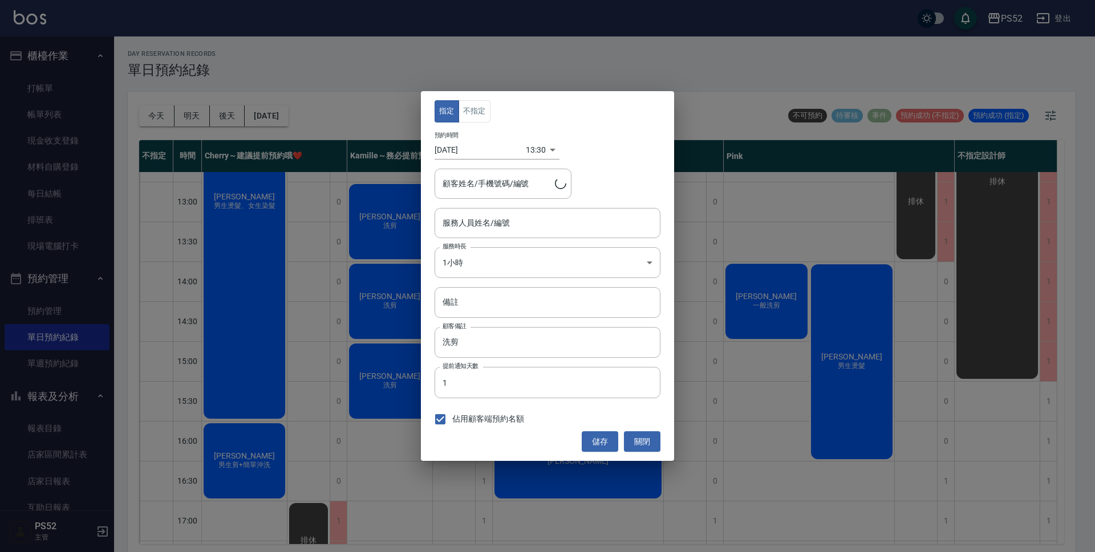
type input "Iris-10"
type input "洪璽豐/0987276167/I0987276167"
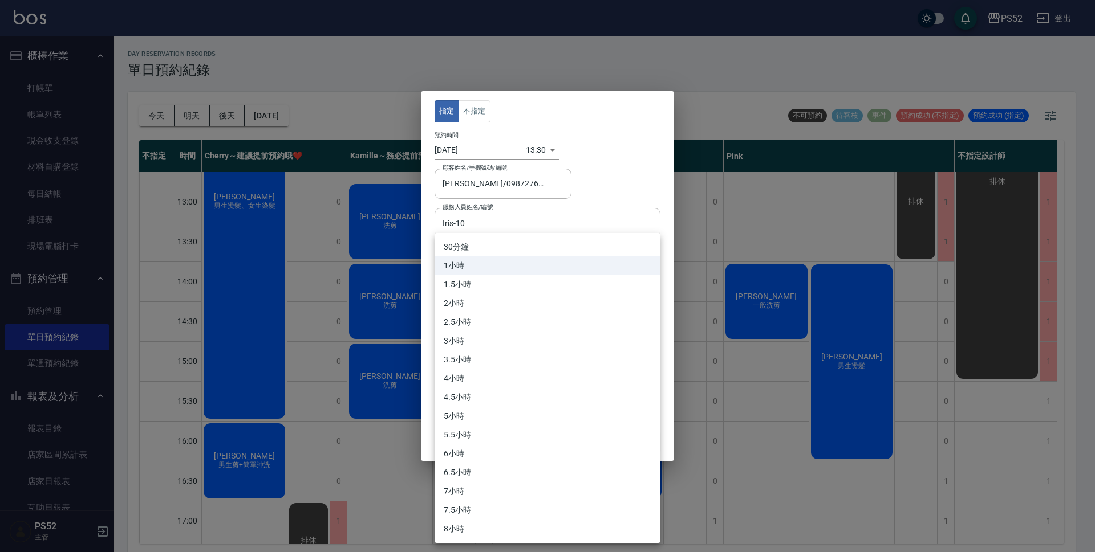
click at [514, 263] on body "PS52 登出 櫃檯作業 打帳單 帳單列表 現金收支登錄 材料自購登錄 每日結帳 排班表 現場電腦打卡 預約管理 預約管理 單日預約紀錄 單週預約紀錄 報表及…" at bounding box center [547, 278] width 1095 height 556
click at [501, 255] on li "30分鐘" at bounding box center [547, 247] width 226 height 19
type input "1"
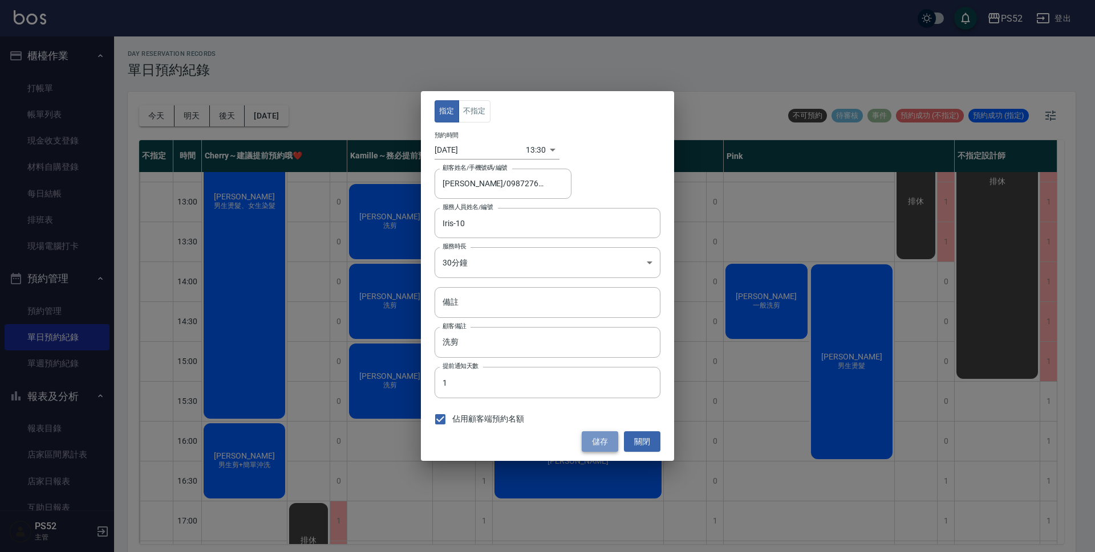
click at [605, 445] on button "儲存" at bounding box center [600, 442] width 36 height 21
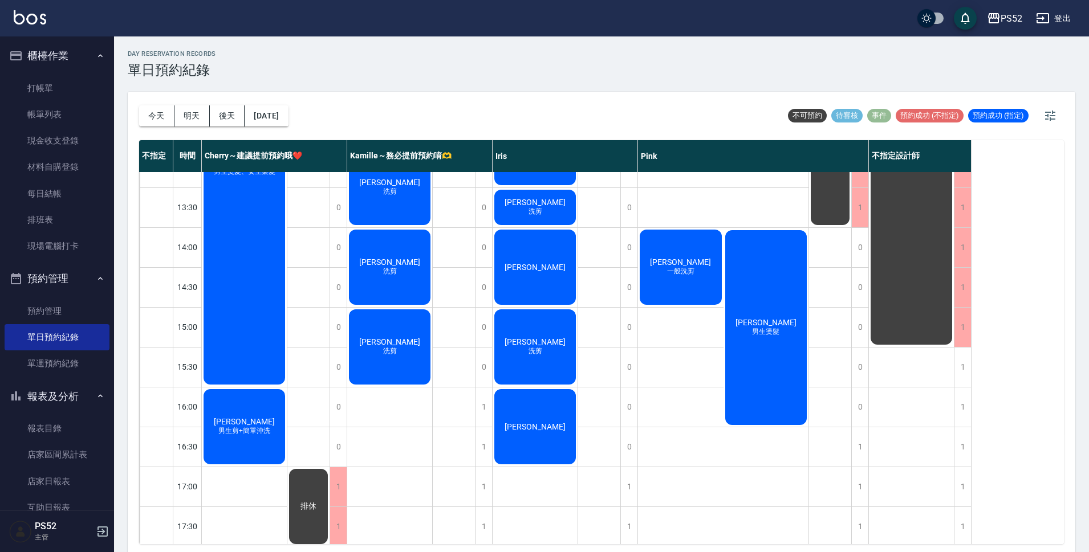
scroll to position [247, 0]
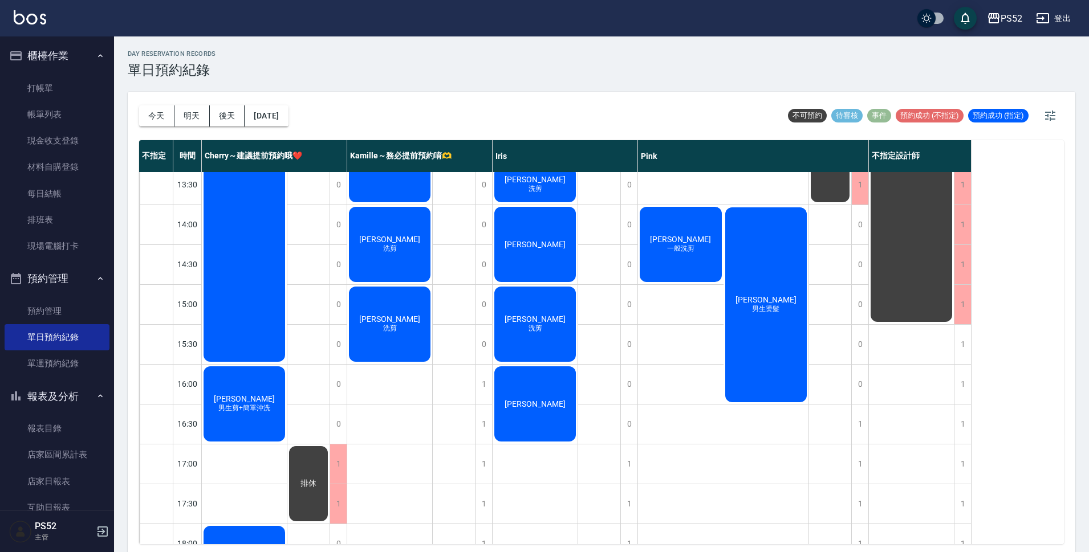
click at [971, 352] on div "1" at bounding box center [920, 344] width 103 height 40
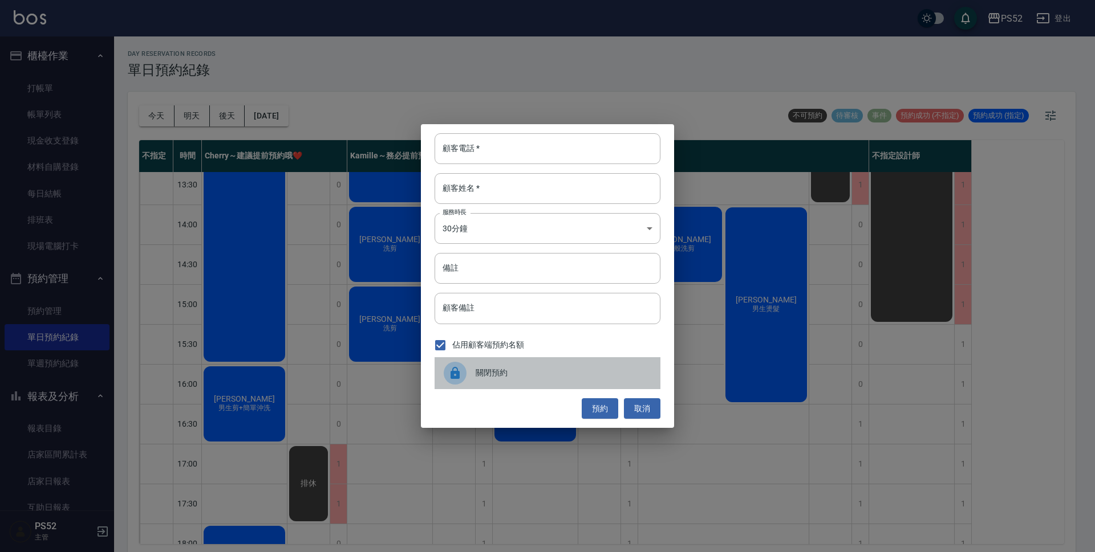
click at [548, 368] on span "關閉預約" at bounding box center [563, 373] width 176 height 12
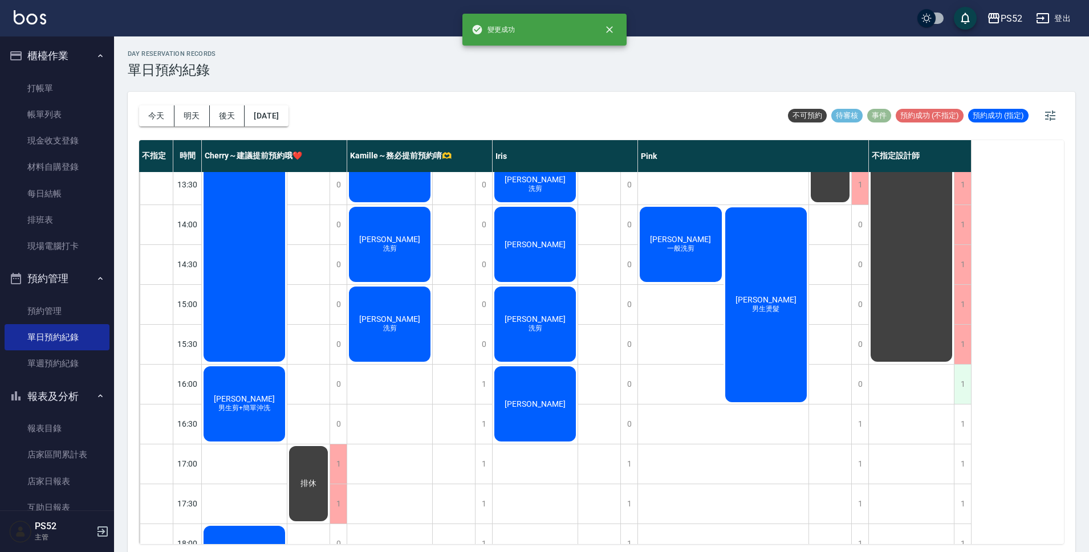
click at [956, 386] on div "1" at bounding box center [962, 384] width 17 height 39
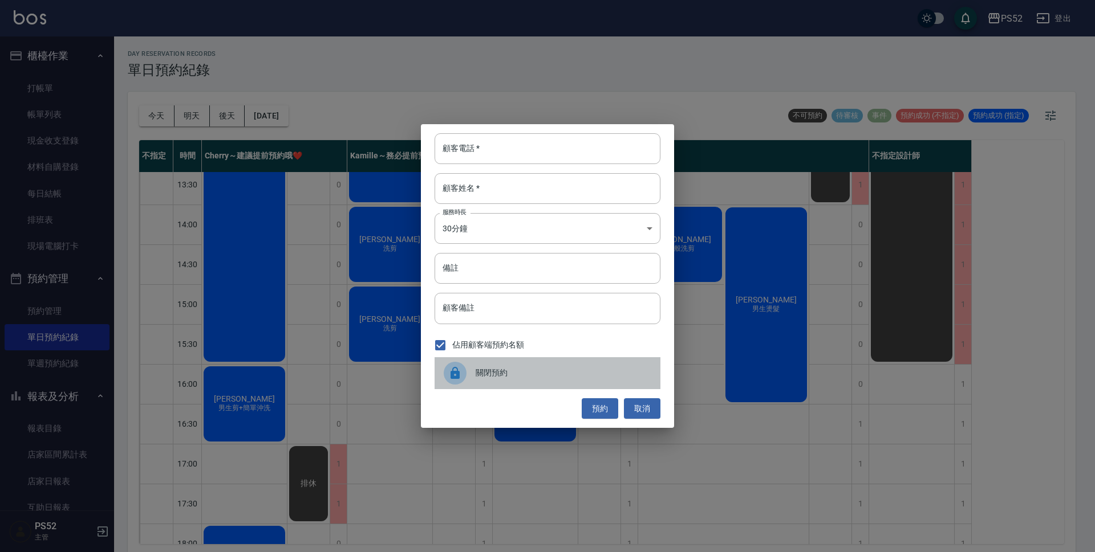
click at [601, 380] on div "關閉預約" at bounding box center [547, 373] width 226 height 32
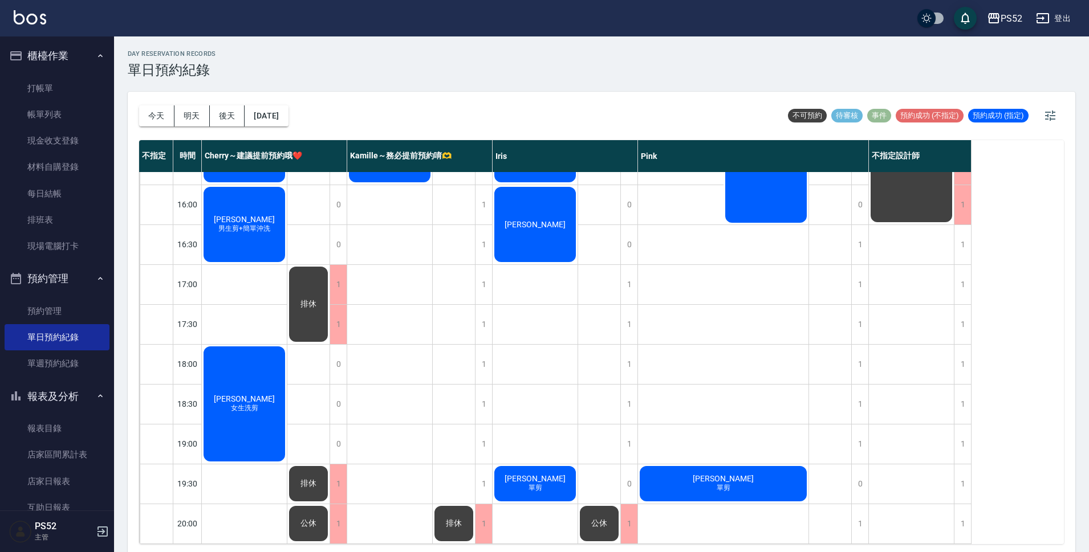
scroll to position [436, 0]
click at [200, 112] on button "明天" at bounding box center [191, 115] width 35 height 21
click at [225, 114] on button "後天" at bounding box center [227, 115] width 35 height 21
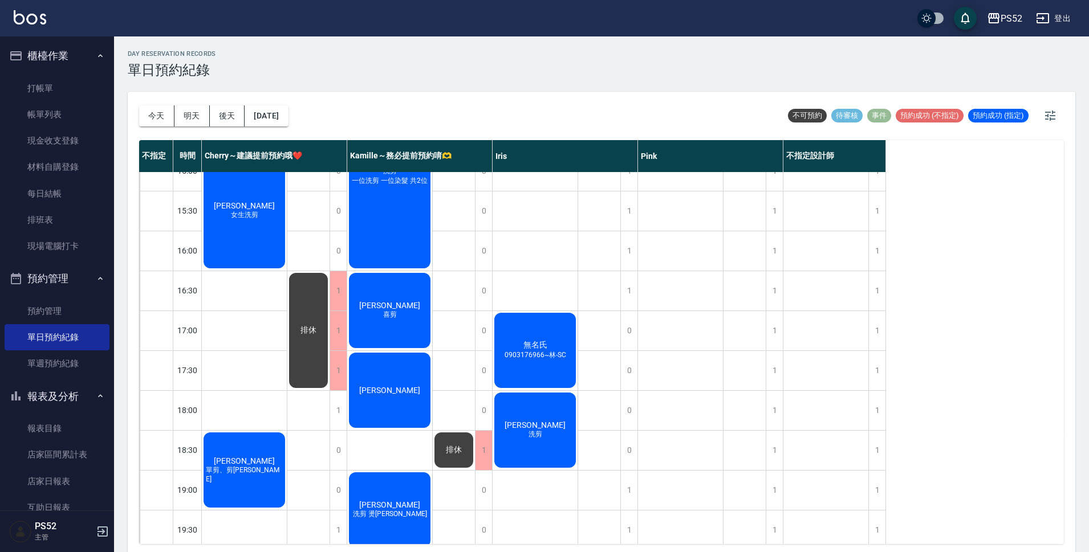
scroll to position [436, 0]
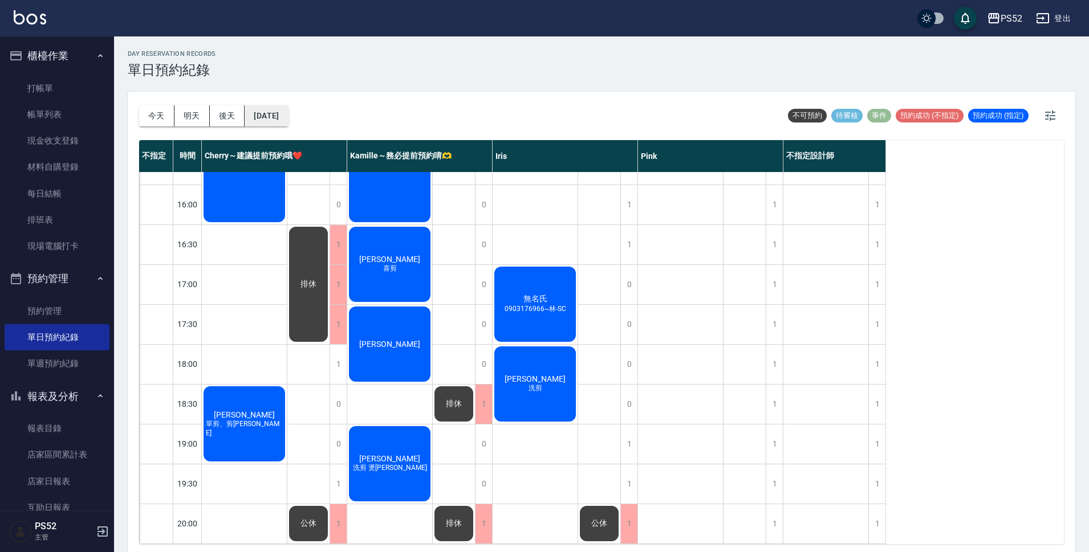
click at [288, 111] on button "[DATE]" at bounding box center [266, 115] width 43 height 21
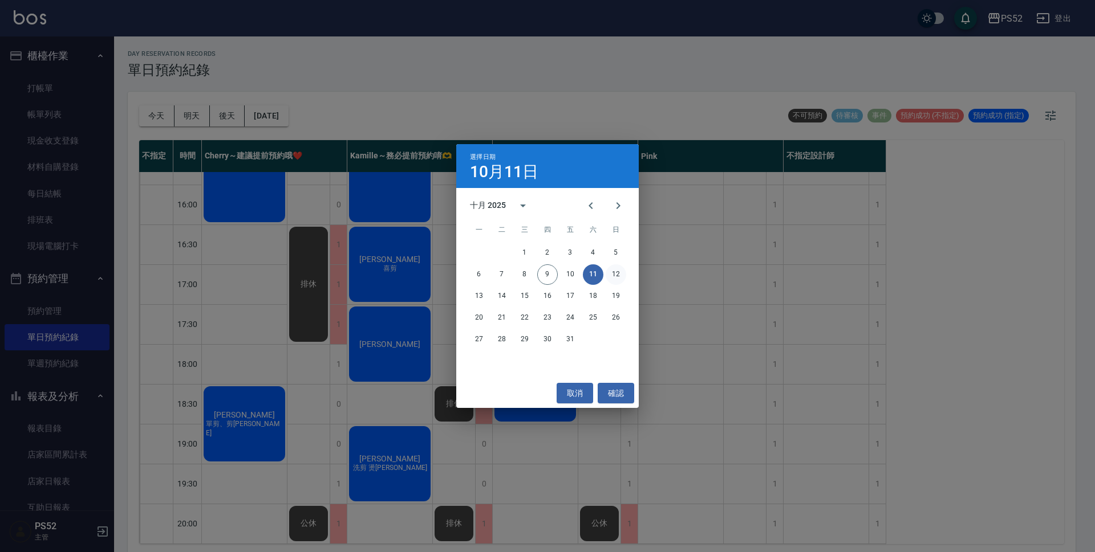
click at [610, 274] on button "12" at bounding box center [615, 275] width 21 height 21
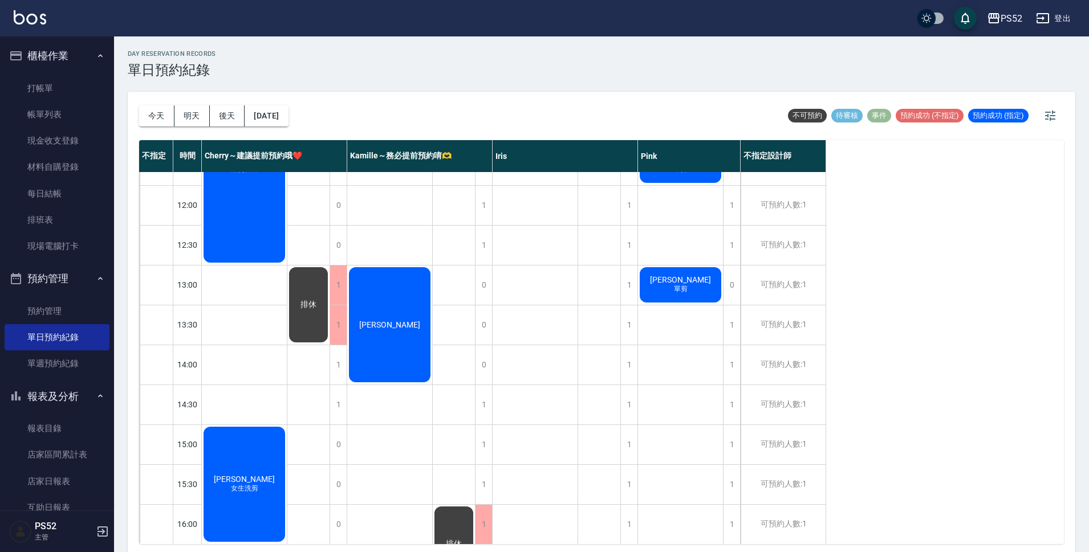
scroll to position [94, 0]
